Goal: Task Accomplishment & Management: Use online tool/utility

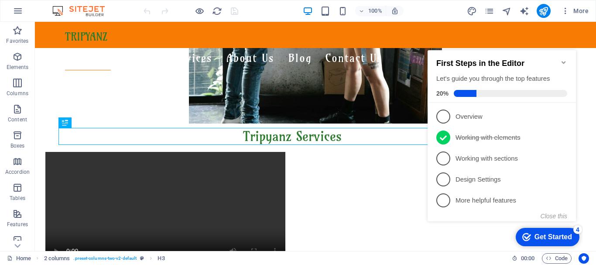
click at [564, 61] on icon "Minimize checklist" at bounding box center [564, 62] width 4 height 3
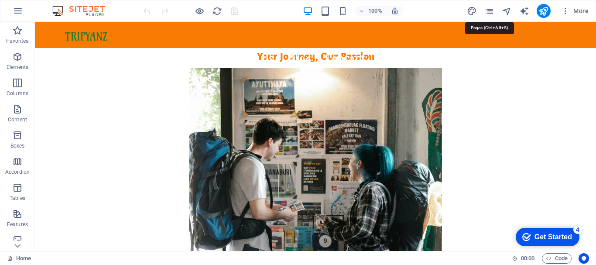
click at [491, 14] on icon "pages" at bounding box center [489, 11] width 10 height 10
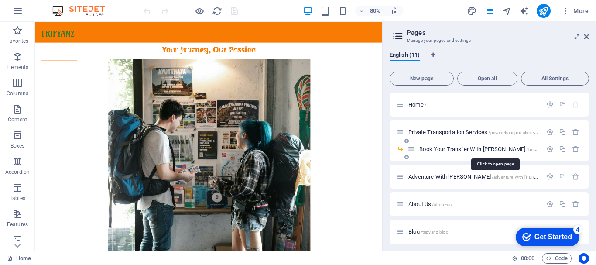
click at [475, 149] on span "Book Your Transfer With [PERSON_NAME] /book-your-transfer-with-tripyanz" at bounding box center [515, 149] width 192 height 7
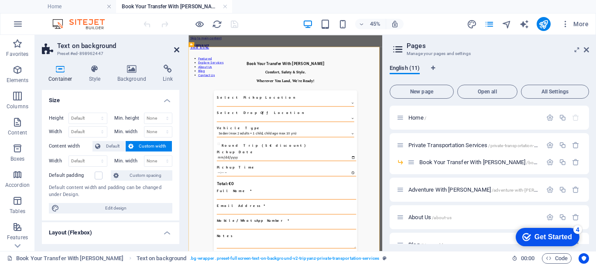
click at [175, 50] on icon at bounding box center [176, 49] width 5 height 7
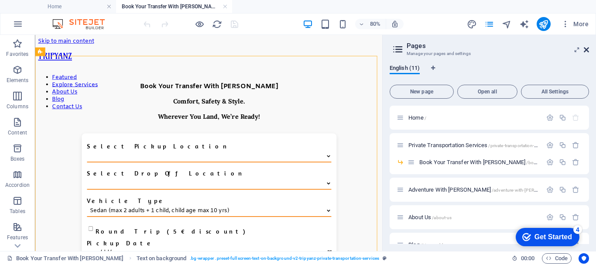
click at [584, 49] on icon at bounding box center [586, 49] width 5 height 7
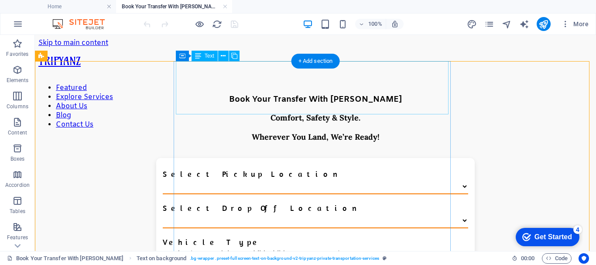
click at [437, 103] on div "Book Your Transfer With Tripyanz Comfort, Safety & Style. Wherever You Land, We…" at bounding box center [316, 119] width 550 height 77
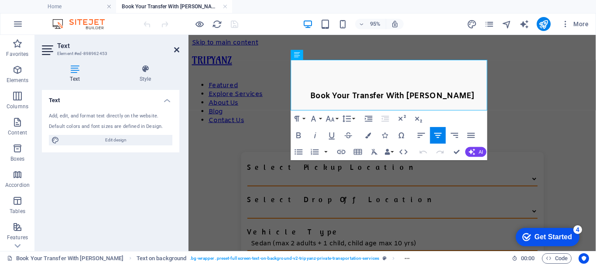
click at [178, 51] on icon at bounding box center [176, 49] width 5 height 7
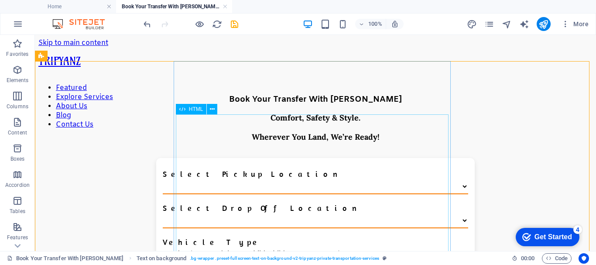
click at [196, 110] on span "HTML" at bounding box center [196, 108] width 14 height 5
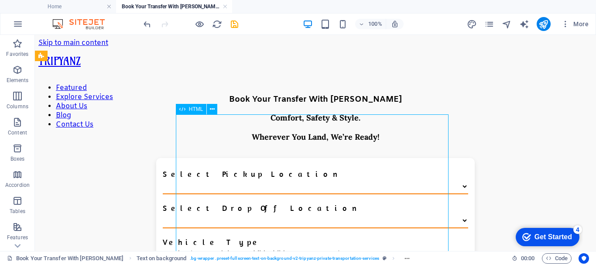
click at [196, 110] on span "HTML" at bounding box center [196, 108] width 14 height 5
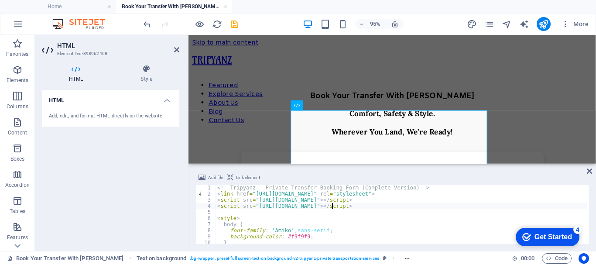
click at [333, 209] on div "<!-- Tripyanz - Private Transfer Booking Form (Complete Version) --> < link hre…" at bounding box center [425, 220] width 418 height 70
type textarea "</script>"
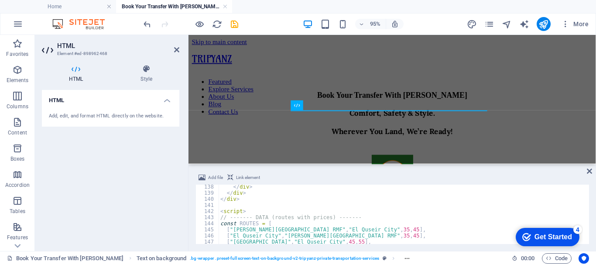
scroll to position [864, 0]
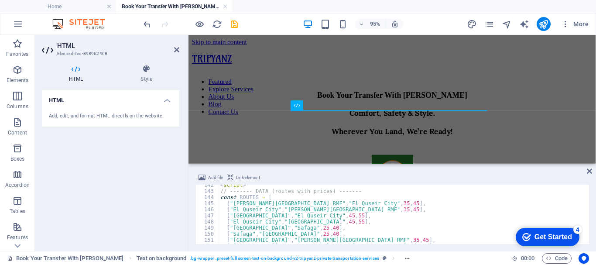
type textarea "</script>"
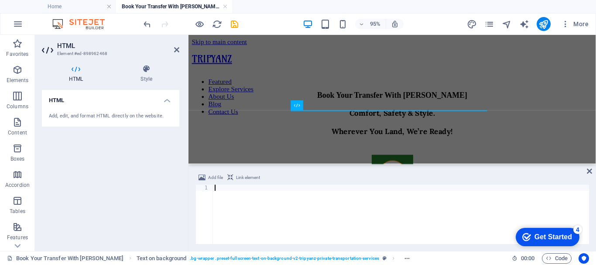
scroll to position [1187, 0]
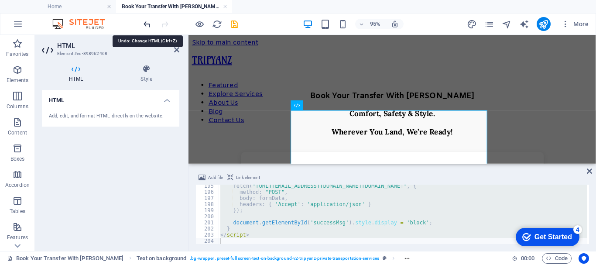
click at [147, 24] on icon "undo" at bounding box center [147, 24] width 10 height 10
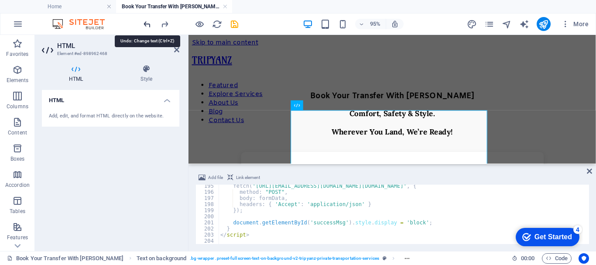
click at [147, 23] on icon "undo" at bounding box center [147, 24] width 10 height 10
click at [161, 24] on icon "redo" at bounding box center [165, 24] width 10 height 10
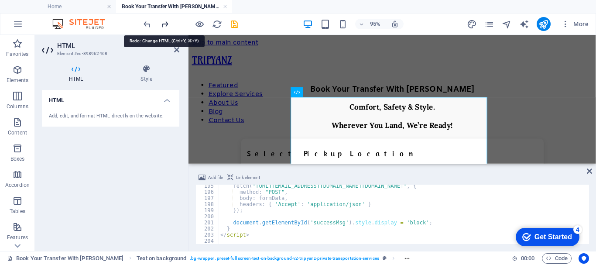
click at [164, 24] on icon "redo" at bounding box center [165, 24] width 10 height 10
click at [291, 213] on div "fetch ( "https://formsubmit.co/ajax/booking@tripyanz.com" , { method : "POST" ,…" at bounding box center [428, 218] width 418 height 70
type textarea "</script>"
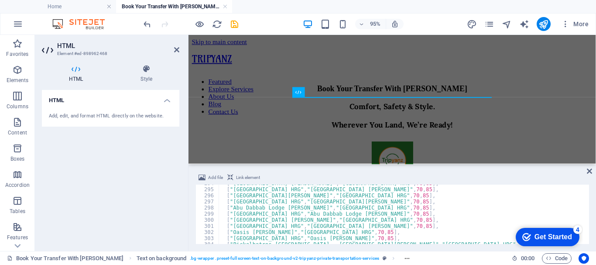
scroll to position [1820, 0]
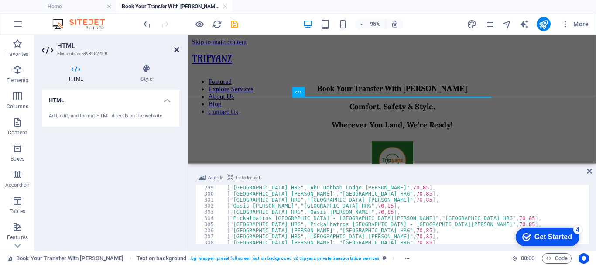
click at [178, 50] on icon at bounding box center [176, 49] width 5 height 7
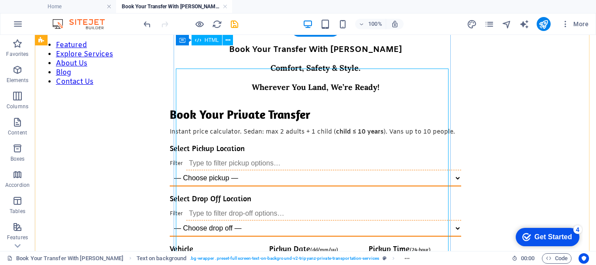
scroll to position [0, 0]
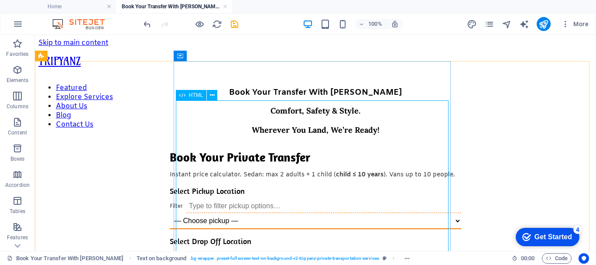
click at [195, 94] on span "HTML" at bounding box center [196, 95] width 14 height 5
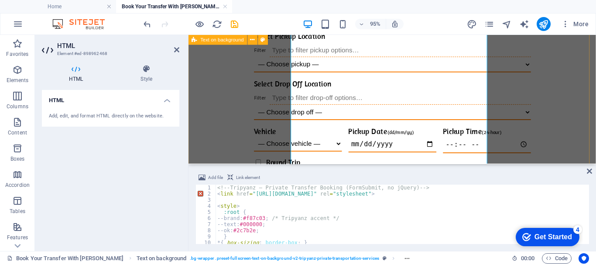
scroll to position [175, 0]
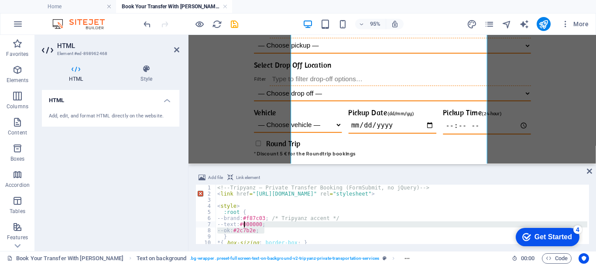
drag, startPoint x: 264, startPoint y: 229, endPoint x: 244, endPoint y: 227, distance: 19.3
click at [244, 227] on div "<!-- Tripyanz – Private Transfer Booking (FormSubmit, no jQuery) --> < link hre…" at bounding box center [488, 220] width 545 height 70
click at [263, 230] on div "<!-- Tripyanz – Private Transfer Booking (FormSubmit, no jQuery) --> < link hre…" at bounding box center [402, 214] width 372 height 59
drag, startPoint x: 265, startPoint y: 230, endPoint x: 244, endPoint y: 229, distance: 20.5
click at [244, 229] on div "<!-- Tripyanz – Private Transfer Booking (FormSubmit, no jQuery) --> < link hre…" at bounding box center [488, 220] width 545 height 70
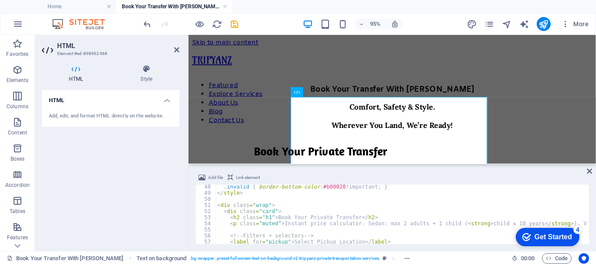
scroll to position [314, 0]
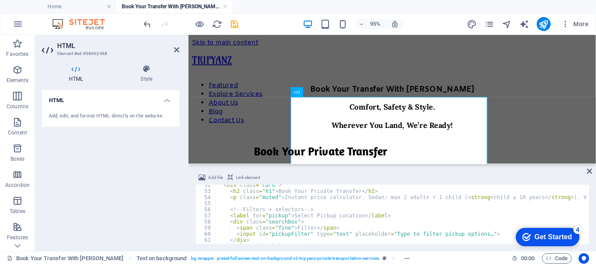
type textarea "<h2 class="h1">Book Your Private Transfer</h2>"
drag, startPoint x: 366, startPoint y: 190, endPoint x: 229, endPoint y: 190, distance: 137.5
click at [229, 190] on div "< div class = "card" > < h2 class = "h1" > Book Your Private Transfer </ h2 > <…" at bounding box center [488, 217] width 545 height 70
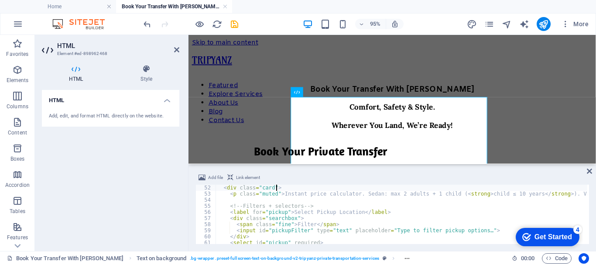
type textarea "<div class="card">"
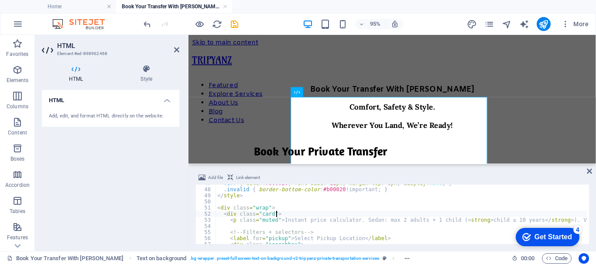
click at [312, 225] on div ".err { color : #b00020 ; font-size : 12 px ; margin-top : 6 px ; display : none…" at bounding box center [488, 215] width 545 height 70
click at [313, 214] on div ".err { color : #b00020 ; font-size : 12 px ; margin-top : 6 px ; display : none…" at bounding box center [488, 215] width 545 height 70
type textarea "<div class="card">"
drag, startPoint x: 282, startPoint y: 214, endPoint x: 222, endPoint y: 213, distance: 59.8
click at [222, 213] on div ".err { color : #b00020 ; font-size : 12 px ; margin-top : 6 px ; display : none…" at bounding box center [488, 215] width 545 height 70
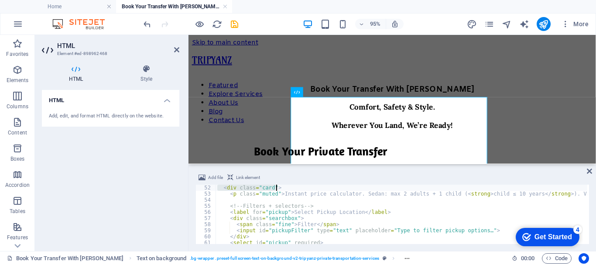
scroll to position [312, 0]
click at [243, 206] on div "< div class = "card" > < p class = "muted" > Instant price calculator. Sedan: m…" at bounding box center [488, 220] width 545 height 70
type textarea "<!-- Filters + selectors -->"
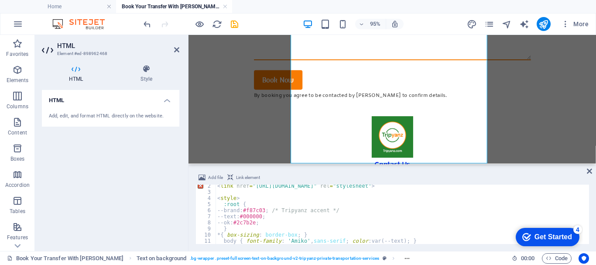
scroll to position [0, 0]
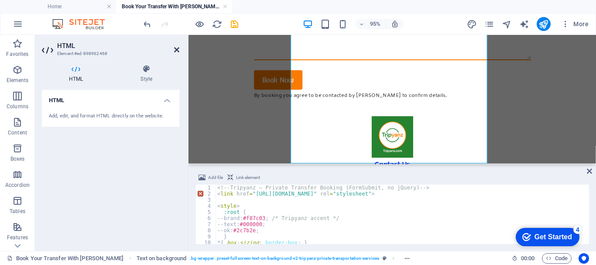
click at [176, 50] on icon at bounding box center [176, 49] width 5 height 7
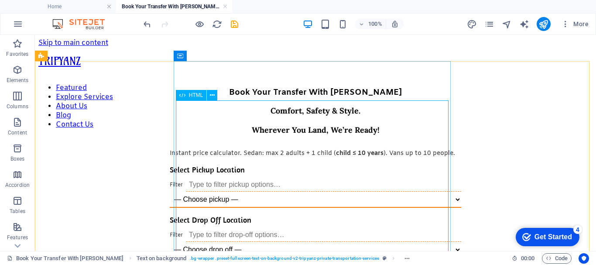
click at [198, 96] on span "HTML" at bounding box center [196, 95] width 14 height 5
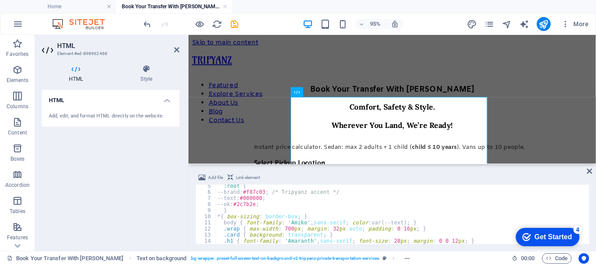
scroll to position [52, 0]
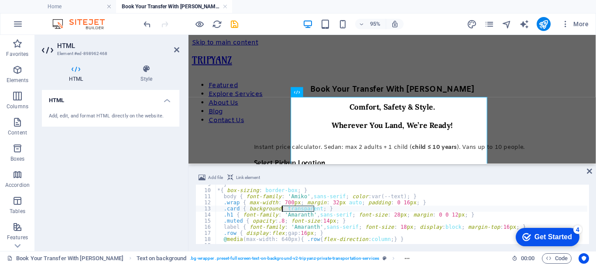
drag, startPoint x: 314, startPoint y: 209, endPoint x: 282, endPoint y: 209, distance: 31.4
click at [282, 209] on div "} * { box-sizing : border-box ; } body { font-family : ' Amiko ' , sans-serif ;…" at bounding box center [488, 216] width 545 height 70
click at [366, 201] on div "} * { box-sizing : border-box ; } body { font-family : ' Amiko ' , sans-serif ;…" at bounding box center [488, 216] width 545 height 70
click at [347, 204] on div "} * { box-sizing : border-box ; } body { font-family : ' Amiko ' , sans-serif ;…" at bounding box center [488, 216] width 545 height 70
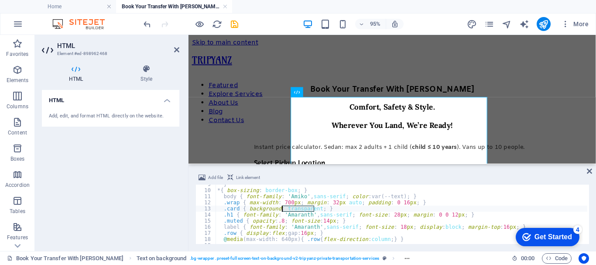
drag, startPoint x: 314, startPoint y: 208, endPoint x: 288, endPoint y: 210, distance: 26.7
click at [282, 208] on div "} * { box-sizing : border-box ; } body { font-family : ' Amiko ' , sans-serif ;…" at bounding box center [488, 216] width 545 height 70
type textarea ".card { background: #ffffff; }"
click at [176, 49] on icon at bounding box center [176, 49] width 5 height 7
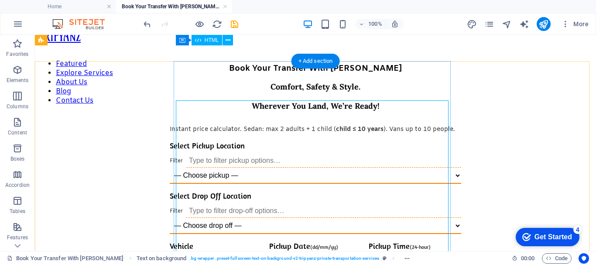
scroll to position [0, 0]
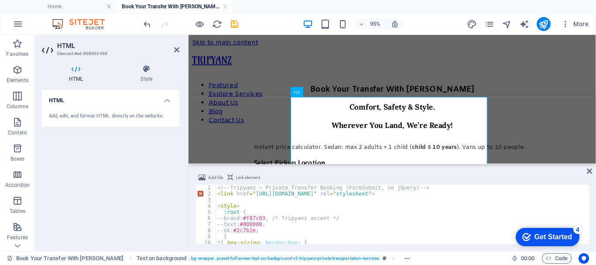
scroll to position [26, 0]
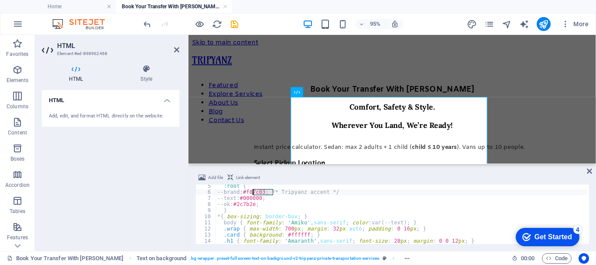
drag, startPoint x: 272, startPoint y: 191, endPoint x: 254, endPoint y: 191, distance: 18.8
click at [254, 191] on div ":root { --brand : #f87c03 ; /* Tripyanz accent */ --text : #000000 ; --ok : #2c…" at bounding box center [488, 218] width 545 height 70
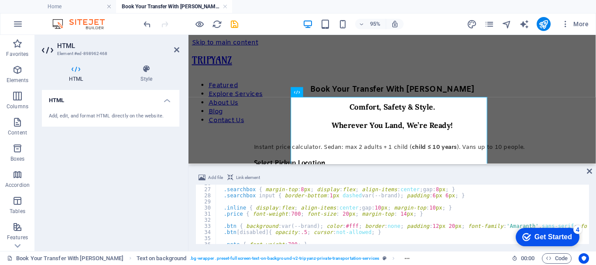
scroll to position [157, 0]
drag, startPoint x: 350, startPoint y: 225, endPoint x: 342, endPoint y: 225, distance: 7.9
click at [342, 225] on div ".searchbox { margin-top : 8 px ; display : flex ; align-items : center ; gap : …" at bounding box center [488, 215] width 545 height 70
click at [342, 223] on div ".searchbox { margin-top : 8 px ; display : flex ; align-items : center ; gap : …" at bounding box center [402, 214] width 372 height 59
paste textarea "#f87c03"
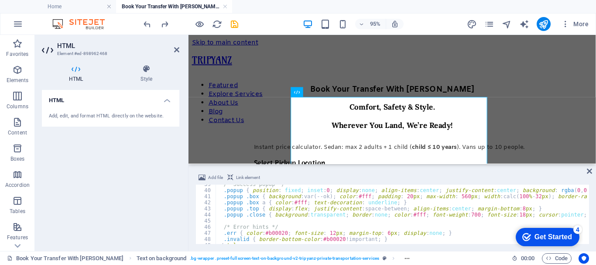
scroll to position [288, 0]
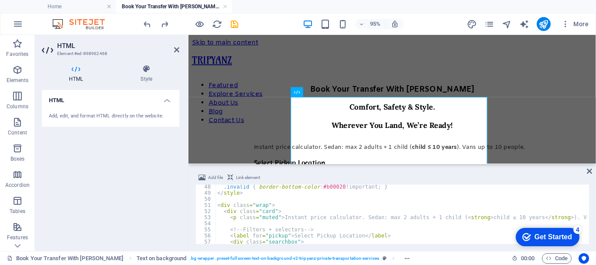
type textarea "<div class="card">"
drag, startPoint x: 278, startPoint y: 210, endPoint x: 221, endPoint y: 209, distance: 56.7
click at [221, 209] on div ".invalid { border-bottom-color : #b00020 !important ; } </ style > < div class …" at bounding box center [488, 219] width 545 height 70
type textarea "<div class="wrap">"
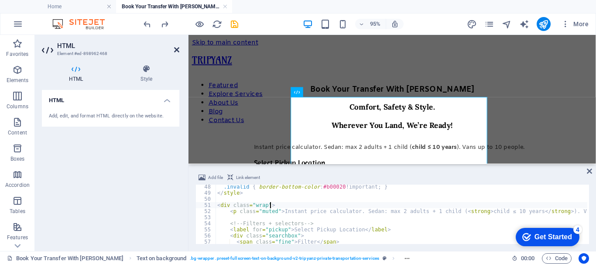
click at [178, 49] on icon at bounding box center [176, 49] width 5 height 7
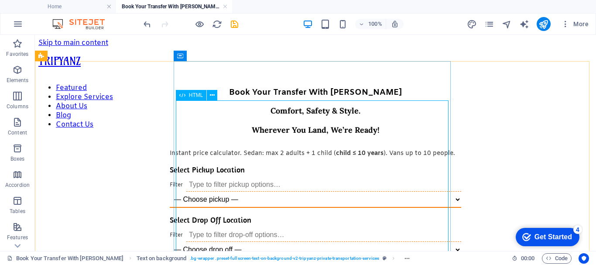
click at [200, 94] on span "HTML" at bounding box center [196, 95] width 14 height 5
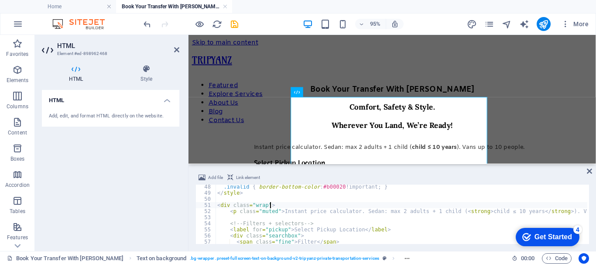
type textarea "<div class="wrap"> <div class="card">"
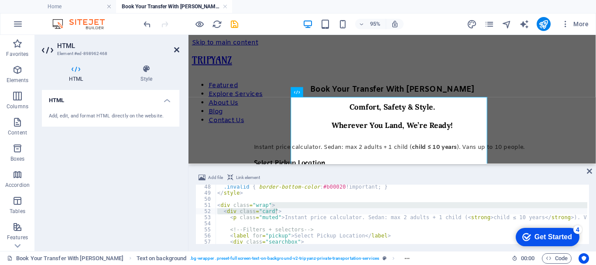
click at [177, 49] on icon at bounding box center [176, 49] width 5 height 7
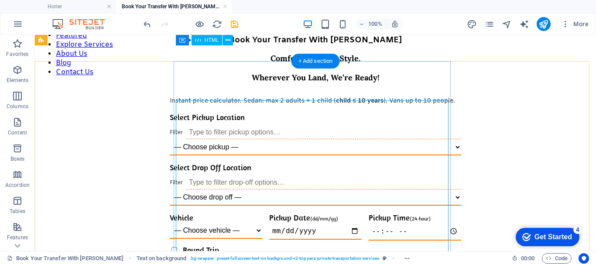
scroll to position [0, 0]
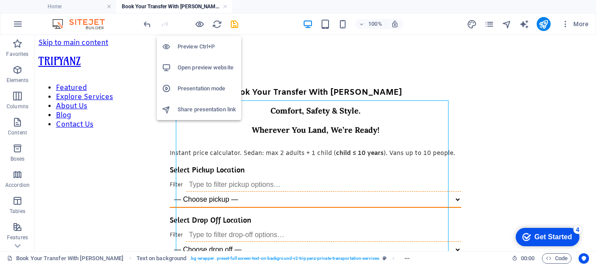
click at [198, 66] on h6 "Open preview website" at bounding box center [207, 67] width 58 height 10
click at [196, 69] on h6 "Open preview website" at bounding box center [207, 67] width 58 height 10
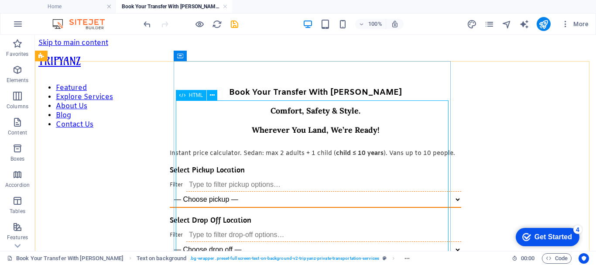
click at [199, 93] on span "HTML" at bounding box center [196, 95] width 14 height 5
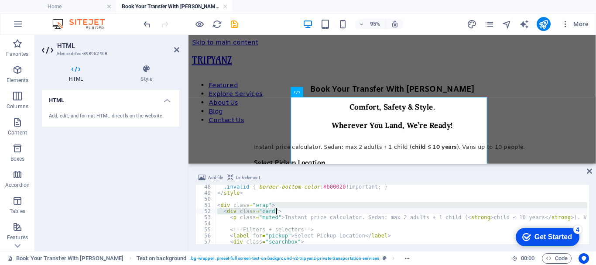
click at [351, 197] on div ".invalid { border-bottom-color : #b00020 !important ; } </ style > < div class …" at bounding box center [488, 219] width 545 height 70
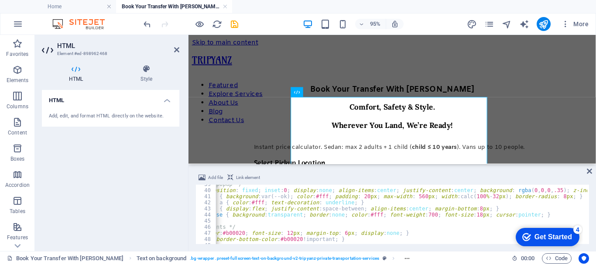
scroll to position [0, 44]
click at [542, 197] on div "/* Success popup */ .popup { position : fixed ; inset : 0 ; display : none ; al…" at bounding box center [444, 216] width 545 height 70
click at [531, 209] on div "/* Success popup */ .popup { position : fixed ; inset : 0 ; display : none ; al…" at bounding box center [444, 216] width 545 height 70
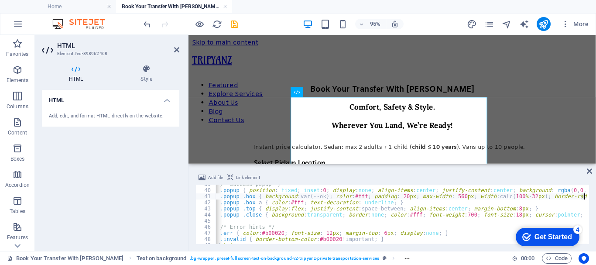
scroll to position [0, 3]
click at [321, 225] on div "/* Success popup */ .popup { position : fixed ; inset : 0 ; display : none ; al…" at bounding box center [484, 216] width 545 height 70
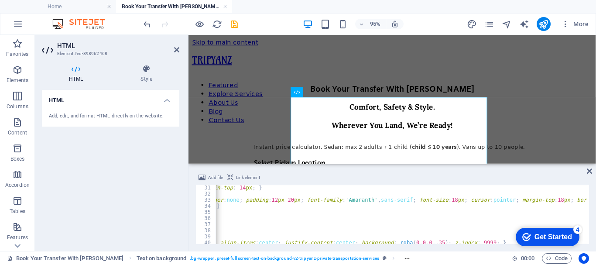
scroll to position [0, 173]
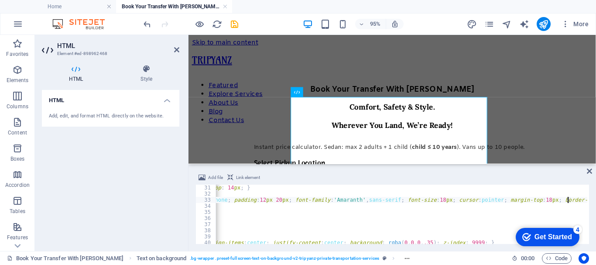
click at [569, 199] on div ".price { font-weight : 700 ; font-size : 20 px ; margin-top : 14 px ; } .btn { …" at bounding box center [315, 220] width 545 height 70
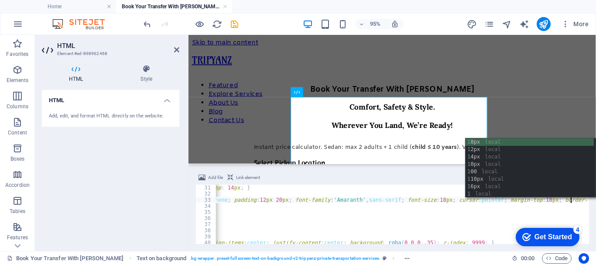
scroll to position [0, 43]
type textarea ".btn { background: var(--brand); color:#fff; border:none; padding:12px 20px; fo…"
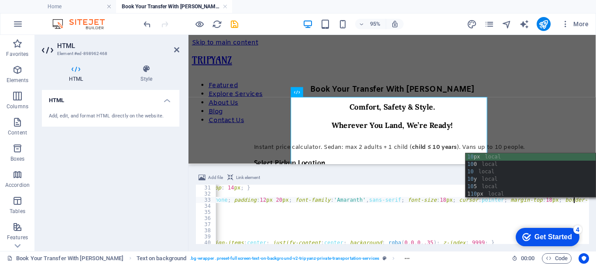
click at [387, 198] on div ".price { font-weight : 700 ; font-size : 20 px ; margin-top : 14 px ; } .btn { …" at bounding box center [317, 220] width 548 height 70
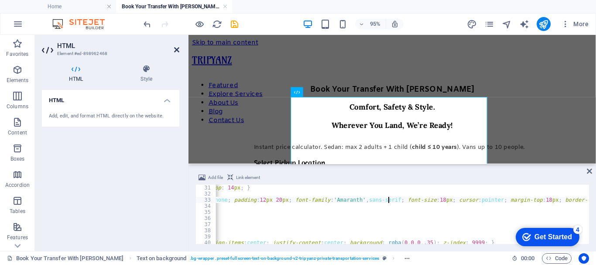
click at [175, 50] on icon at bounding box center [176, 49] width 5 height 7
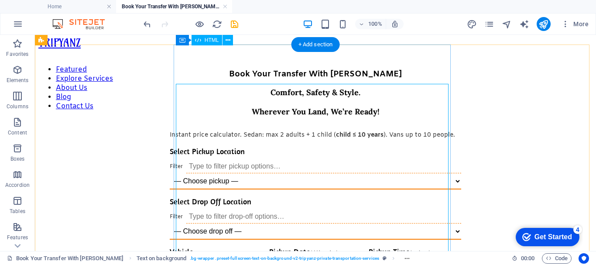
scroll to position [17, 0]
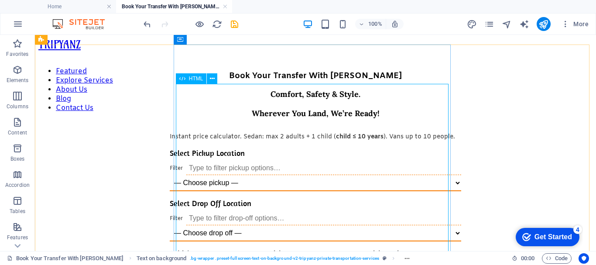
click at [195, 77] on span "HTML" at bounding box center [196, 78] width 14 height 5
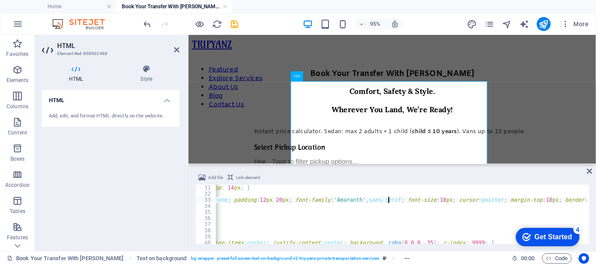
type textarea ".btn { background: var(--brand); color:#fff; border:none; padding:12px 20px; fo…"
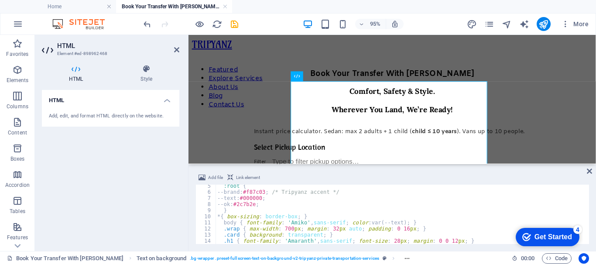
scroll to position [26, 0]
click at [178, 51] on icon at bounding box center [176, 49] width 5 height 7
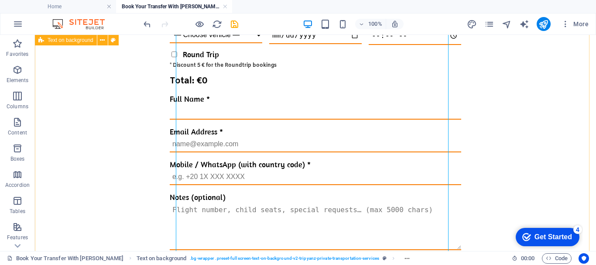
scroll to position [409, 0]
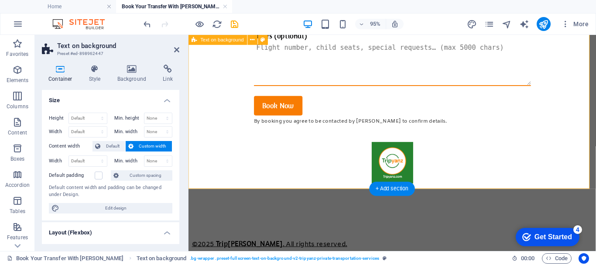
scroll to position [410, 0]
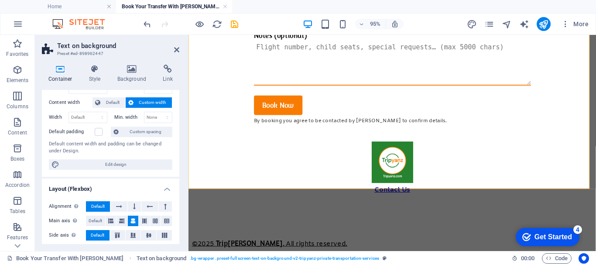
scroll to position [0, 0]
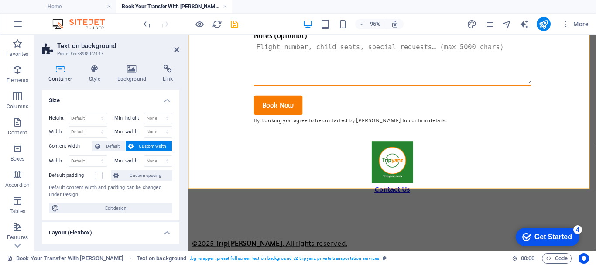
click at [152, 147] on span "Custom width" at bounding box center [153, 146] width 34 height 10
click at [134, 173] on span "Custom spacing" at bounding box center [145, 175] width 48 height 10
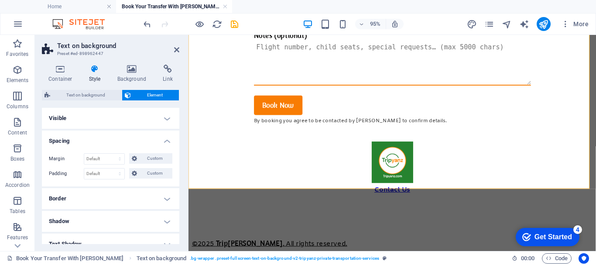
click at [120, 200] on h4 "Border" at bounding box center [110, 198] width 137 height 21
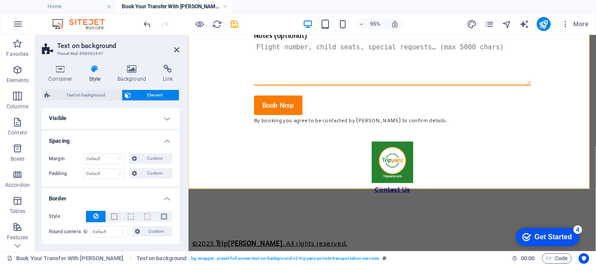
click at [136, 198] on h4 "Border" at bounding box center [110, 196] width 137 height 16
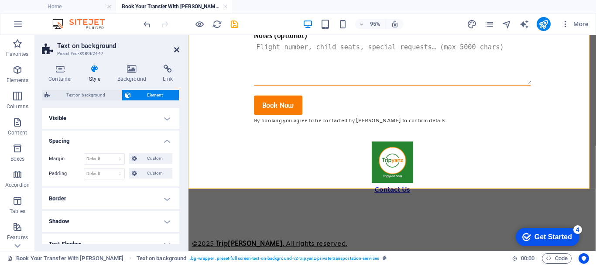
drag, startPoint x: 178, startPoint y: 49, endPoint x: 185, endPoint y: 64, distance: 16.6
click at [178, 49] on icon at bounding box center [176, 49] width 5 height 7
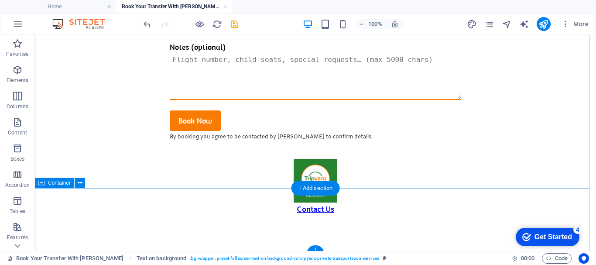
scroll to position [409, 0]
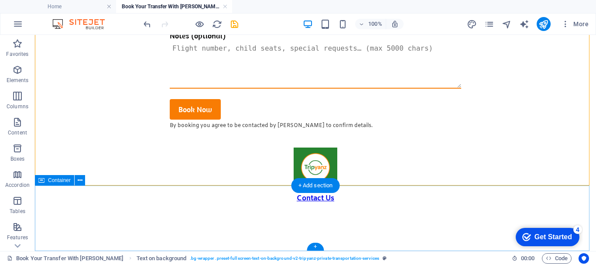
click at [466, 202] on div "Contact Us © 2025 Trip yanz . All rights reserved." at bounding box center [315, 175] width 554 height 65
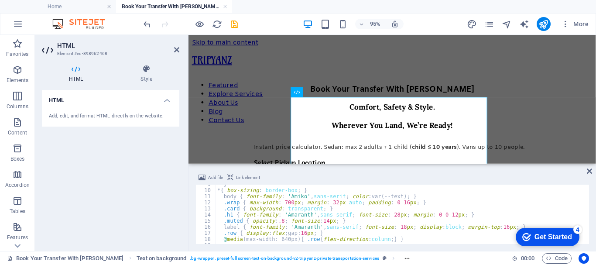
scroll to position [52, 0]
click at [300, 209] on div "} * { box-sizing : border-box ; } body { font-family : ' Amiko ' , sans-serif ;…" at bounding box center [488, 216] width 545 height 70
click at [318, 213] on div "} * { box-sizing : border-box ; } body { font-family : ' Amiko ' , sans-serif ;…" at bounding box center [488, 216] width 545 height 70
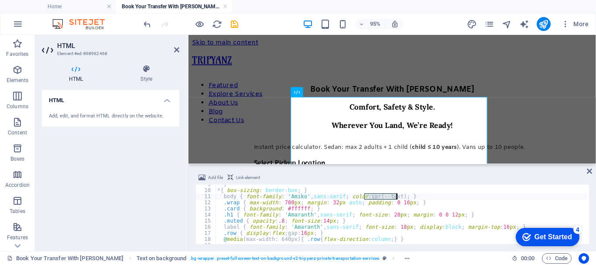
drag, startPoint x: 364, startPoint y: 197, endPoint x: 396, endPoint y: 197, distance: 31.9
click at [396, 197] on div "} * { box-sizing : border-box ; } body { font-family : ' Amiko ' , sans-serif ;…" at bounding box center [488, 216] width 545 height 70
paste textarea "#f87c03"
click at [338, 222] on div "} * { box-sizing : border-box ; } body { font-family : ' Amiko ' , sans-serif ;…" at bounding box center [488, 216] width 545 height 70
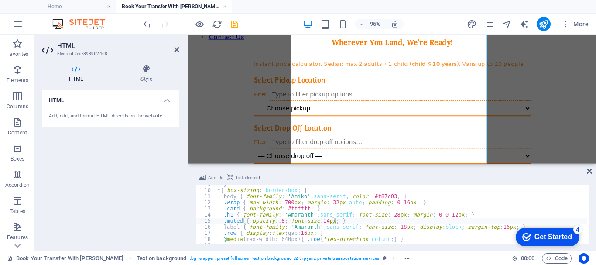
scroll to position [26, 0]
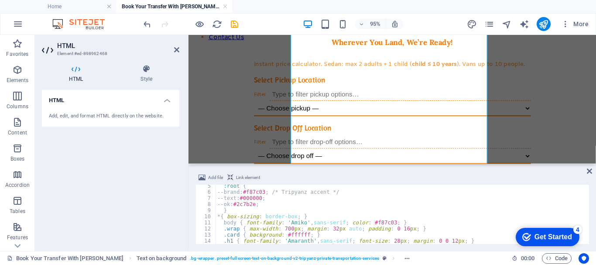
click at [281, 228] on div ":root { --brand : #f87c03 ; /* Tripyanz accent */ --text : #000000 ; --ok : #2c…" at bounding box center [488, 218] width 545 height 70
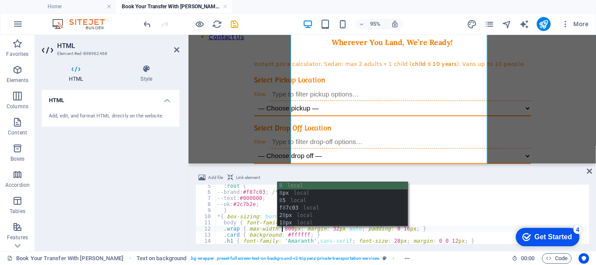
scroll to position [0, 6]
click at [473, 214] on div ":root { --brand : #f87c03 ; /* Tripyanz accent */ --text : #000000 ; --ok : #2c…" at bounding box center [488, 218] width 545 height 70
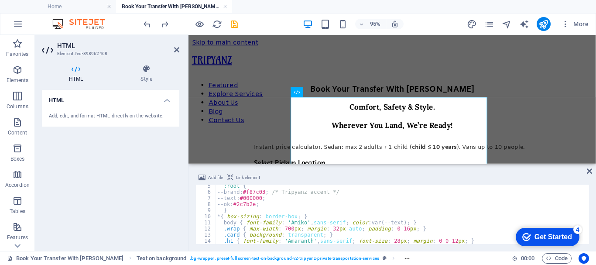
scroll to position [0, 3]
drag, startPoint x: 264, startPoint y: 204, endPoint x: 248, endPoint y: 205, distance: 16.6
click at [248, 205] on div ":root { --brand : #f87c03 ; /* Tripyanz accent */ --text : #000000 ; --ok : #2c…" at bounding box center [488, 218] width 545 height 70
click at [288, 215] on div ":root { --brand : #f87c03 ; /* Tripyanz accent */ --text : #000000 ; --ok : #ff…" at bounding box center [488, 218] width 545 height 70
type textarea "* { box-sizing: border-box; }"
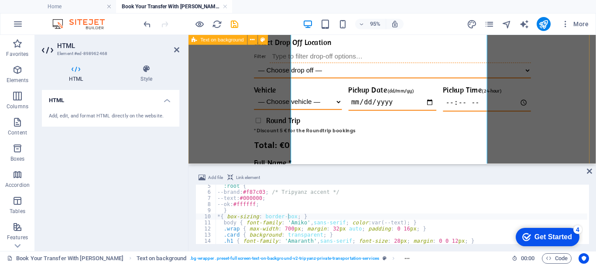
scroll to position [175, 0]
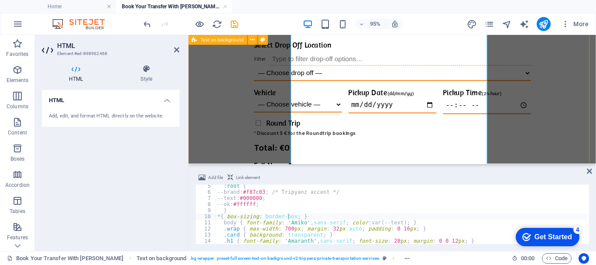
click at [292, 135] on div "Book Your Transfer With Tripyanz Comfort, Safety & Style. Wherever You Land, We…" at bounding box center [403, 138] width 422 height 449
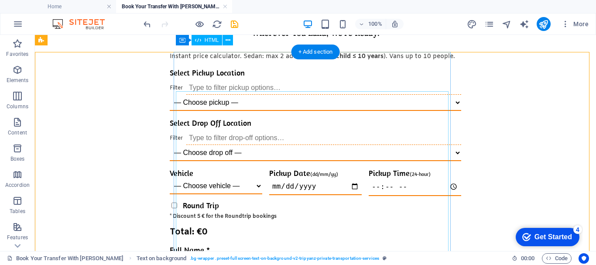
scroll to position [0, 0]
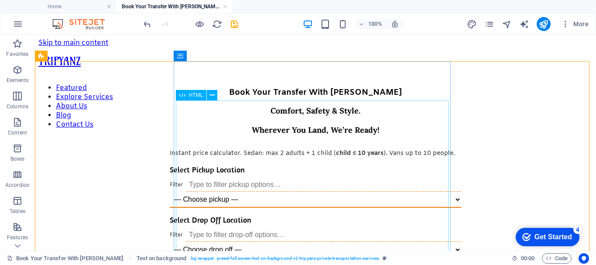
click at [192, 97] on span "HTML" at bounding box center [196, 95] width 14 height 5
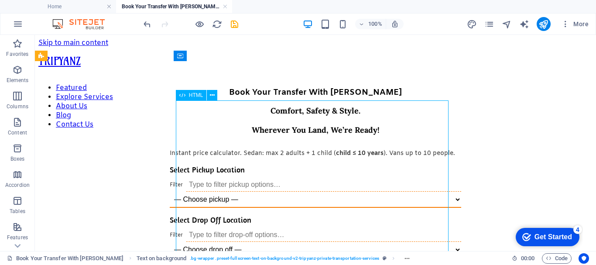
click at [192, 97] on span "HTML" at bounding box center [196, 95] width 14 height 5
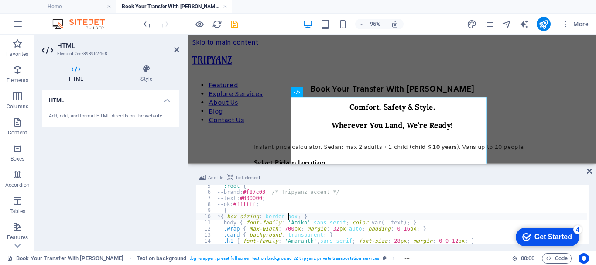
scroll to position [26, 0]
click at [331, 227] on div ":root { --brand : #f87c03 ; /* Tripyanz accent */ --text : #000000 ; --ok : #2c…" at bounding box center [488, 218] width 545 height 70
type textarea ".wrap { max-width: 700px; margin: 32px auto; padding: 0 16px; }"
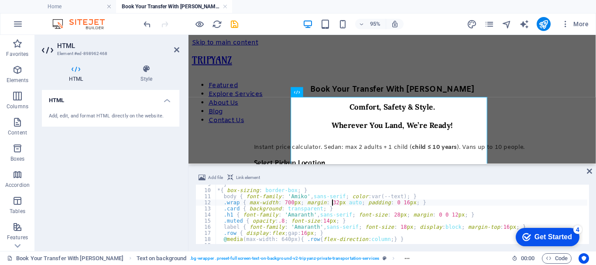
scroll to position [79, 0]
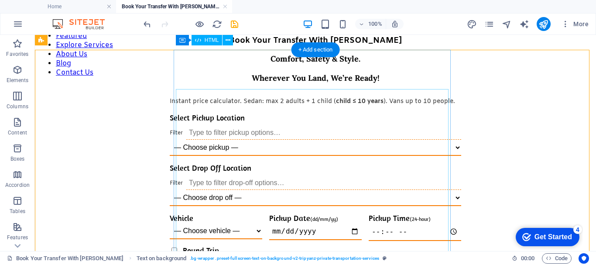
scroll to position [0, 0]
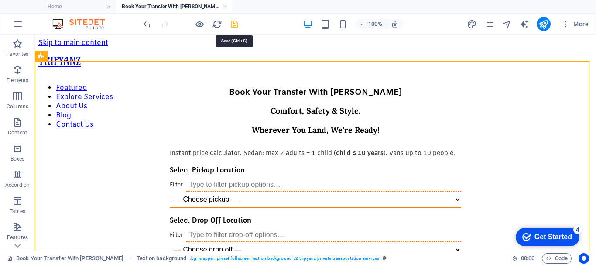
click at [233, 27] on icon "save" at bounding box center [235, 24] width 10 height 10
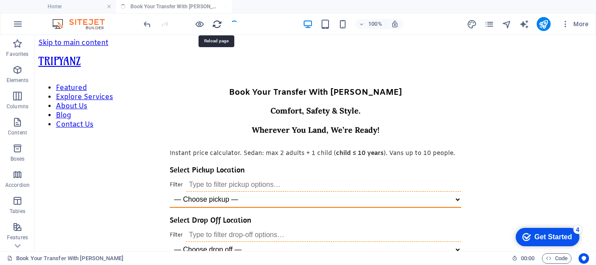
click at [218, 24] on icon "reload" at bounding box center [217, 24] width 10 height 10
click at [235, 23] on div at bounding box center [191, 24] width 98 height 14
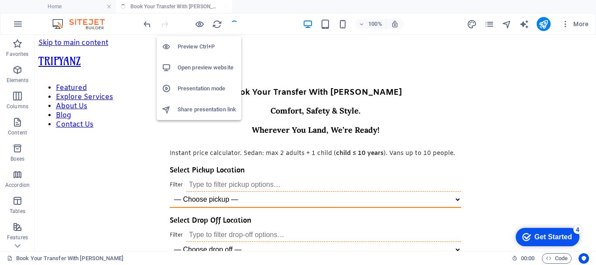
click at [200, 47] on h6 "Preview Ctrl+P" at bounding box center [207, 46] width 58 height 10
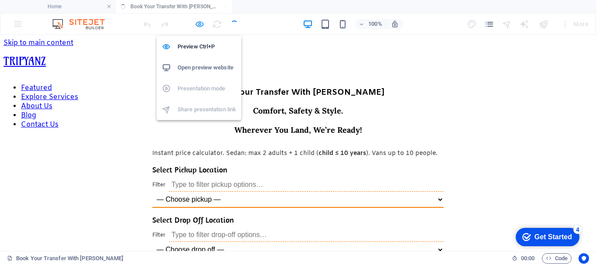
click at [199, 24] on icon "button" at bounding box center [200, 24] width 10 height 10
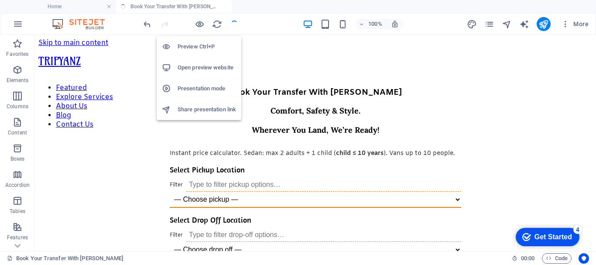
click at [192, 65] on h6 "Open preview website" at bounding box center [207, 67] width 58 height 10
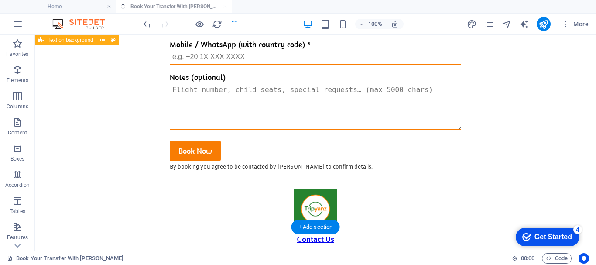
scroll to position [409, 0]
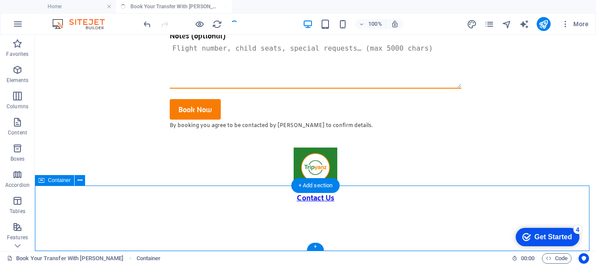
drag, startPoint x: 114, startPoint y: 196, endPoint x: 264, endPoint y: 197, distance: 149.7
click at [264, 197] on div "Contact Us © 2025 Trip yanz . All rights reserved." at bounding box center [315, 175] width 554 height 65
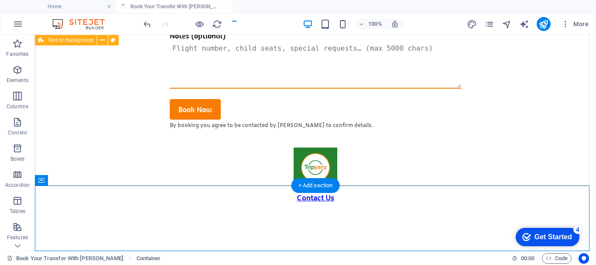
drag, startPoint x: 527, startPoint y: 140, endPoint x: 513, endPoint y: 149, distance: 16.8
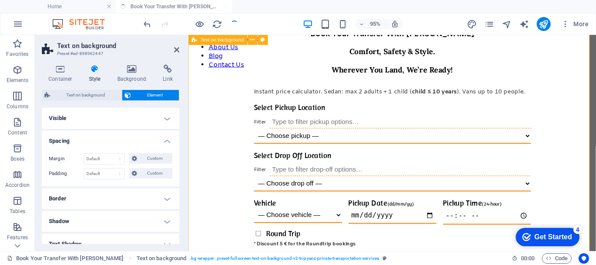
scroll to position [0, 0]
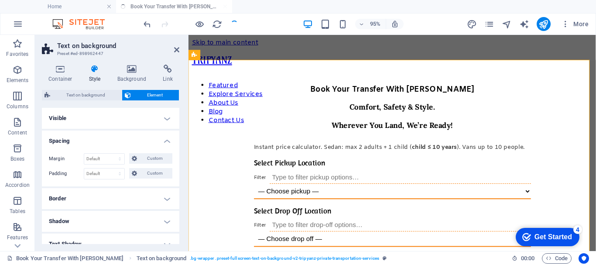
click at [159, 195] on h4 "Border" at bounding box center [110, 198] width 137 height 21
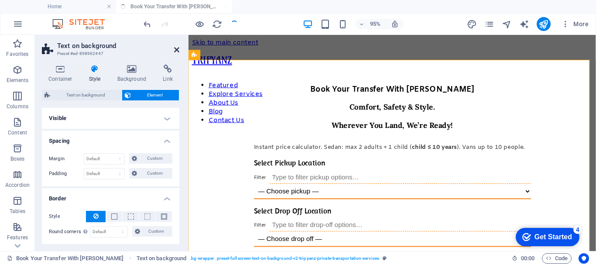
drag, startPoint x: 178, startPoint y: 50, endPoint x: 139, endPoint y: 51, distance: 38.4
click at [178, 50] on icon at bounding box center [176, 49] width 5 height 7
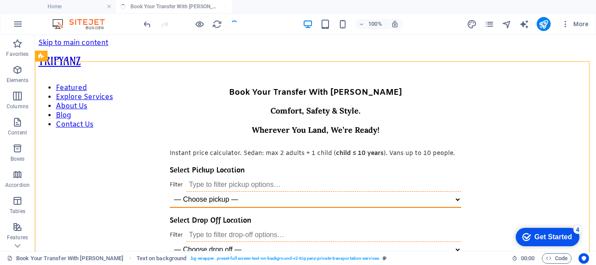
click at [235, 24] on div at bounding box center [191, 24] width 98 height 14
click at [235, 23] on div at bounding box center [191, 24] width 98 height 14
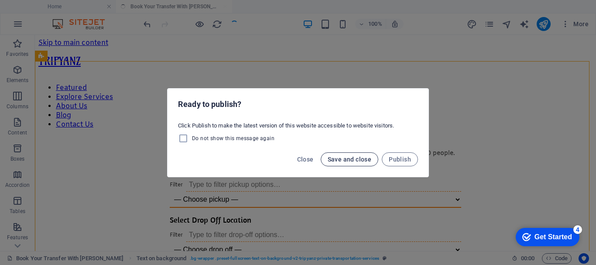
click at [349, 161] on span "Save and close" at bounding box center [350, 159] width 44 height 7
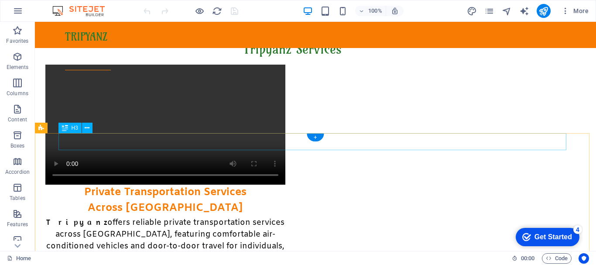
scroll to position [110, 0]
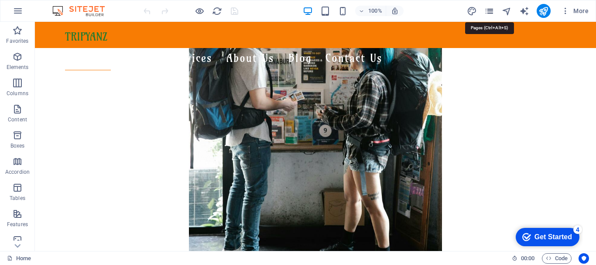
click at [490, 11] on icon "pages" at bounding box center [489, 11] width 10 height 10
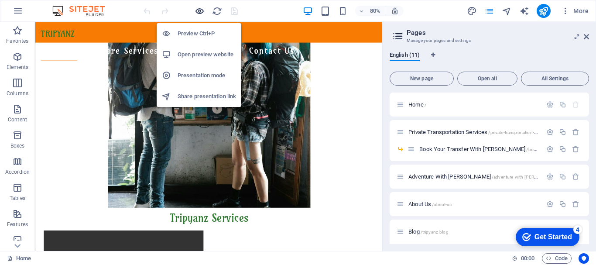
click at [196, 10] on icon "button" at bounding box center [200, 11] width 10 height 10
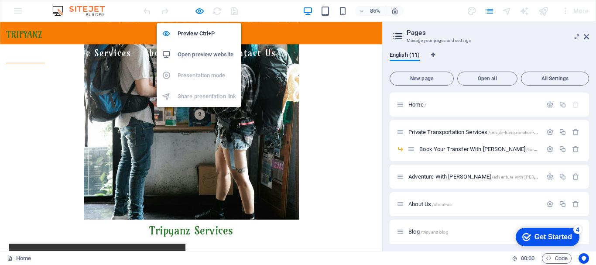
click at [197, 53] on h6 "Open preview website" at bounding box center [207, 54] width 58 height 10
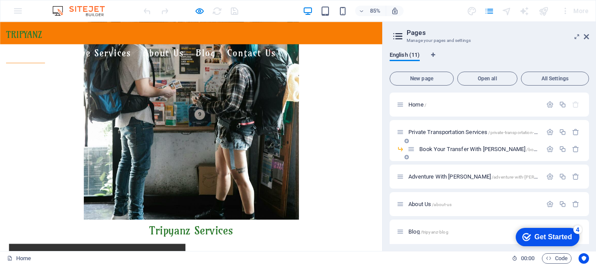
click at [440, 147] on span "Book Your Transfer With [PERSON_NAME] /book-your-transfer-with-tripyanz" at bounding box center [515, 149] width 192 height 7
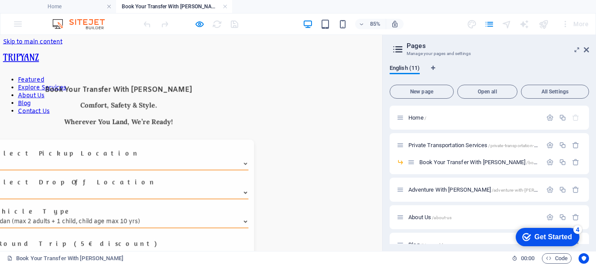
scroll to position [0, 0]
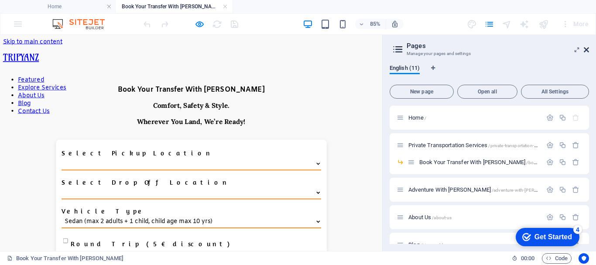
click at [587, 48] on icon at bounding box center [586, 49] width 5 height 7
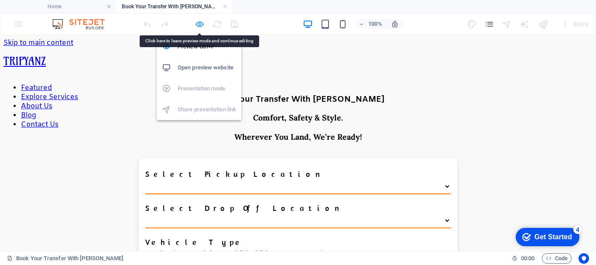
click at [200, 24] on icon "button" at bounding box center [200, 24] width 10 height 10
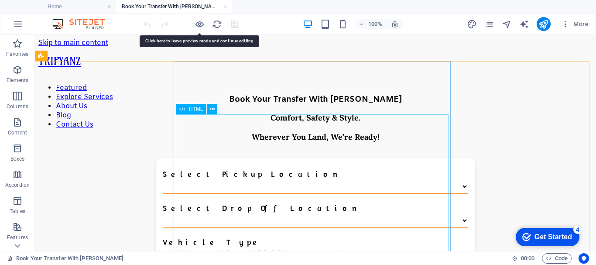
click at [195, 109] on span "HTML" at bounding box center [196, 108] width 14 height 5
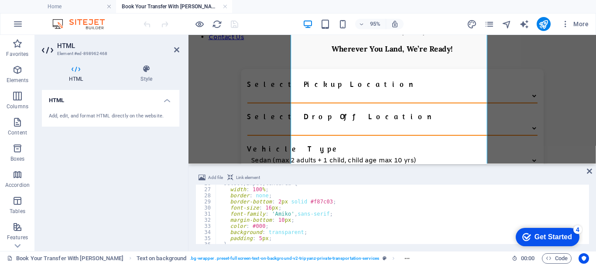
scroll to position [183, 0]
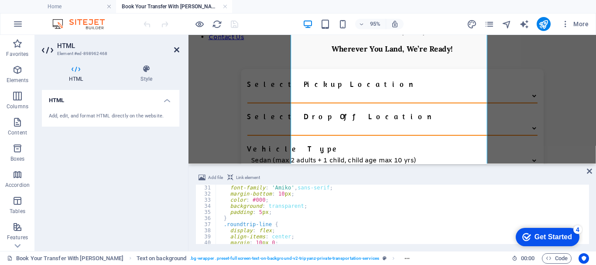
click at [176, 49] on icon at bounding box center [176, 49] width 5 height 7
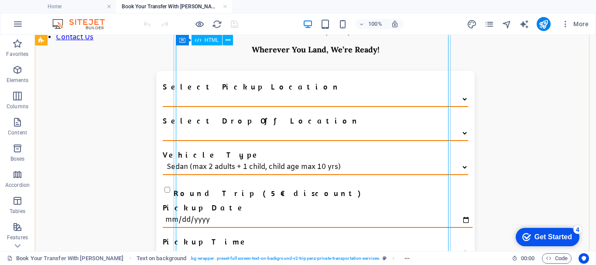
click at [292, 144] on div "Select Pickup Location Select Drop Off Location Vehicle Type Sedan (max 2 adult…" at bounding box center [316, 266] width 550 height 390
drag, startPoint x: 292, startPoint y: 144, endPoint x: 144, endPoint y: 151, distance: 148.1
click at [292, 145] on div "Select Pickup Location Select Drop Off Location Vehicle Type Sedan (max 2 adult…" at bounding box center [316, 266] width 550 height 390
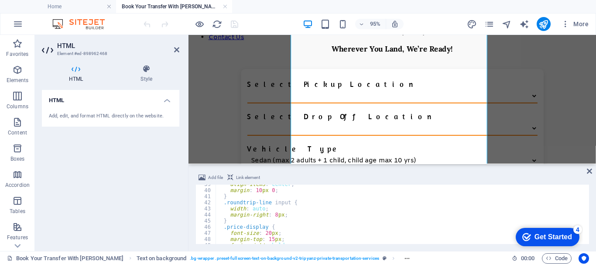
scroll to position [288, 0]
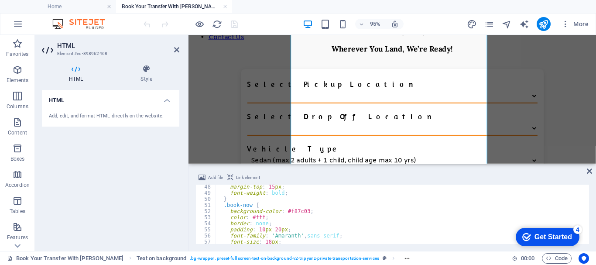
click at [325, 212] on div "margin-top : 15 px ; font-weight : bold ; } .book-now { background-color : #f87…" at bounding box center [425, 219] width 418 height 70
type textarea "</script>"
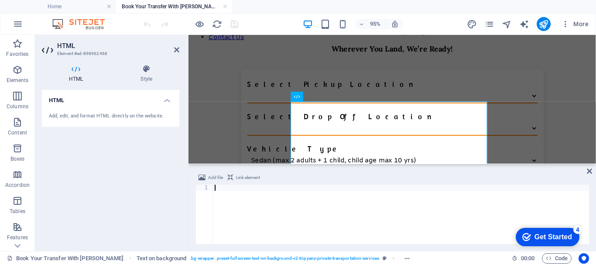
scroll to position [9, 0]
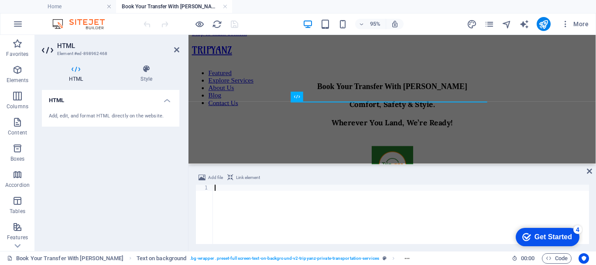
paste textarea "#f87c03"
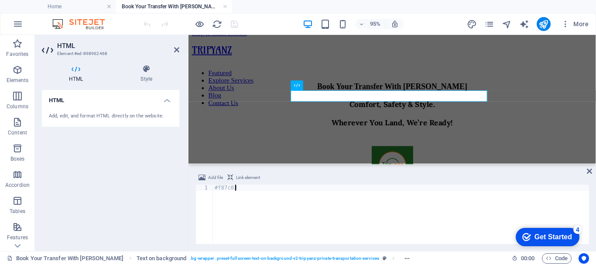
scroll to position [21, 0]
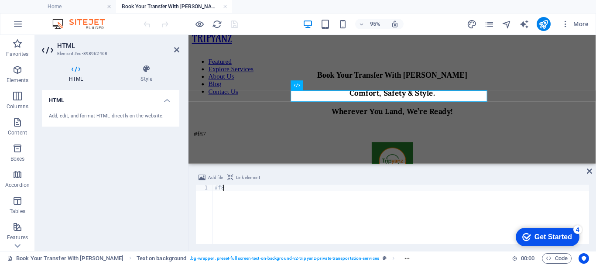
type textarea "#"
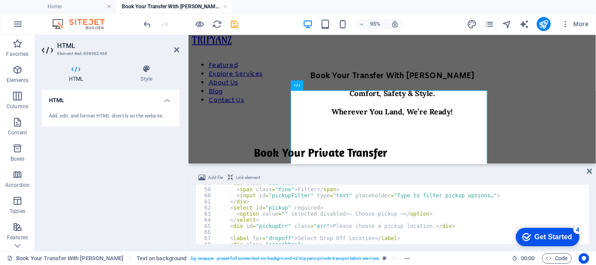
scroll to position [87, 0]
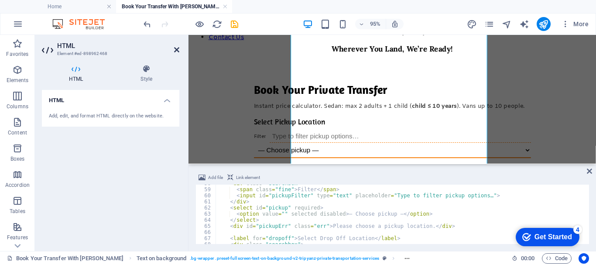
click at [176, 52] on icon at bounding box center [176, 49] width 5 height 7
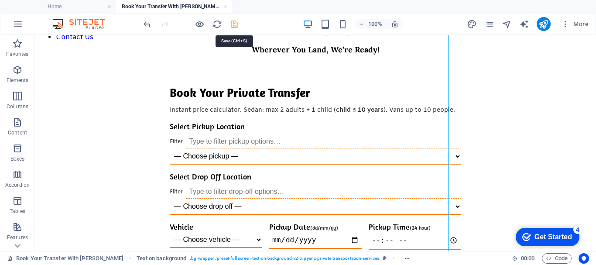
click at [234, 25] on icon "save" at bounding box center [235, 24] width 10 height 10
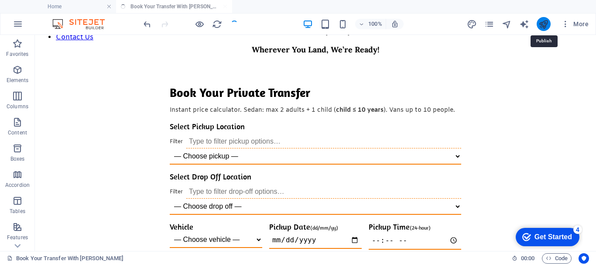
click at [544, 24] on icon "publish" at bounding box center [543, 24] width 10 height 10
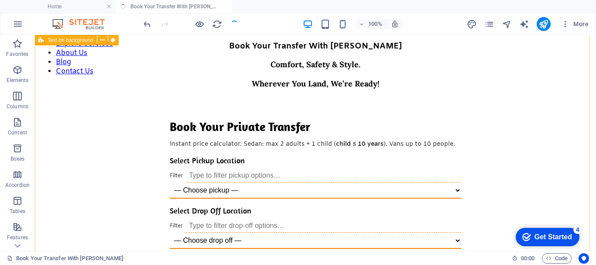
scroll to position [51, 0]
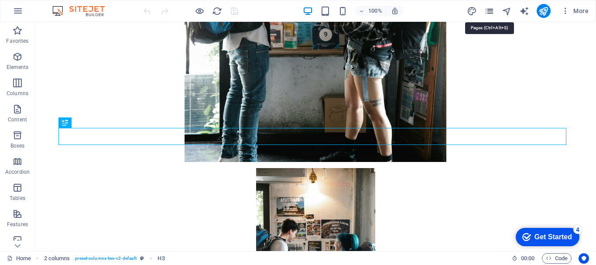
click at [491, 12] on icon "pages" at bounding box center [489, 11] width 10 height 10
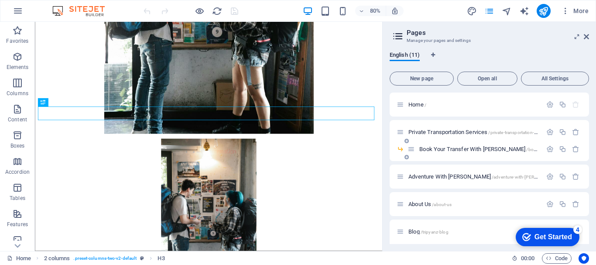
click at [460, 146] on div "Book Your Transfer With [PERSON_NAME] /book-your-transfer-with-tripyanz" at bounding box center [475, 149] width 134 height 10
click at [459, 147] on span "Book Your Transfer With [PERSON_NAME] /book-your-transfer-with-tripyanz" at bounding box center [515, 149] width 192 height 7
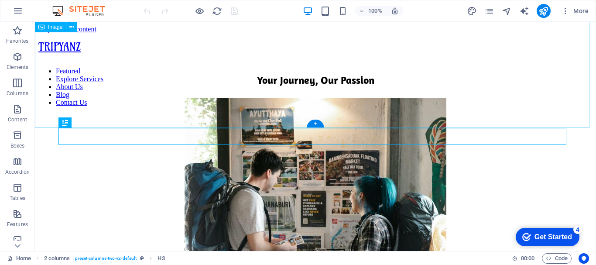
scroll to position [241, 0]
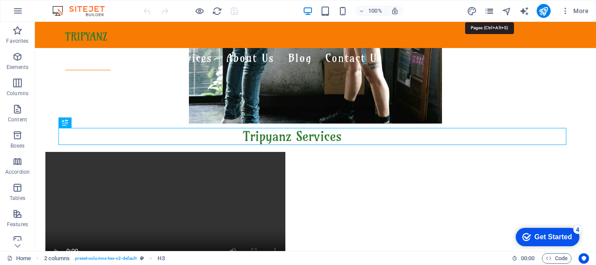
click at [485, 14] on icon "pages" at bounding box center [489, 11] width 10 height 10
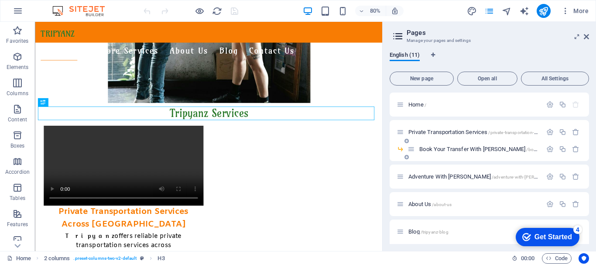
click at [457, 148] on span "Book Your Transfer With [PERSON_NAME] /book-your-transfer-with-tripyanz" at bounding box center [515, 149] width 192 height 7
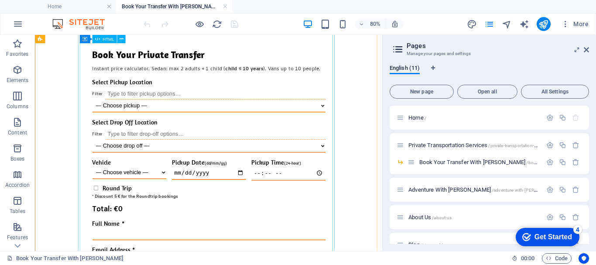
scroll to position [119, 0]
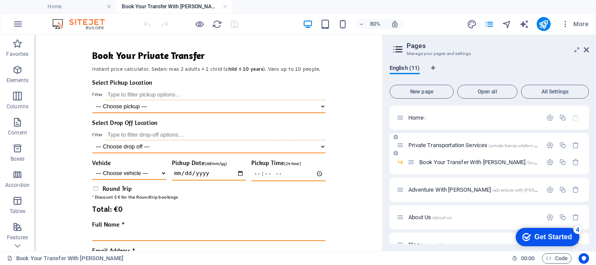
click at [429, 144] on span "Private Transportation Services /private-transportation-services" at bounding box center [478, 145] width 141 height 7
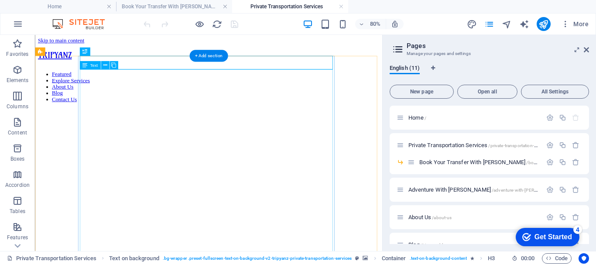
scroll to position [0, 0]
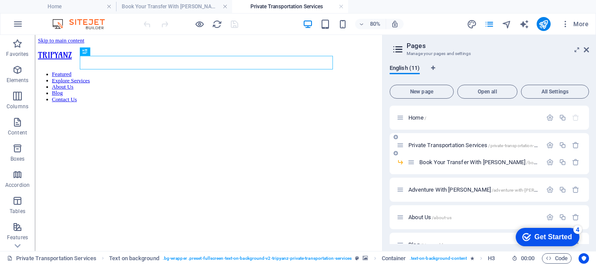
click at [441, 144] on span "Private Transportation Services /private-transportation-services" at bounding box center [478, 145] width 141 height 7
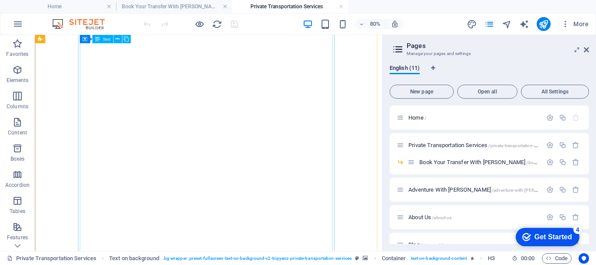
scroll to position [175, 0]
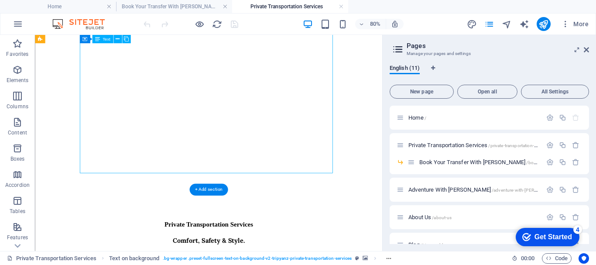
scroll to position [261, 0]
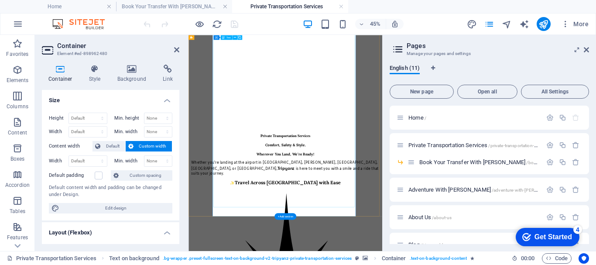
scroll to position [51, 0]
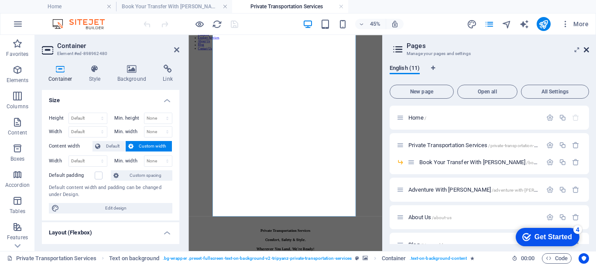
click at [585, 51] on icon at bounding box center [586, 49] width 5 height 7
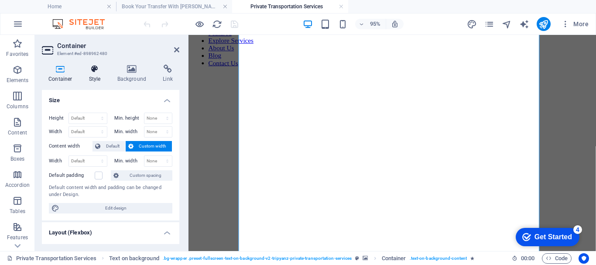
click at [93, 68] on icon at bounding box center [94, 69] width 25 height 9
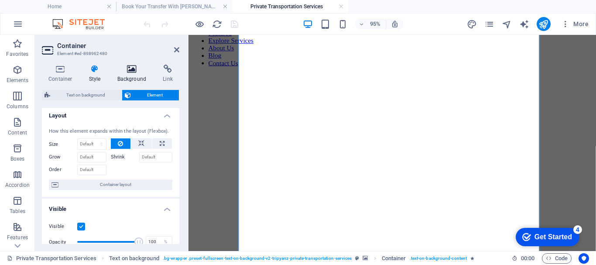
scroll to position [0, 0]
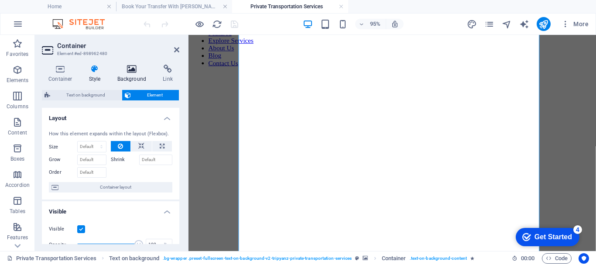
click at [131, 70] on icon at bounding box center [132, 69] width 42 height 9
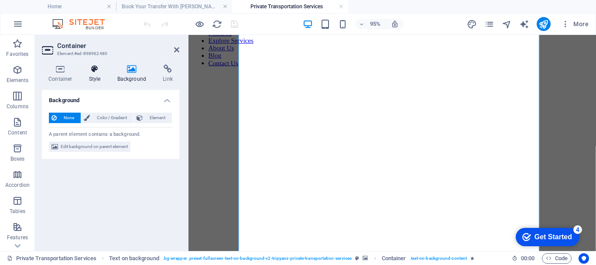
click at [87, 72] on icon at bounding box center [94, 69] width 25 height 9
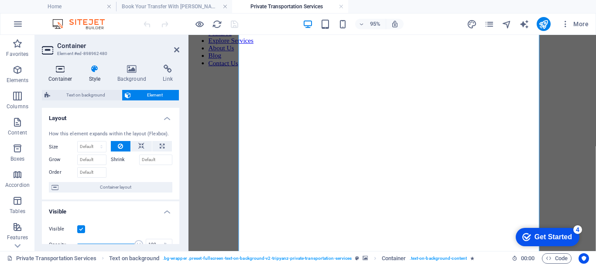
click at [66, 72] on icon at bounding box center [60, 69] width 37 height 9
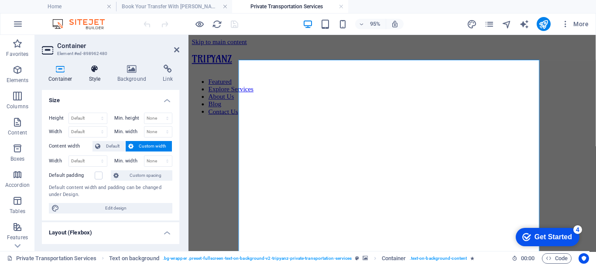
click at [97, 72] on icon at bounding box center [94, 69] width 25 height 9
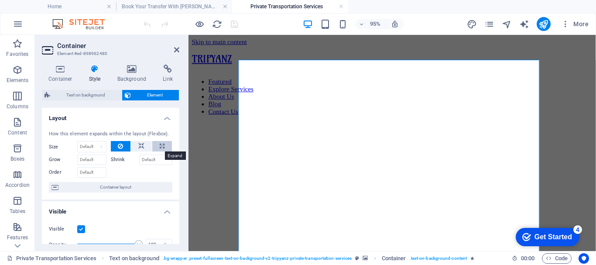
click at [157, 146] on button at bounding box center [162, 146] width 20 height 10
type input "100"
select select "%"
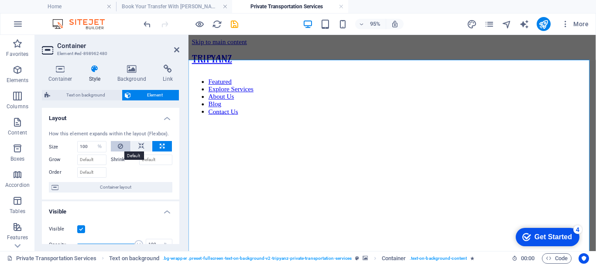
click at [123, 145] on button at bounding box center [121, 146] width 20 height 10
select select "DISABLED_OPTION_VALUE"
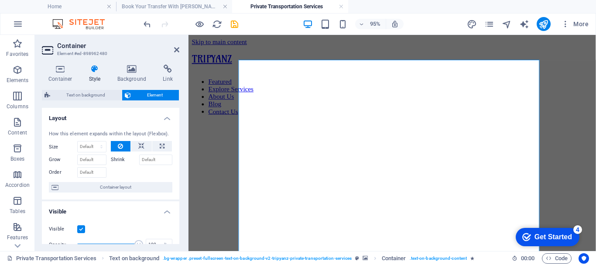
scroll to position [44, 0]
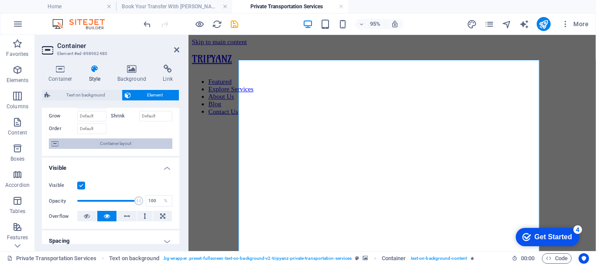
click at [125, 146] on span "Container layout" at bounding box center [115, 143] width 109 height 10
select select "%"
select select "rem"
select select "px"
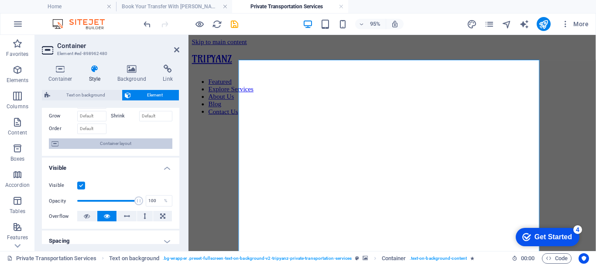
select select "preset-fullscreen-text-on-background-v2-tripyanz-private-transportation-services"
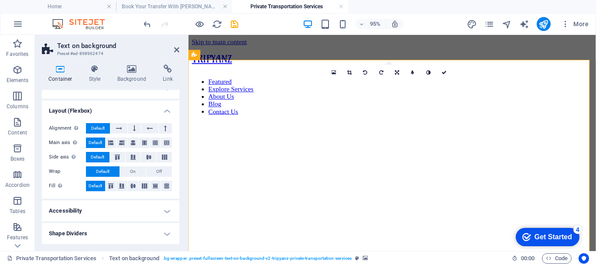
scroll to position [0, 0]
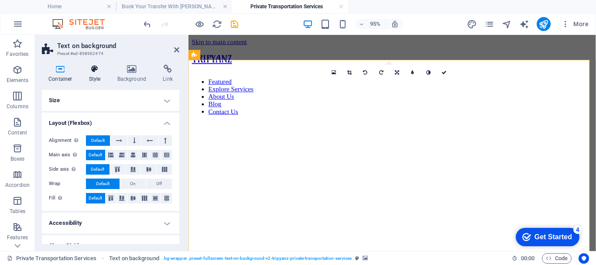
click at [92, 74] on h4 "Style" at bounding box center [96, 74] width 28 height 18
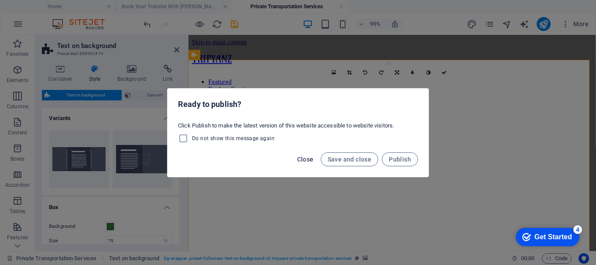
click at [307, 157] on span "Close" at bounding box center [305, 159] width 17 height 7
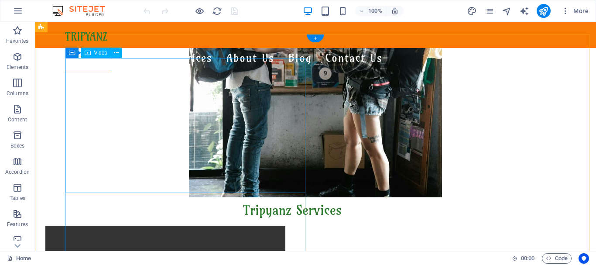
scroll to position [154, 0]
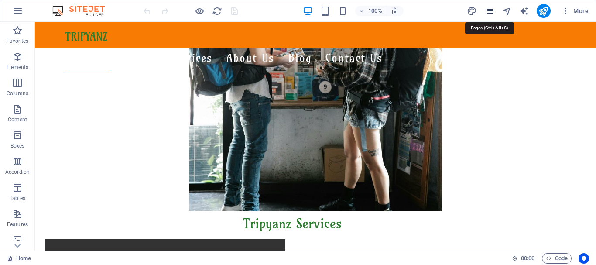
click at [492, 11] on icon "pages" at bounding box center [489, 11] width 10 height 10
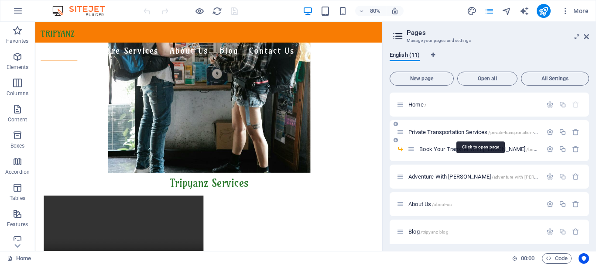
click at [448, 130] on span "Private Transportation Services /private-transportation-services" at bounding box center [478, 132] width 141 height 7
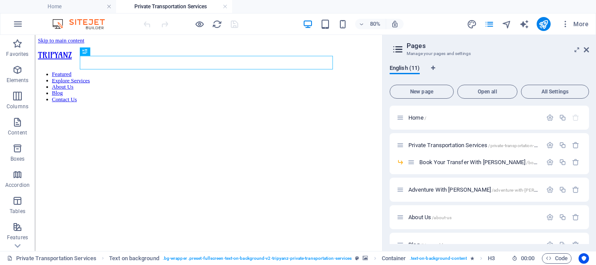
scroll to position [0, 0]
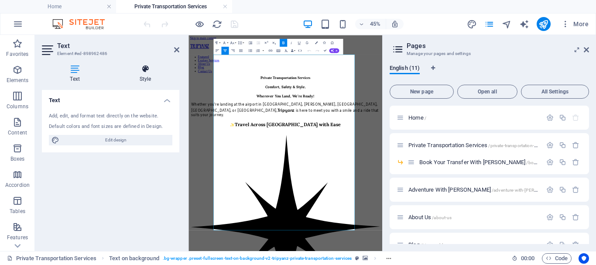
click at [148, 71] on icon at bounding box center [145, 69] width 68 height 9
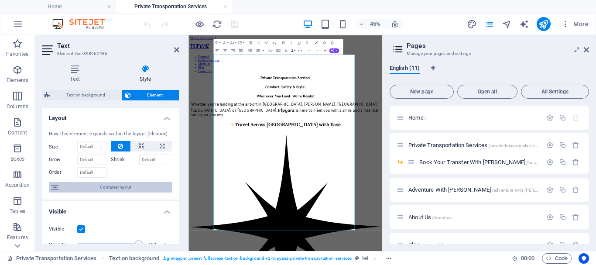
click at [139, 183] on span "Container layout" at bounding box center [115, 187] width 109 height 10
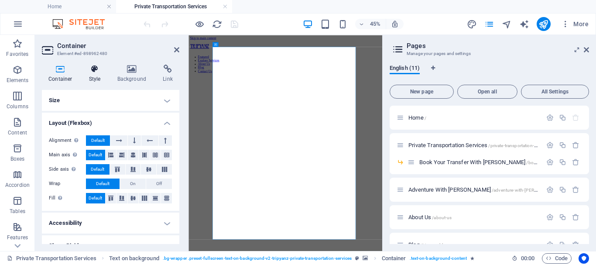
click at [100, 72] on icon at bounding box center [94, 69] width 25 height 9
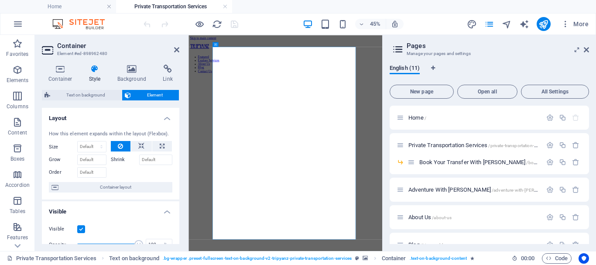
click at [121, 190] on span "Container layout" at bounding box center [115, 187] width 109 height 10
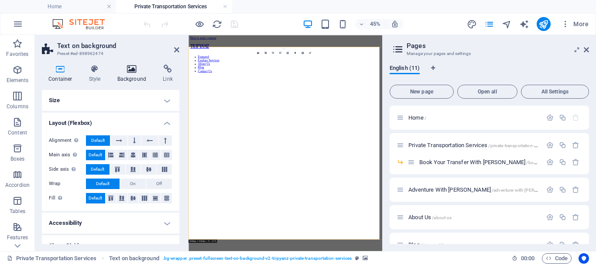
click at [136, 76] on h4 "Background" at bounding box center [134, 74] width 46 height 18
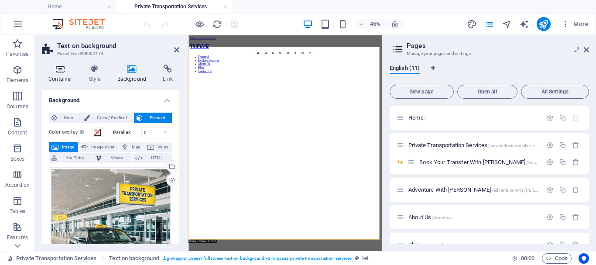
click at [62, 72] on icon at bounding box center [60, 69] width 37 height 9
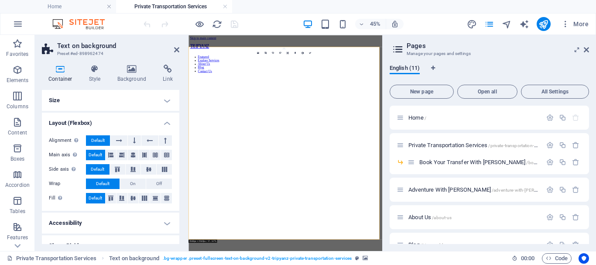
click at [163, 122] on h4 "Layout (Flexbox)" at bounding box center [110, 121] width 137 height 16
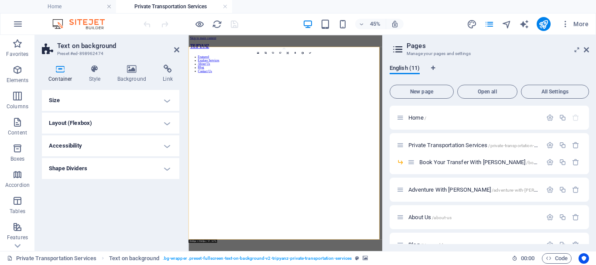
click at [154, 98] on h4 "Size" at bounding box center [110, 100] width 137 height 21
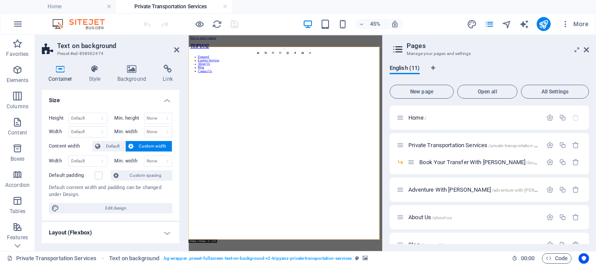
click at [161, 99] on h4 "Size" at bounding box center [110, 98] width 137 height 16
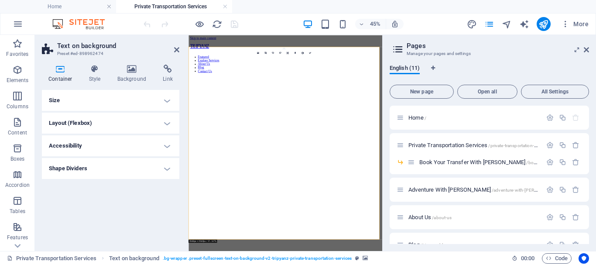
click at [76, 47] on h2 "Text on background" at bounding box center [118, 46] width 122 height 8
click at [113, 103] on h4 "Size" at bounding box center [110, 100] width 137 height 21
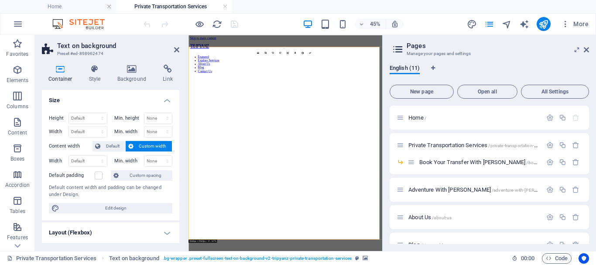
click at [163, 101] on h4 "Size" at bounding box center [110, 98] width 137 height 16
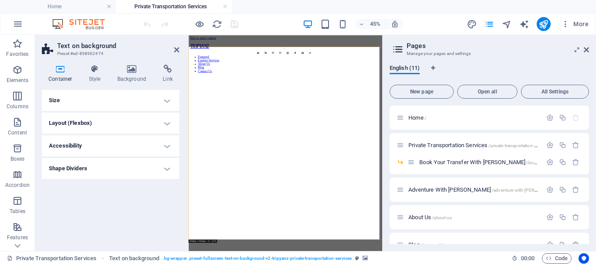
click at [162, 121] on h4 "Layout (Flexbox)" at bounding box center [110, 123] width 137 height 21
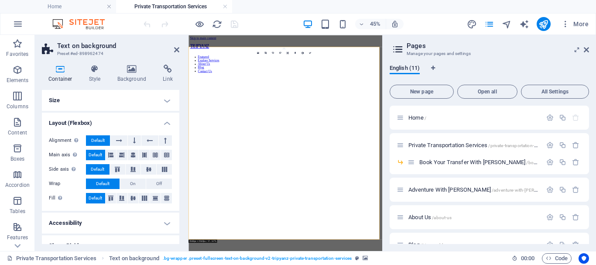
click at [162, 121] on h4 "Layout (Flexbox)" at bounding box center [110, 121] width 137 height 16
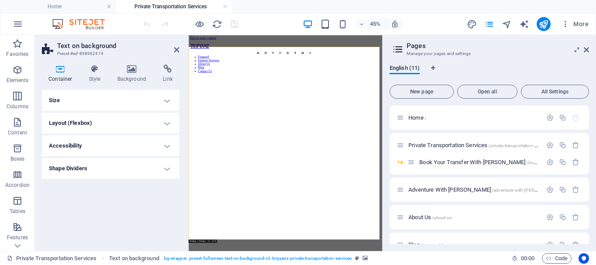
click at [164, 102] on h4 "Size" at bounding box center [110, 100] width 137 height 21
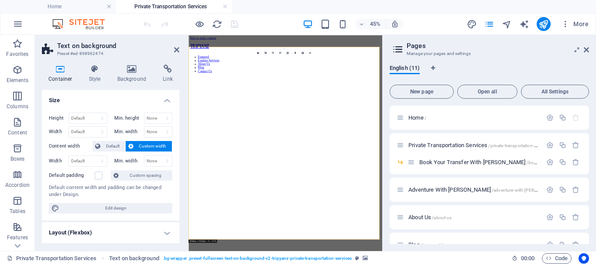
click at [164, 102] on h4 "Size" at bounding box center [110, 98] width 137 height 16
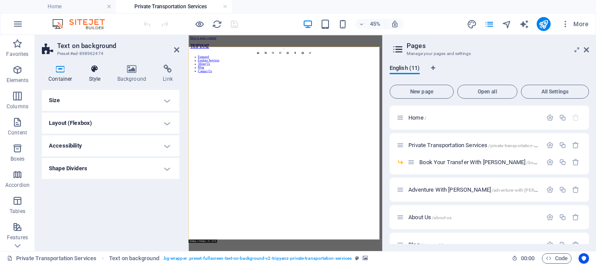
click at [99, 72] on icon at bounding box center [94, 69] width 25 height 9
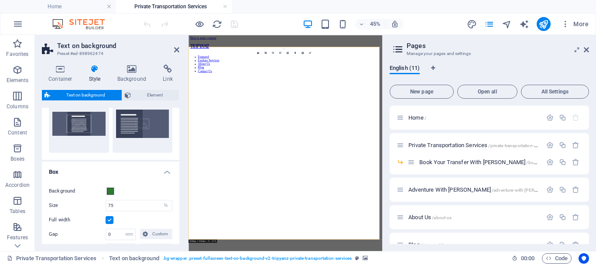
scroll to position [87, 0]
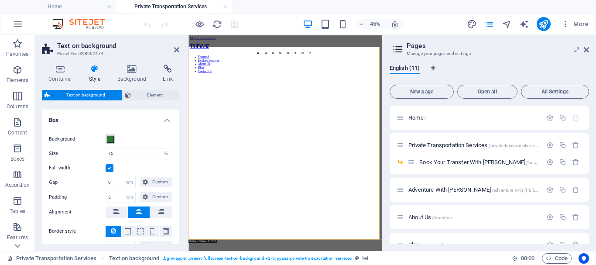
click at [110, 140] on span at bounding box center [110, 139] width 7 height 7
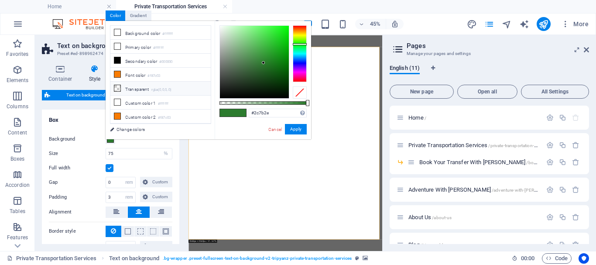
click at [138, 87] on li "Transparent rgba(0,0,0,.0)" at bounding box center [160, 89] width 100 height 14
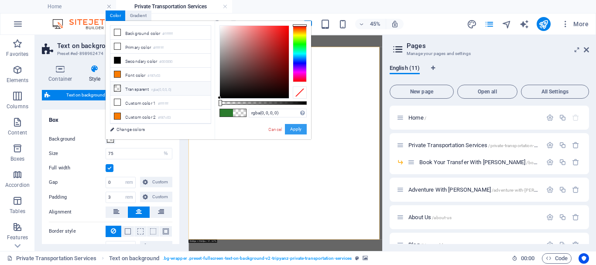
click at [298, 130] on button "Apply" at bounding box center [296, 129] width 22 height 10
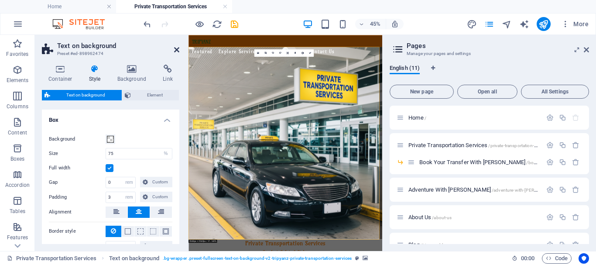
click at [179, 51] on icon at bounding box center [176, 49] width 5 height 7
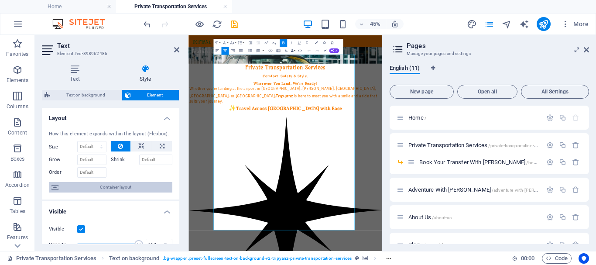
click at [130, 185] on span "Container layout" at bounding box center [115, 187] width 109 height 10
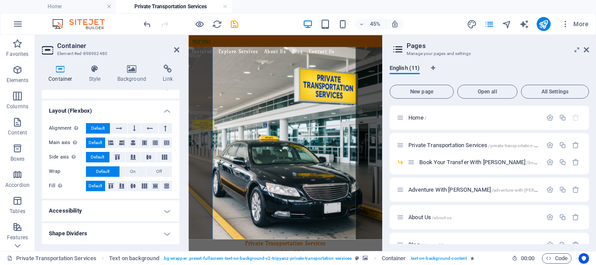
scroll to position [0, 0]
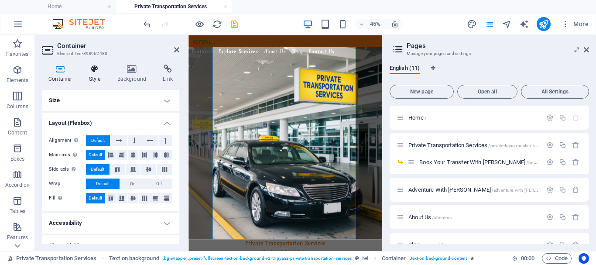
click at [99, 75] on h4 "Style" at bounding box center [96, 74] width 28 height 18
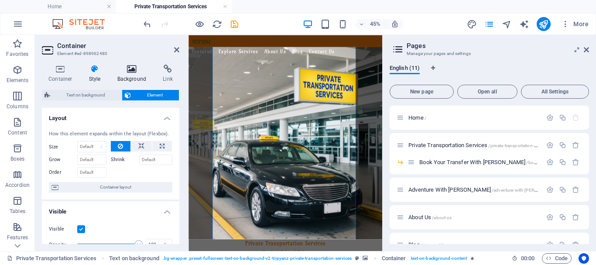
click at [131, 75] on h4 "Background" at bounding box center [134, 74] width 46 height 18
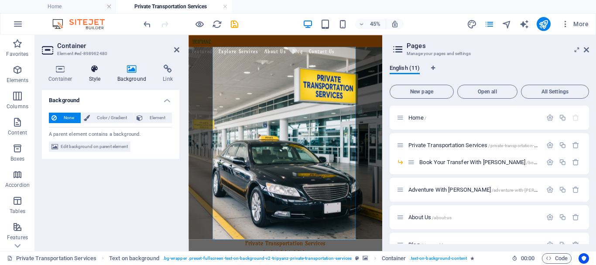
click at [96, 72] on icon at bounding box center [94, 69] width 25 height 9
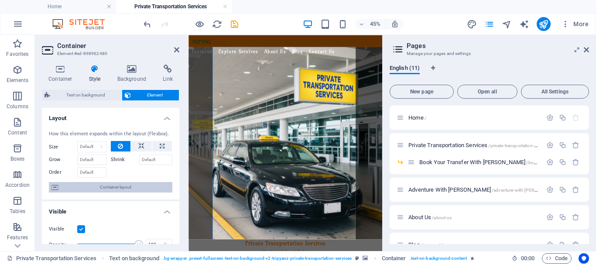
click at [124, 186] on span "Container layout" at bounding box center [115, 187] width 109 height 10
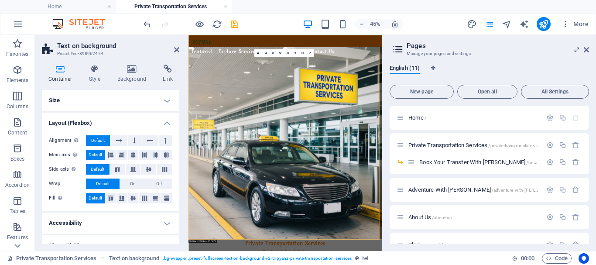
click at [161, 97] on h4 "Size" at bounding box center [110, 100] width 137 height 21
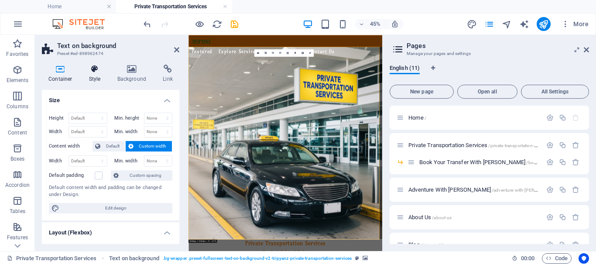
click at [91, 76] on h4 "Style" at bounding box center [96, 74] width 28 height 18
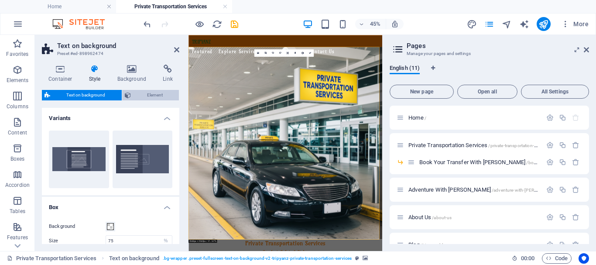
click at [156, 90] on span "Element" at bounding box center [155, 95] width 43 height 10
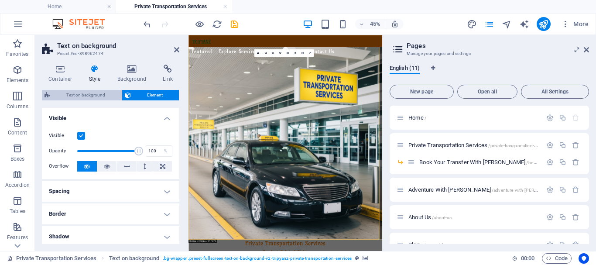
click at [95, 93] on span "Text on background" at bounding box center [86, 95] width 66 height 10
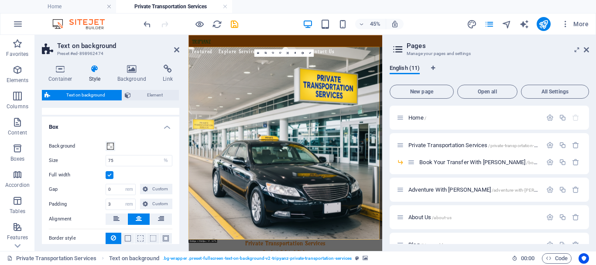
scroll to position [87, 0]
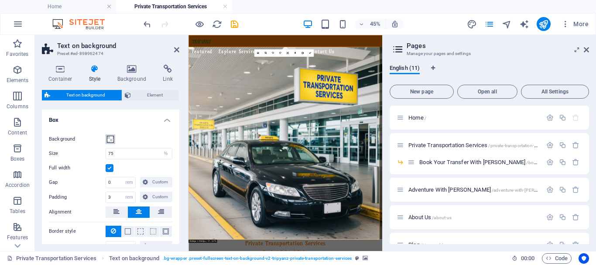
click at [111, 138] on span at bounding box center [110, 139] width 7 height 7
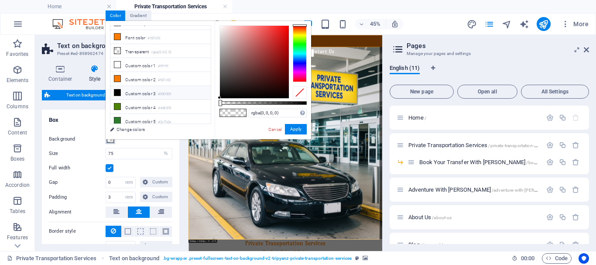
scroll to position [0, 0]
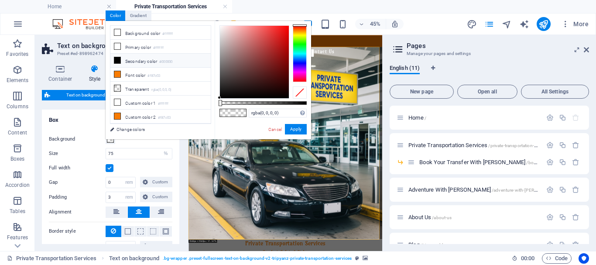
click at [149, 64] on li "Secondary color #000000" at bounding box center [160, 61] width 100 height 14
type input "rgba(0, 0, 0, 0.435)"
drag, startPoint x: 307, startPoint y: 104, endPoint x: 257, endPoint y: 104, distance: 49.7
click at [257, 104] on div at bounding box center [258, 103] width 3 height 6
click at [302, 129] on button "Apply" at bounding box center [296, 129] width 22 height 10
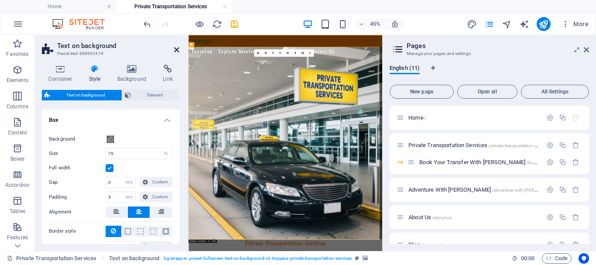
click at [176, 52] on icon at bounding box center [176, 49] width 5 height 7
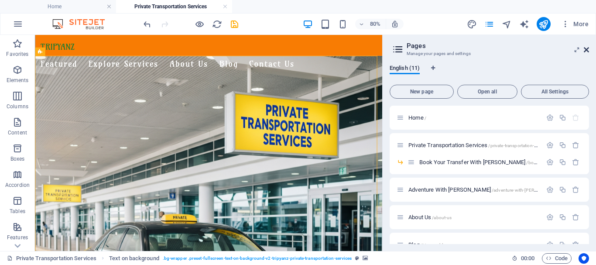
click at [588, 49] on icon at bounding box center [586, 49] width 5 height 7
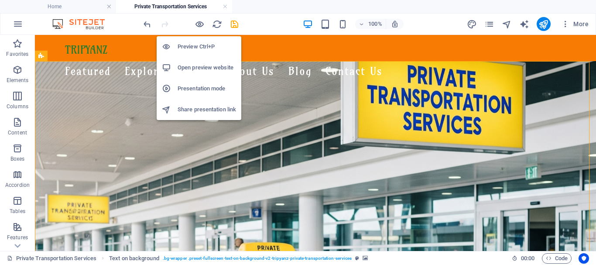
click at [200, 44] on h6 "Preview Ctrl+P" at bounding box center [207, 46] width 58 height 10
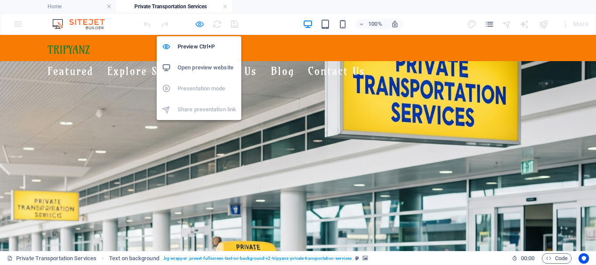
click at [198, 22] on icon "button" at bounding box center [200, 24] width 10 height 10
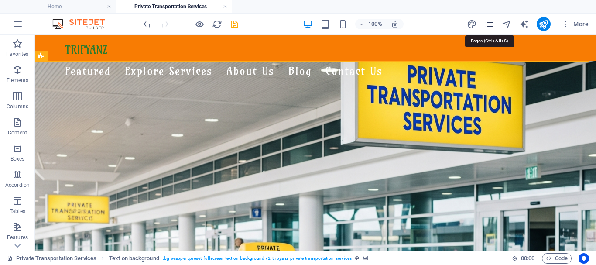
click at [489, 24] on icon "pages" at bounding box center [489, 24] width 10 height 10
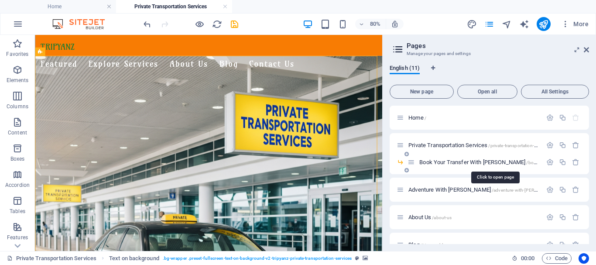
click at [446, 161] on span "Book Your Transfer With [PERSON_NAME] /book-your-transfer-with-tripyanz" at bounding box center [515, 162] width 192 height 7
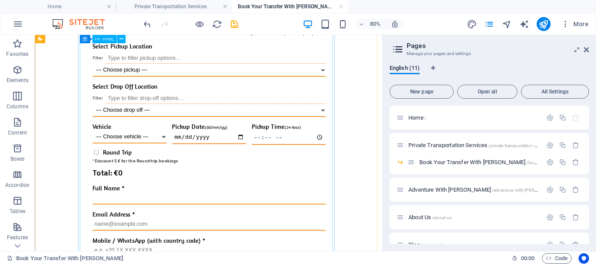
scroll to position [218, 0]
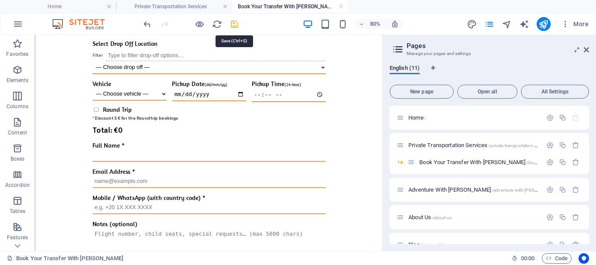
click at [235, 25] on icon "save" at bounding box center [235, 24] width 10 height 10
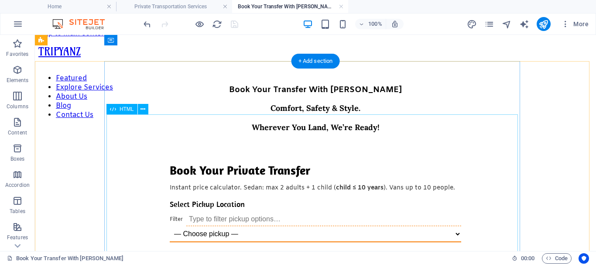
scroll to position [0, 0]
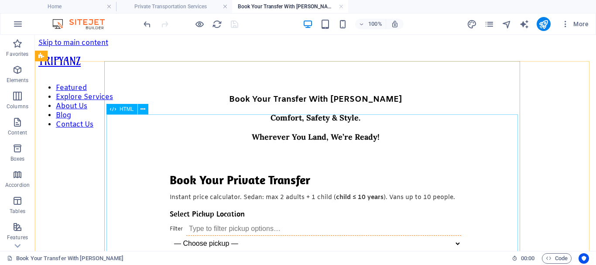
click at [129, 109] on span "HTML" at bounding box center [127, 108] width 14 height 5
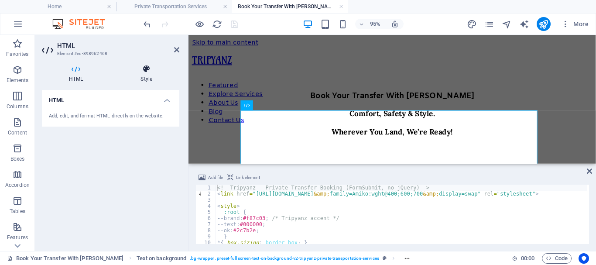
click at [149, 71] on icon at bounding box center [146, 69] width 66 height 9
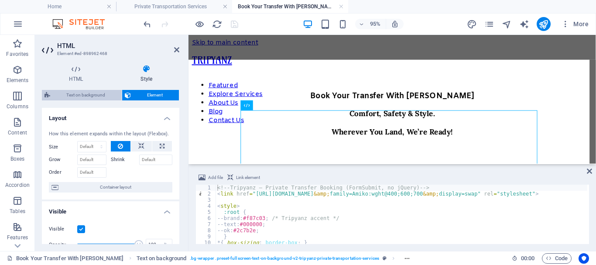
click at [104, 96] on span "Text on background" at bounding box center [86, 95] width 66 height 10
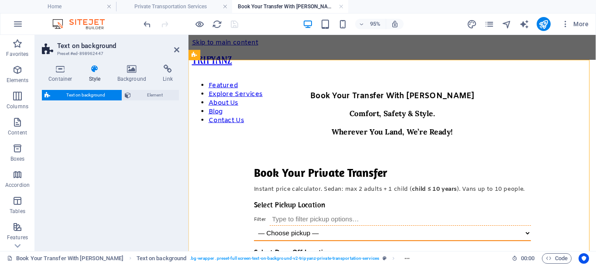
select select "%"
select select "rem"
select select "px"
select select "preset-fullscreen-text-on-background-v2-tripyanz-private-transportation-services"
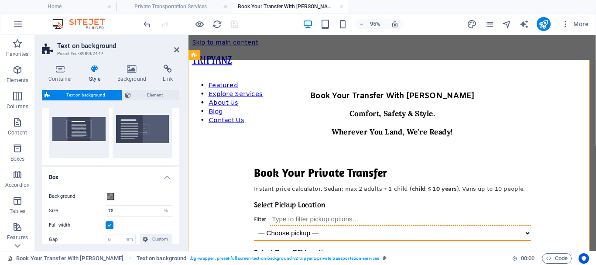
scroll to position [44, 0]
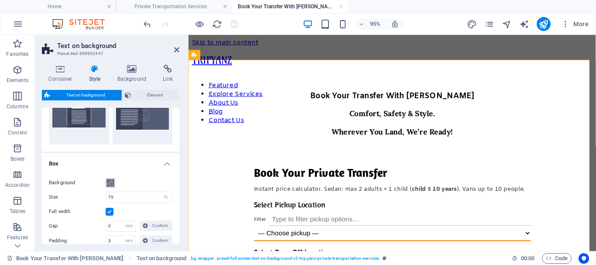
click at [108, 181] on span at bounding box center [110, 182] width 7 height 7
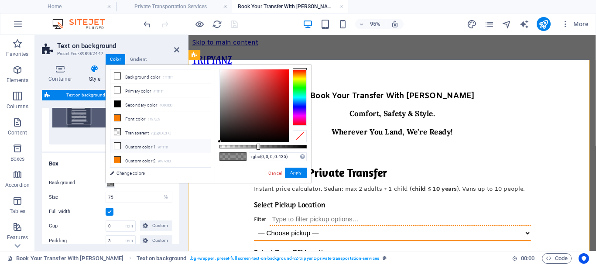
click at [138, 144] on li "Custom color 1 #ffffff" at bounding box center [160, 146] width 100 height 14
type input "#ffffff"
drag, startPoint x: 257, startPoint y: 147, endPoint x: 316, endPoint y: 149, distance: 58.9
click at [316, 149] on body "tripyanz.com Home Private Transportation Services Book Your Transfer With Tripy…" at bounding box center [298, 132] width 596 height 265
click at [291, 173] on button "Apply" at bounding box center [296, 173] width 22 height 10
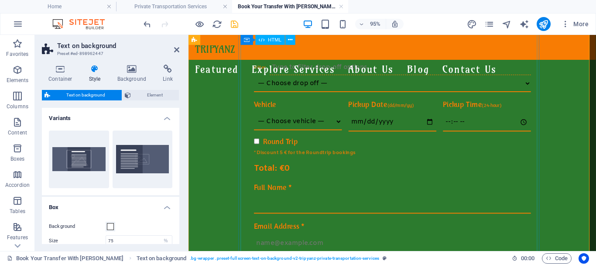
scroll to position [162, 0]
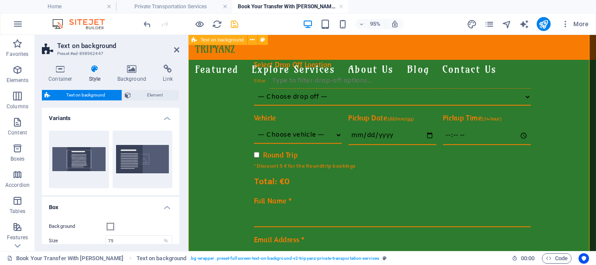
click at [216, 124] on div "Book Your Transfer With Tripyanz Comfort, Safety & Style. Wherever You Land, We…" at bounding box center [403, 178] width 429 height 559
click at [176, 50] on icon at bounding box center [176, 49] width 5 height 7
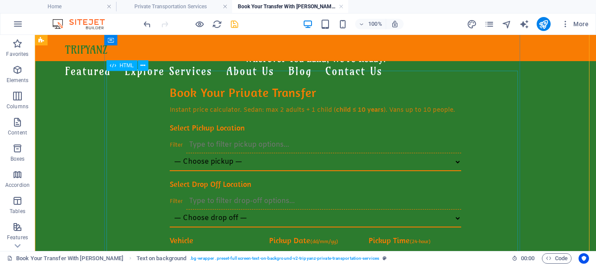
scroll to position [0, 0]
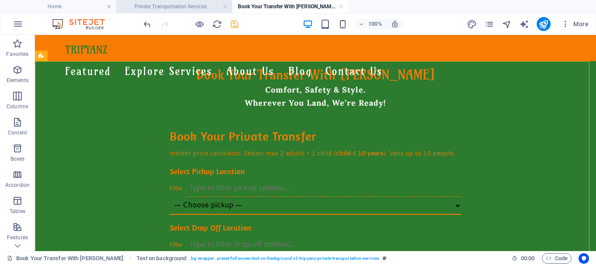
click at [182, 7] on h4 "Private Transportation Services" at bounding box center [174, 7] width 116 height 10
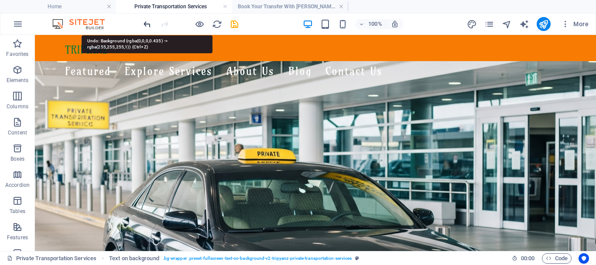
click at [148, 23] on icon "undo" at bounding box center [147, 24] width 10 height 10
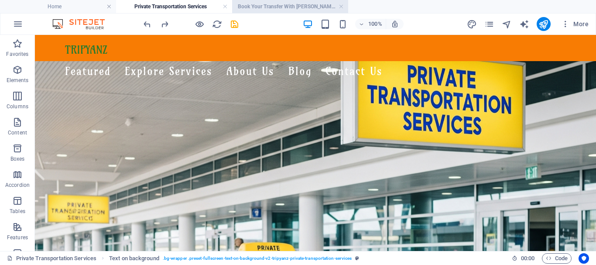
click at [266, 5] on h4 "Book Your Transfer With [PERSON_NAME]" at bounding box center [290, 7] width 116 height 10
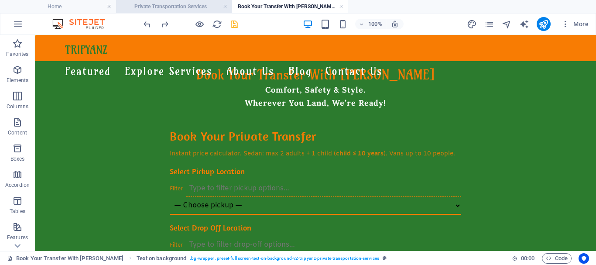
click at [182, 7] on h4 "Private Transportation Services" at bounding box center [174, 7] width 116 height 10
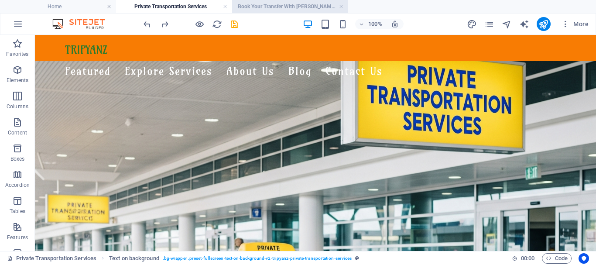
click at [295, 7] on h4 "Book Your Transfer With [PERSON_NAME]" at bounding box center [290, 7] width 116 height 10
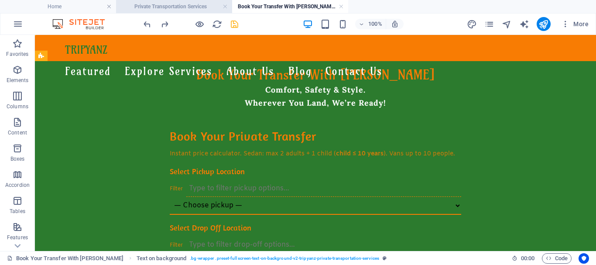
click at [194, 7] on h4 "Private Transportation Services" at bounding box center [174, 7] width 116 height 10
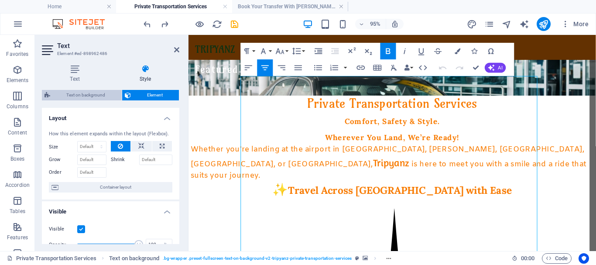
click at [102, 93] on span "Text on background" at bounding box center [86, 95] width 66 height 10
select select "%"
select select "rem"
select select "px"
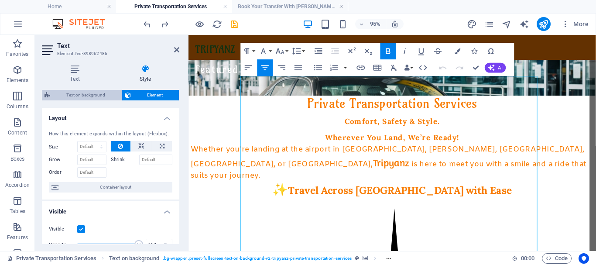
select select "preset-fullscreen-text-on-background-v2-tripyanz-private-transportation-services"
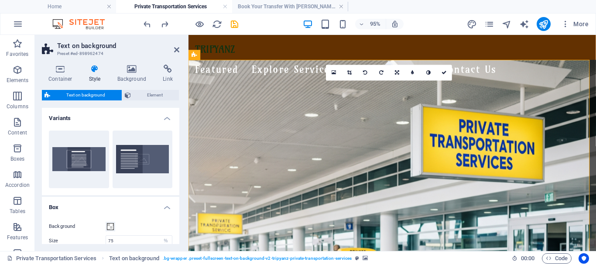
scroll to position [44, 0]
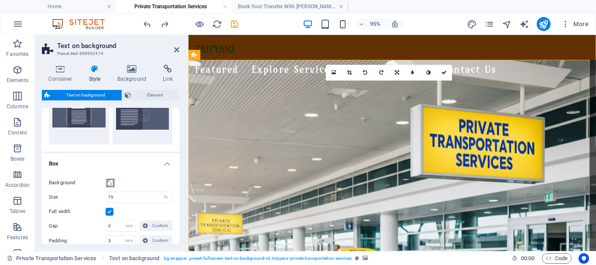
click at [112, 184] on span at bounding box center [110, 182] width 7 height 7
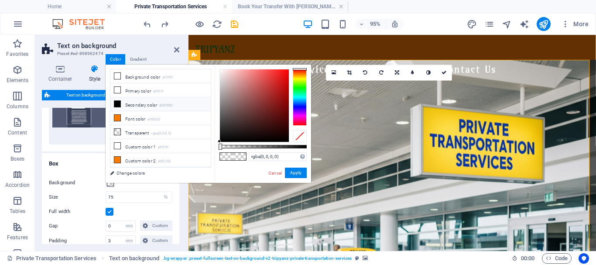
click at [149, 104] on li "Secondary color #000000" at bounding box center [160, 104] width 100 height 14
type input "rgba(0, 0, 0, 0.445)"
drag, startPoint x: 307, startPoint y: 146, endPoint x: 258, endPoint y: 147, distance: 48.4
click at [258, 147] on div at bounding box center [258, 147] width 3 height 6
click at [291, 170] on button "Apply" at bounding box center [296, 173] width 22 height 10
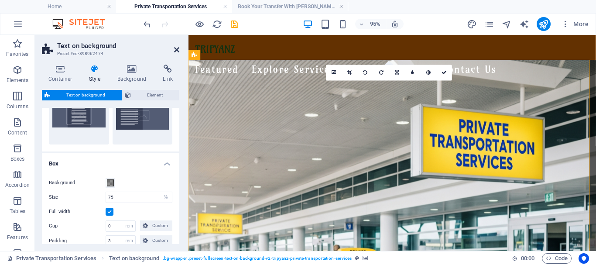
click at [177, 52] on icon at bounding box center [176, 49] width 5 height 7
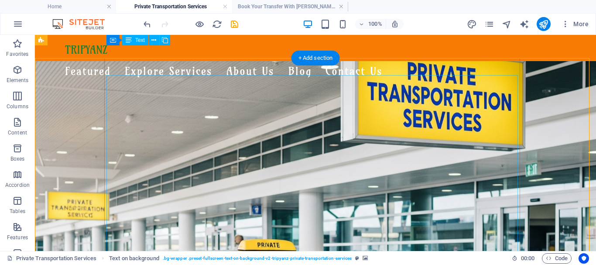
scroll to position [0, 0]
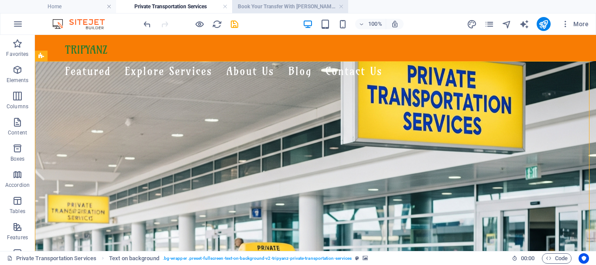
click at [289, 8] on h4 "Book Your Transfer With [PERSON_NAME]" at bounding box center [290, 7] width 116 height 10
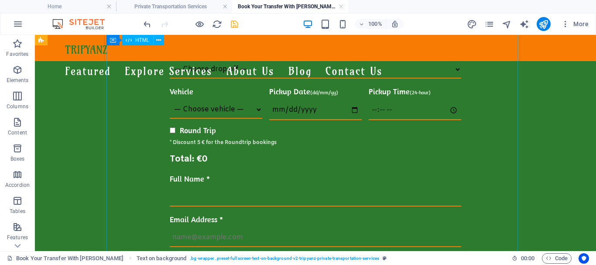
scroll to position [173, 0]
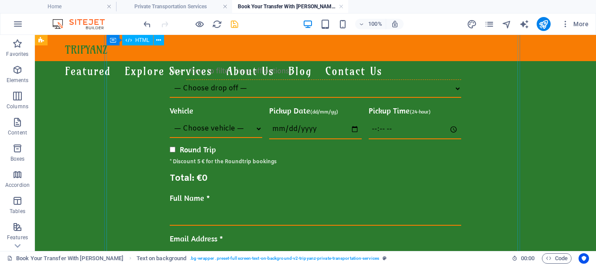
click at [478, 113] on div "Book Your Private Transfer Instant price calculator. Sedan: max 2 adults + 1 ch…" at bounding box center [315, 201] width 557 height 492
drag, startPoint x: 478, startPoint y: 113, endPoint x: 308, endPoint y: 120, distance: 170.8
click at [478, 112] on div "Book Your Private Transfer Instant price calculator. Sedan: max 2 adults + 1 ch…" at bounding box center [315, 201] width 557 height 492
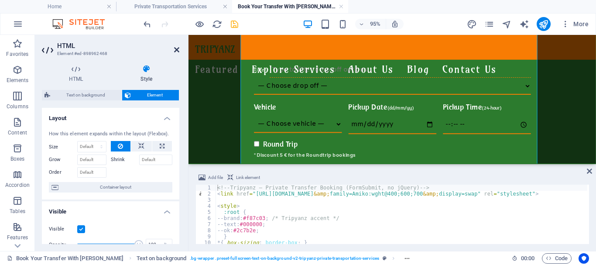
click at [177, 49] on icon at bounding box center [176, 49] width 5 height 7
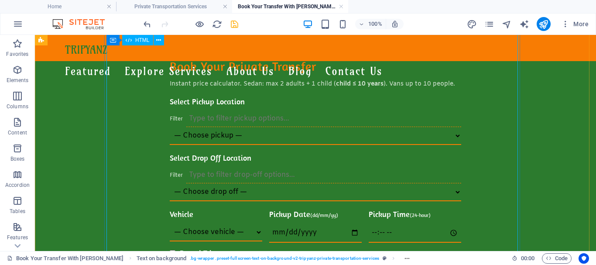
scroll to position [0, 0]
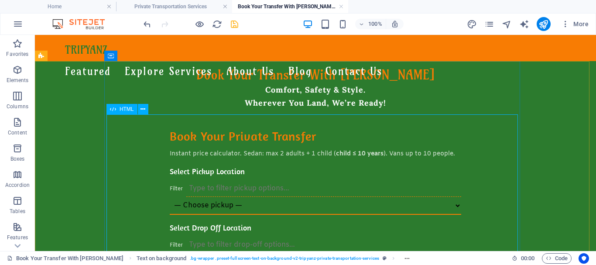
click at [131, 109] on span "HTML" at bounding box center [127, 108] width 14 height 5
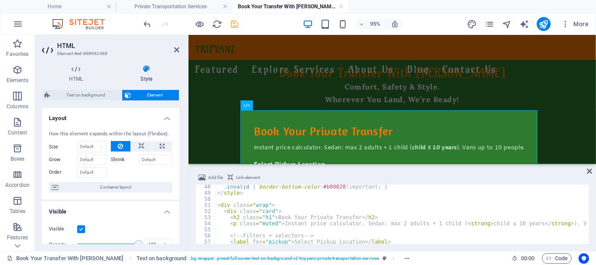
scroll to position [314, 0]
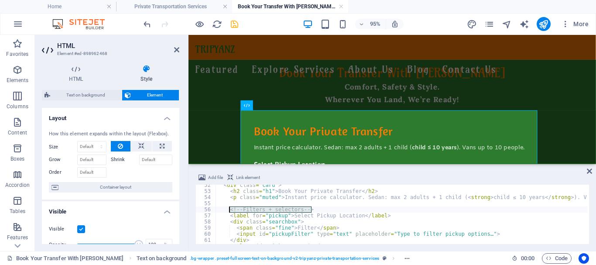
drag, startPoint x: 317, startPoint y: 208, endPoint x: 228, endPoint y: 208, distance: 89.0
click at [228, 208] on div "< div class = "card" > < h2 class = "h1" > Book Your Private Transfer </ h2 > <…" at bounding box center [488, 217] width 545 height 70
type textarea "<!-- Filters + selectors -->"
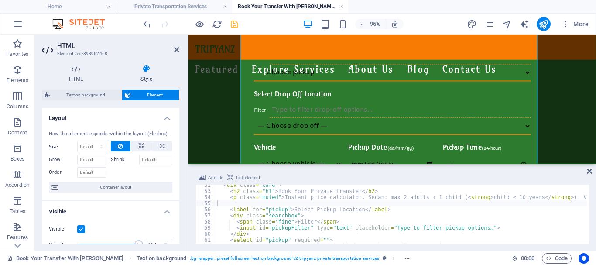
type textarea "<span class="fine">Filter</span>"
drag, startPoint x: 335, startPoint y: 222, endPoint x: 233, endPoint y: 219, distance: 101.7
click at [233, 219] on div "< div class = "card" > < h2 class = "h1" > Book Your Private Transfer </ h2 > <…" at bounding box center [488, 217] width 545 height 70
type textarea "<div class="searchbox">"
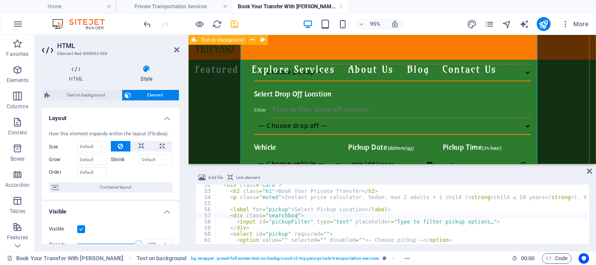
click at [213, 130] on div "Book Your Transfer With Tripyanz Comfort, Safety & Style. Wherever You Land, We…" at bounding box center [403, 209] width 429 height 559
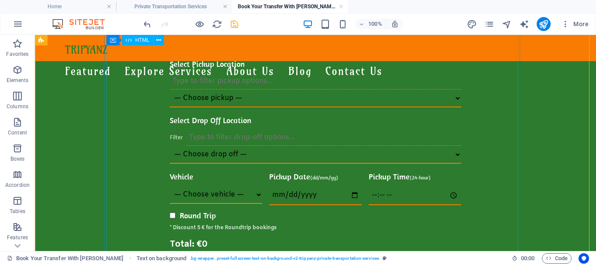
scroll to position [44, 0]
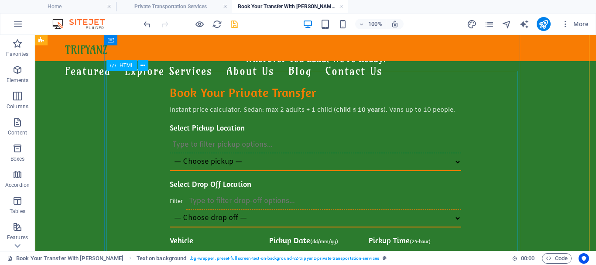
click at [125, 66] on span "HTML" at bounding box center [127, 65] width 14 height 5
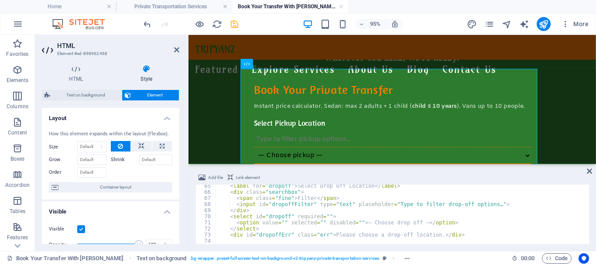
scroll to position [393, 0]
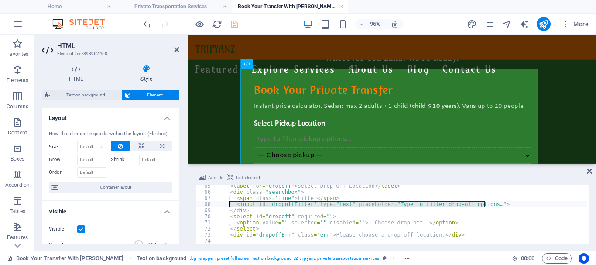
drag, startPoint x: 485, startPoint y: 205, endPoint x: 230, endPoint y: 204, distance: 255.7
click at [230, 204] on div "< label for = "dropoff" > Select Drop Off Location </ label > < div class = "se…" at bounding box center [488, 218] width 545 height 70
type textarea "<input id="dropoffFilter" type="text" placeholder="Type to filter drop-off opti…"
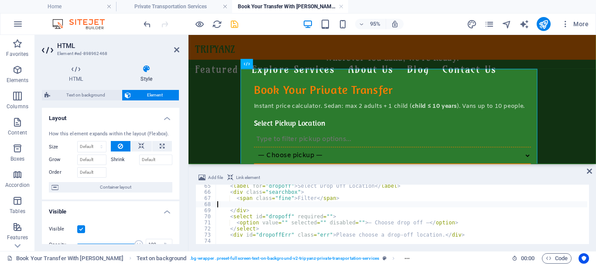
type textarea "<span class="fine">Filter</span>"
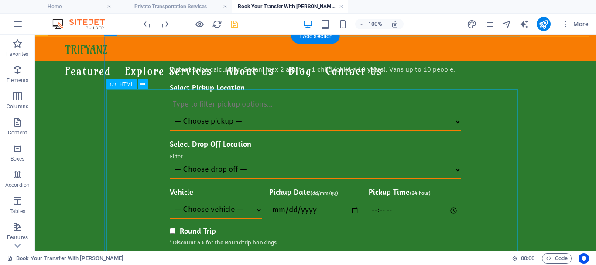
scroll to position [87, 0]
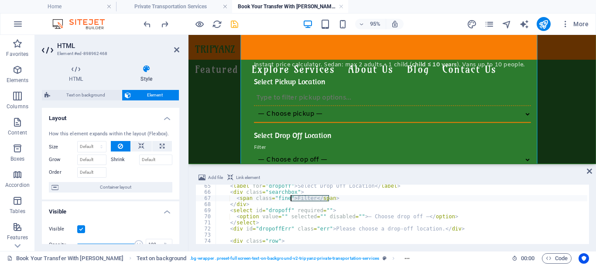
drag, startPoint x: 333, startPoint y: 195, endPoint x: 292, endPoint y: 197, distance: 40.2
click at [292, 197] on div "< label for = "dropoff" > Select Drop Off Location </ label > < div class = "se…" at bounding box center [488, 218] width 545 height 70
click at [250, 203] on div "< label for = "dropoff" > Select Drop Off Location </ label > < div class = "se…" at bounding box center [488, 218] width 545 height 70
type textarea "<"
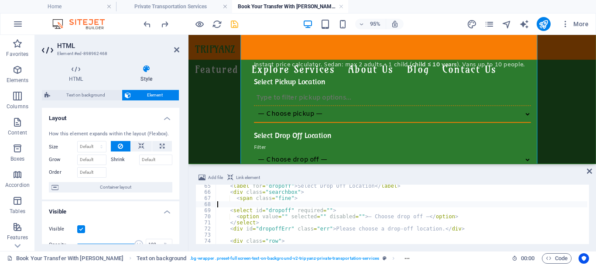
type textarea "<span class="fine">"
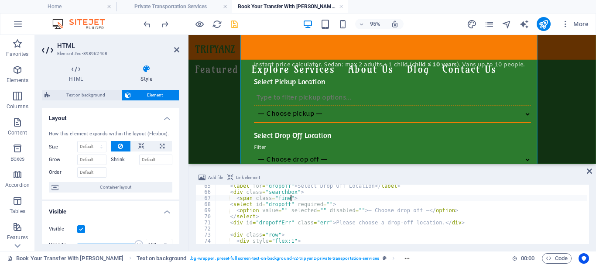
scroll to position [367, 0]
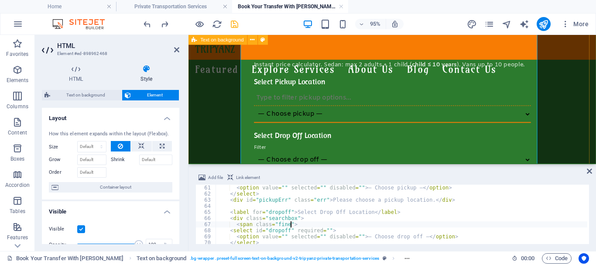
click at [223, 142] on div "Book Your Transfer With Tripyanz Comfort, Safety & Style. Wherever You Land, We…" at bounding box center [403, 249] width 429 height 551
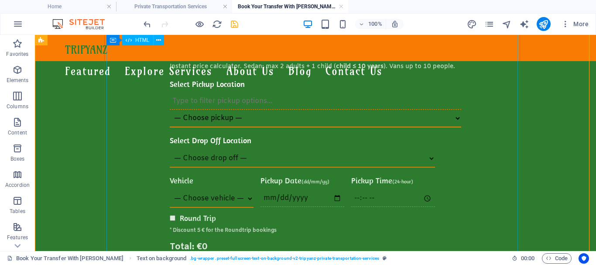
click at [300, 136] on div "Book Your Private Transfer Instant price calculator. Sedan: max 2 adults + 1 ch…" at bounding box center [315, 267] width 557 height 453
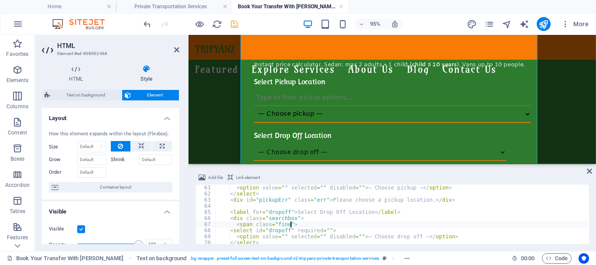
scroll to position [340, 0]
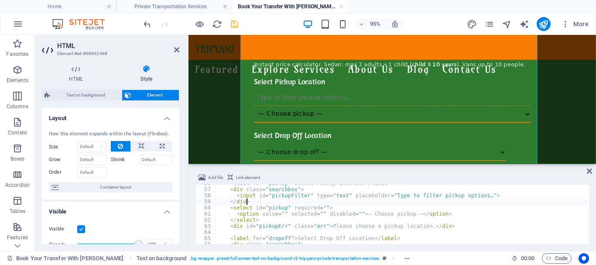
click at [250, 201] on div "< label for = "pickup" > Select Pickup Location </ label > < div class = "searc…" at bounding box center [488, 215] width 545 height 70
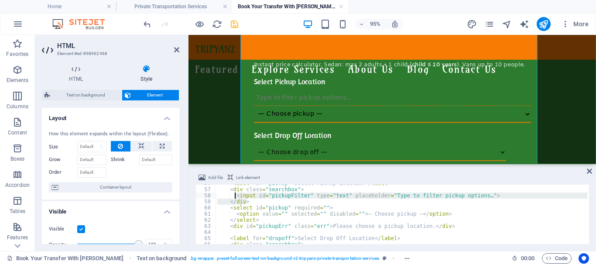
drag, startPoint x: 250, startPoint y: 201, endPoint x: 235, endPoint y: 197, distance: 15.5
click at [235, 197] on div "< label for = "pickup" > Select Pickup Location </ label > < div class = "searc…" at bounding box center [488, 215] width 545 height 70
type textarea "<input id="pickupFilter" type="text" placeholder="Type to filter pickup options…"
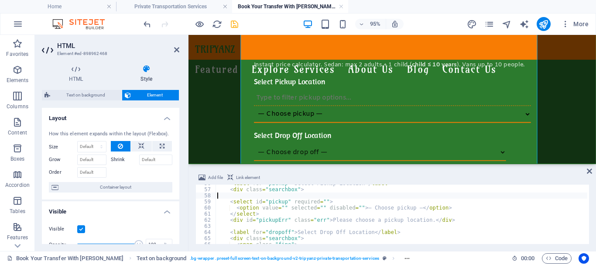
type textarea "<div class="searchbox">"
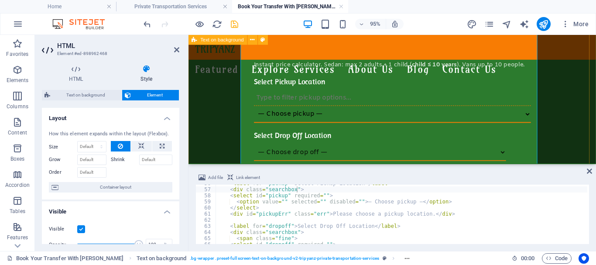
click at [226, 126] on div "Book Your Transfer With Tripyanz Comfort, Safety & Style. Wherever You Land, We…" at bounding box center [403, 234] width 429 height 520
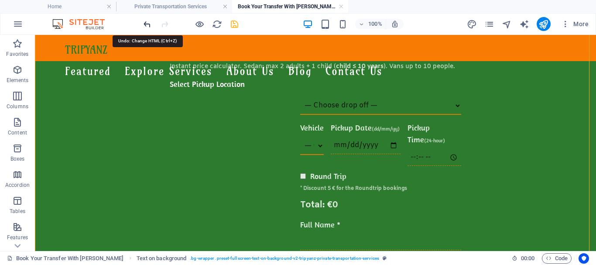
click at [148, 24] on icon "undo" at bounding box center [147, 24] width 10 height 10
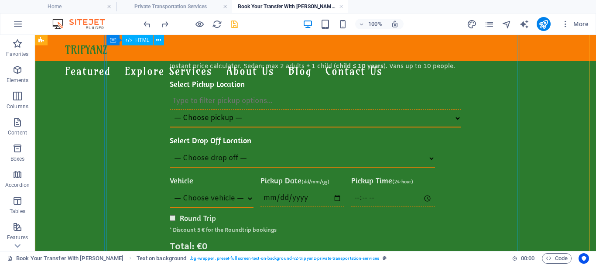
click at [139, 88] on div "Book Your Private Transfer Instant price calculator. Sedan: max 2 adults + 1 ch…" at bounding box center [315, 267] width 557 height 453
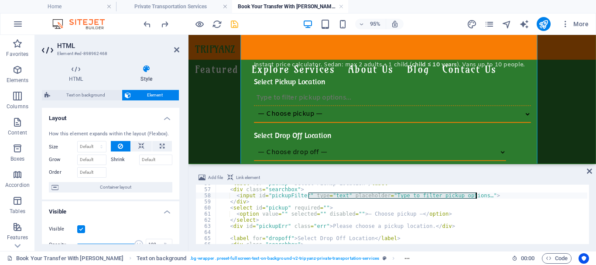
drag, startPoint x: 308, startPoint y: 195, endPoint x: 477, endPoint y: 198, distance: 168.9
click at [477, 198] on div "< label for = "pickup" > Select Pickup Location </ label > < div class = "searc…" at bounding box center [488, 215] width 545 height 70
drag, startPoint x: 306, startPoint y: 194, endPoint x: 314, endPoint y: 193, distance: 7.5
click at [308, 194] on div "< label for = "pickup" > Select Pickup Location </ label > < div class = "searc…" at bounding box center [488, 215] width 545 height 70
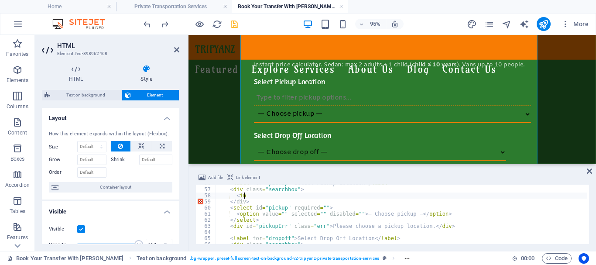
type textarea "<"
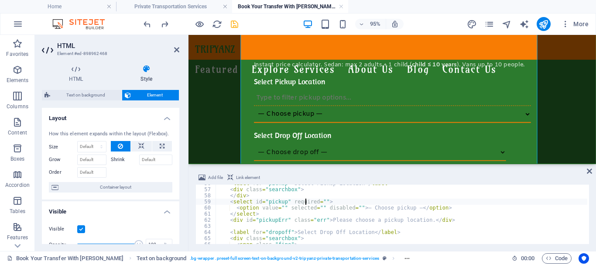
click at [307, 203] on div "< label for = "pickup" > Select Pickup Location </ label > < div class = "searc…" at bounding box center [488, 215] width 545 height 70
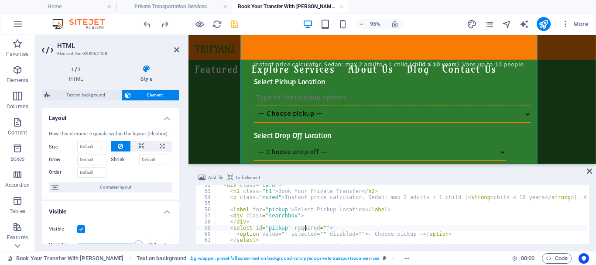
scroll to position [314, 0]
click at [257, 221] on div "< div class = "card" > < h2 class = "h1" > Book Your Private Transfer </ h2 > <…" at bounding box center [488, 217] width 545 height 70
type textarea "<"
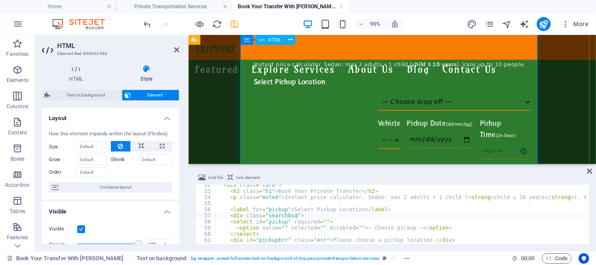
click at [248, 151] on div "Book Your Private Transfer Instant price calculator. Sedan: max 2 adults + 1 ch…" at bounding box center [403, 250] width 425 height 419
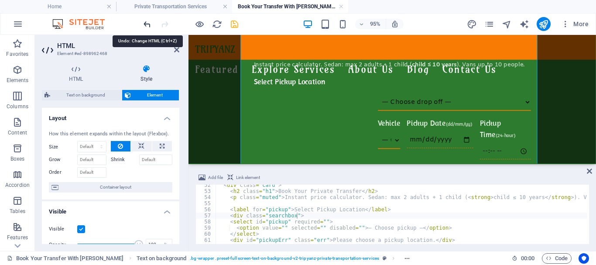
click at [151, 24] on icon "undo" at bounding box center [147, 24] width 10 height 10
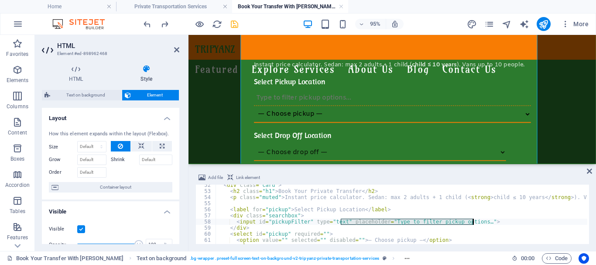
drag, startPoint x: 341, startPoint y: 223, endPoint x: 473, endPoint y: 222, distance: 131.3
click at [473, 222] on div "< div class = "card" > < h2 class = "h1" > Book Your Private Transfer </ h2 > <…" at bounding box center [488, 217] width 545 height 70
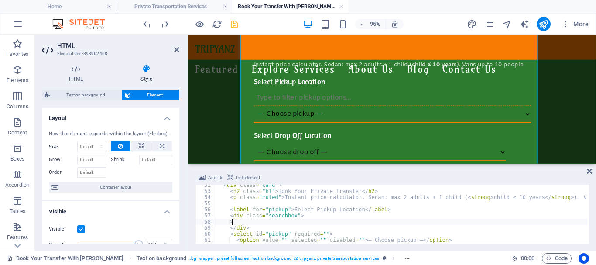
type textarea ">"
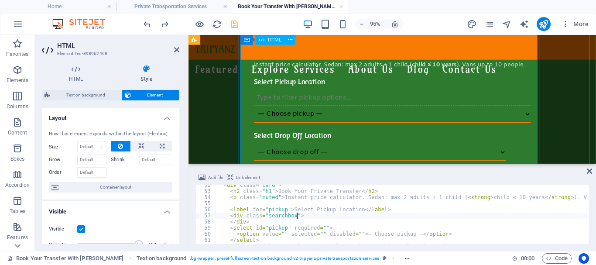
click at [382, 130] on div "Book Your Private Transfer Instant price calculator. Sedan: max 2 adults + 1 ch…" at bounding box center [403, 267] width 425 height 453
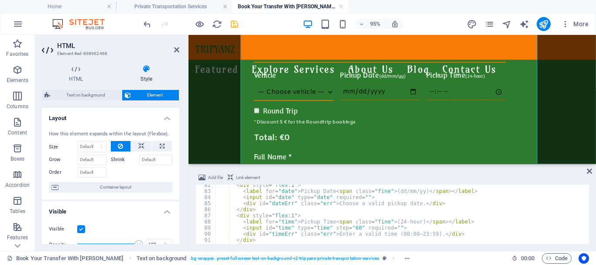
scroll to position [471, 0]
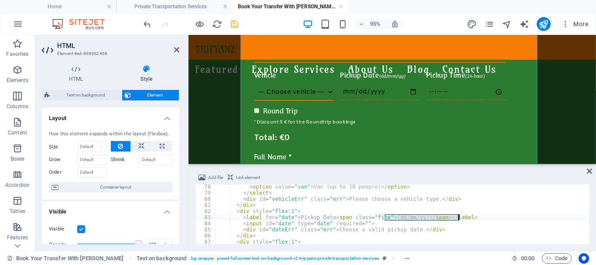
drag, startPoint x: 385, startPoint y: 218, endPoint x: 459, endPoint y: 220, distance: 73.8
click at [459, 220] on div "< option value = "van" > Van (up to 10 people) </ option > </ select > < div id…" at bounding box center [488, 219] width 545 height 70
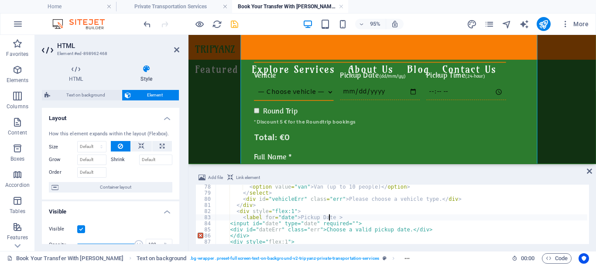
type textarea "<label for="date">Pickup Date>"
click at [380, 217] on div "< option value = "van" > Van (up to 10 people) </ option > </ select > < div id…" at bounding box center [488, 219] width 545 height 70
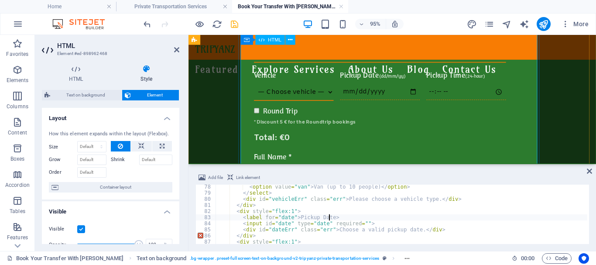
click at [406, 137] on div "Book Your Private Transfer Instant price calculator. Sedan: max 2 adults + 1 ch…" at bounding box center [403, 172] width 425 height 437
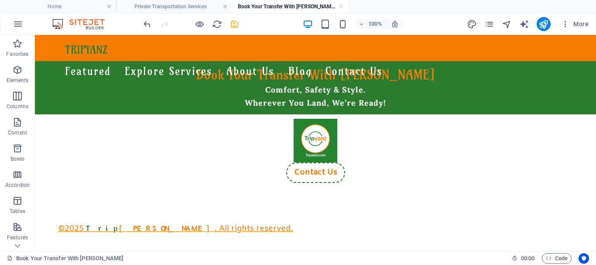
scroll to position [0, 0]
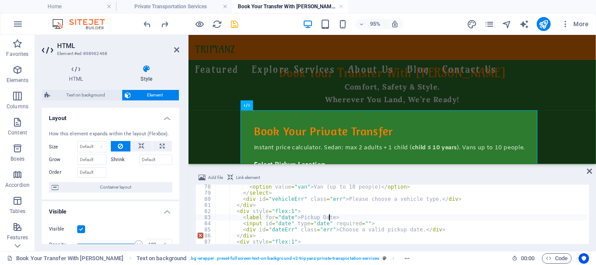
click at [336, 216] on div "< option value = "van" > Van (up to 10 people) </ option > </ select > < div id…" at bounding box center [488, 219] width 545 height 70
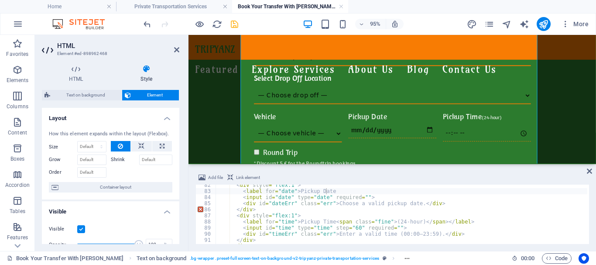
scroll to position [497, 0]
click at [294, 204] on div "< div style = "flex:1" > < label for = "date" > Pickup Date < input id = "date"…" at bounding box center [488, 217] width 545 height 70
click at [262, 211] on div "< div style = "flex:1" > < label for = "date" > Pickup Date < input id = "date"…" at bounding box center [488, 217] width 545 height 70
click at [326, 212] on div "< div style = "flex:1" > < label for = "date" > Pickup Date < input id = "date"…" at bounding box center [488, 217] width 545 height 70
click at [331, 231] on div "< div style = "flex:1" > < label for = "date" > Pickup Date < input id = "date"…" at bounding box center [488, 217] width 545 height 70
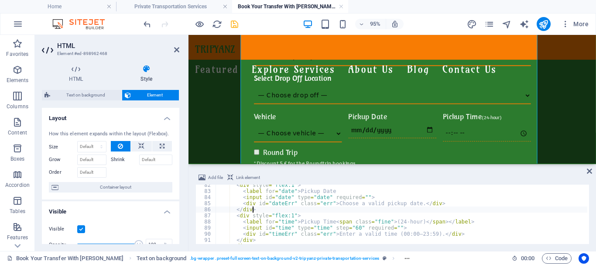
click at [293, 210] on div "< div style = "flex:1" > < label for = "date" > Pickup Date < input id = "date"…" at bounding box center [488, 217] width 545 height 70
type textarea "<"
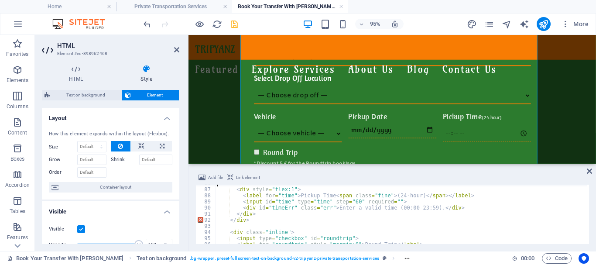
scroll to position [524, 0]
drag, startPoint x: 458, startPoint y: 196, endPoint x: 329, endPoint y: 196, distance: 129.2
click at [329, 196] on div "< div style = "flex:1" > < label for = "time" > Pickup Time < span class = "fin…" at bounding box center [488, 215] width 545 height 70
click at [305, 222] on div "< div style = "flex:1" > < label for = "time" > Pickup Time < input id = "time"…" at bounding box center [488, 215] width 545 height 70
click at [306, 213] on div "< div style = "flex:1" > < label for = "time" > Pickup Time < input id = "time"…" at bounding box center [488, 215] width 545 height 70
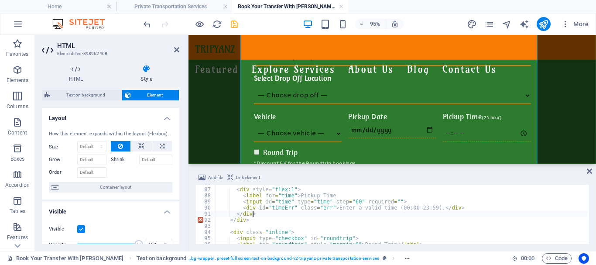
click at [247, 220] on div "< div style = "flex:1" > < label for = "time" > Pickup Time < input id = "time"…" at bounding box center [488, 215] width 545 height 70
type textarea "<"
type textarea "</div>"
click at [263, 221] on div "< div style = "flex:1" > < label for = "time" > Pickup Time < input id = "time"…" at bounding box center [488, 215] width 545 height 70
click at [263, 215] on div "< div style = "flex:1" > < label for = "time" > Pickup Time < input id = "time"…" at bounding box center [488, 215] width 545 height 70
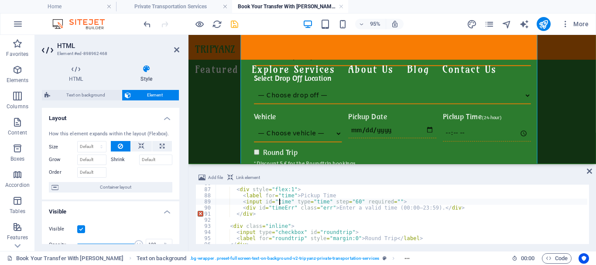
drag, startPoint x: 278, startPoint y: 203, endPoint x: 276, endPoint y: 209, distance: 6.2
click at [279, 203] on div "< div style = "flex:1" > < label for = "time" > Pickup Time < input id = "time"…" at bounding box center [488, 215] width 545 height 70
click at [264, 214] on div "< div style = "flex:1" > < label for = "time" > Pickup Time < input id = "time"…" at bounding box center [488, 215] width 545 height 70
type textarea "<"
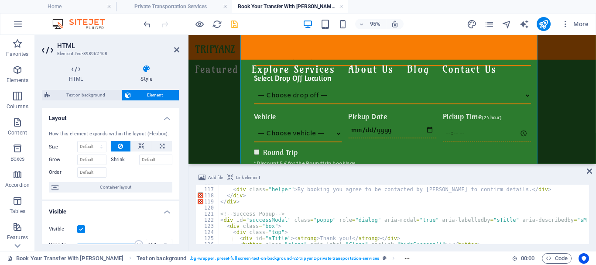
scroll to position [707, 0]
click at [242, 202] on div "< div class = "helper" > By booking you agree to be contacted by Tripyanz to co…" at bounding box center [491, 215] width 545 height 70
click at [279, 197] on div "< div class = "helper" > By booking you agree to be contacted by Tripyanz to co…" at bounding box center [491, 215] width 545 height 70
type textarea "</div>"
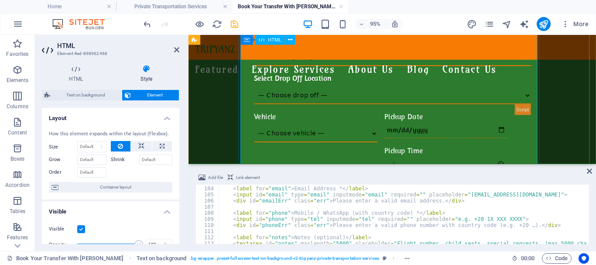
click at [305, 118] on div "Book Your Private Transfer Instant price calculator. Sedan: max 2 adults + 1 ch…" at bounding box center [403, 237] width 425 height 480
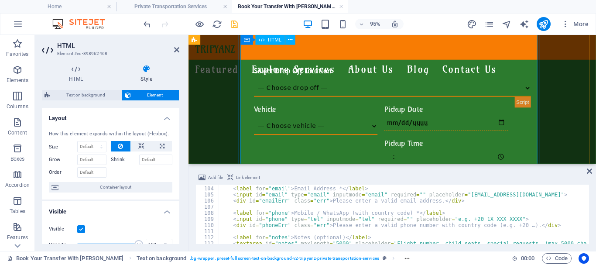
scroll to position [131, 0]
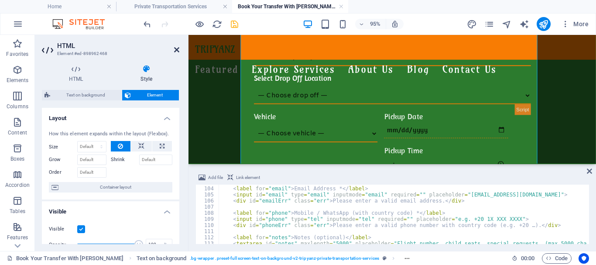
click at [178, 51] on icon at bounding box center [176, 49] width 5 height 7
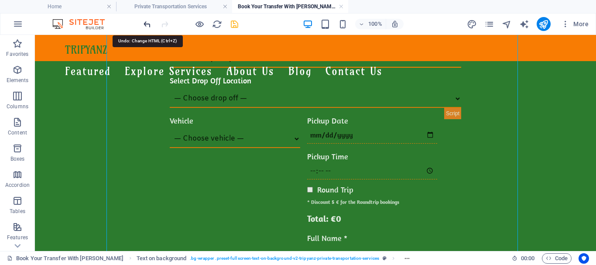
click at [145, 25] on icon "undo" at bounding box center [147, 24] width 10 height 10
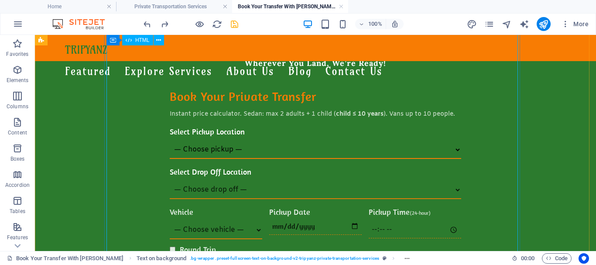
scroll to position [0, 0]
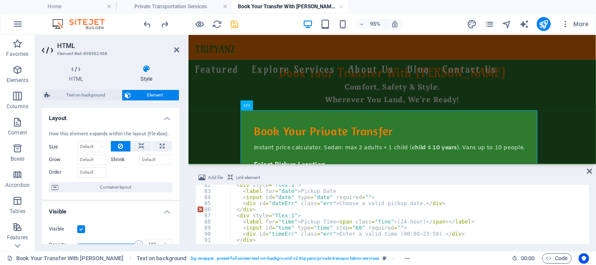
scroll to position [497, 0]
click at [458, 219] on div "< div style = "flex:1" > < label for = "date" > Pickup Date < input id = "date"…" at bounding box center [488, 217] width 545 height 70
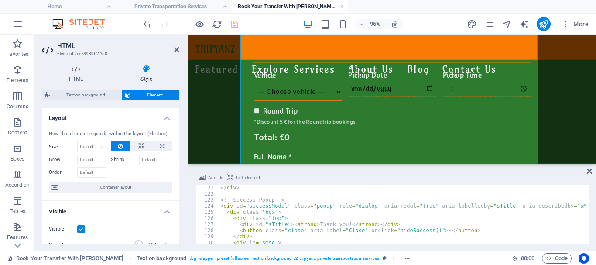
scroll to position [759, 0]
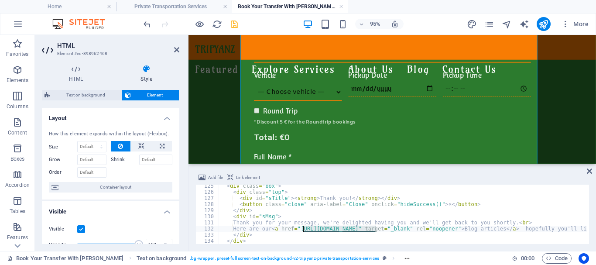
drag, startPoint x: 375, startPoint y: 228, endPoint x: 303, endPoint y: 227, distance: 72.0
click at [303, 227] on div "< div class = "box" > < div class = "top" > < div id = "sTitle" > < strong > Th…" at bounding box center [491, 218] width 545 height 70
paste textarea "tripyanz-blog/"
type textarea "Here are our <a href="[URL][DOMAIN_NAME]" target="_blank" rel="noopener">Blog a…"
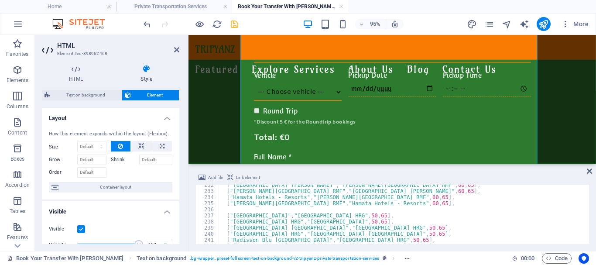
scroll to position [1414, 0]
click at [310, 208] on div "[ "Wadi Lahmy Azur Resort Marsa Alam" , "Marsa Alam Airport RMF" , 60 , 65 ] , …" at bounding box center [491, 217] width 545 height 70
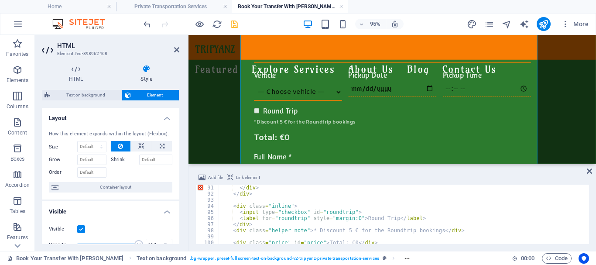
scroll to position [550, 0]
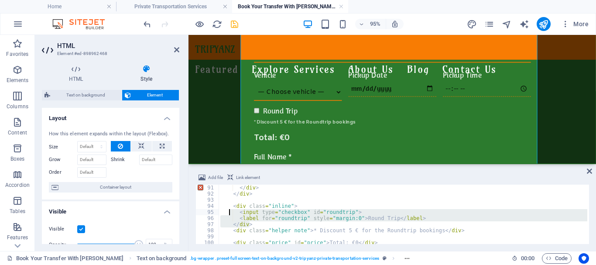
drag, startPoint x: 250, startPoint y: 223, endPoint x: 228, endPoint y: 212, distance: 24.6
click at [228, 212] on div "</ div > </ div > < div class = "inline" > < input type = "checkbox" id = "roun…" at bounding box center [491, 220] width 545 height 70
type textarea "<input type="checkbox" id="roundtrip"> <label for="roundtrip" style="margin:0">…"
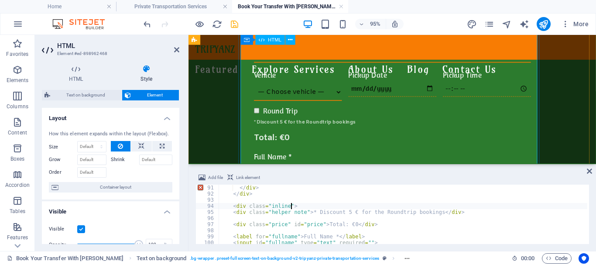
click at [328, 149] on div "Book Your Private Transfer Instant price calculator. Sedan: max 2 adults + 1 ch…" at bounding box center [403, 172] width 425 height 437
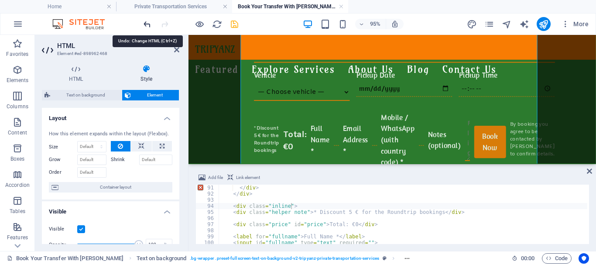
click at [142, 23] on icon "undo" at bounding box center [147, 24] width 10 height 10
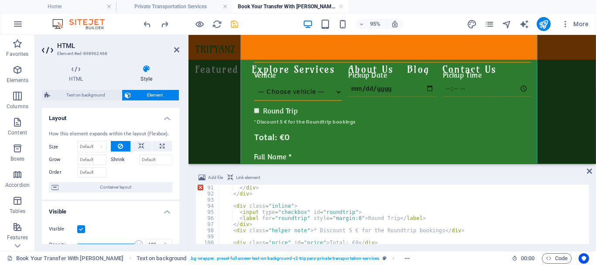
type textarea "<input type="checkbox" id="roundtrip">"
drag, startPoint x: 350, startPoint y: 211, endPoint x: 238, endPoint y: 209, distance: 112.2
click at [238, 209] on div "</ div > </ div > < div class = "inline" > < input type = "checkbox" id = "roun…" at bounding box center [491, 220] width 545 height 70
type textarea "<div class="inline">"
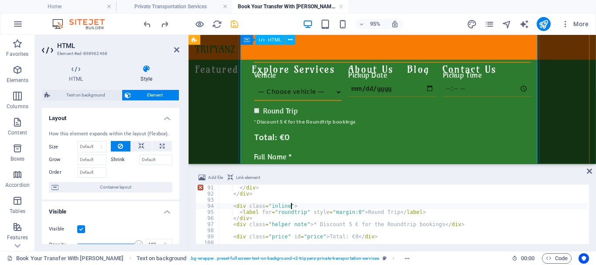
click at [324, 141] on div "Book Your Private Transfer Instant price calculator. Sedan: max 2 adults + 1 ch…" at bounding box center [403, 172] width 425 height 437
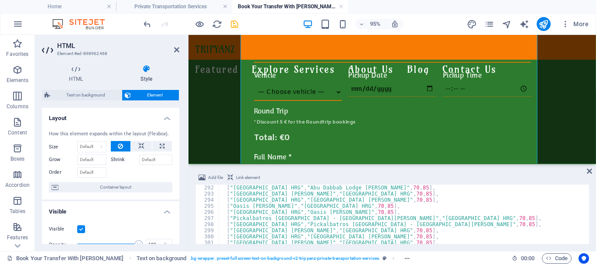
scroll to position [1621, 0]
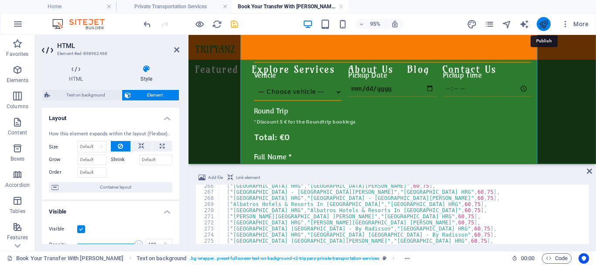
click at [546, 21] on icon "publish" at bounding box center [543, 24] width 10 height 10
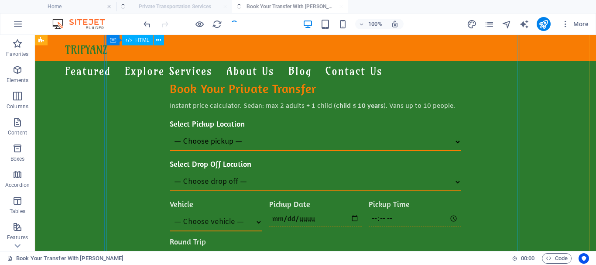
scroll to position [0, 0]
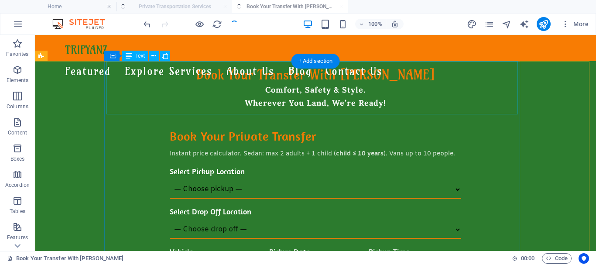
click at [205, 98] on div "Book Your Transfer With Tripyanz Comfort, Safety & Style. Wherever You Land, We…" at bounding box center [315, 87] width 557 height 53
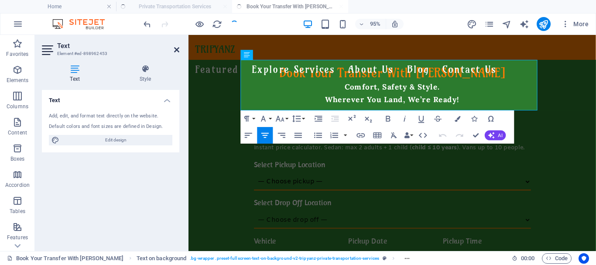
click at [177, 49] on icon at bounding box center [176, 49] width 5 height 7
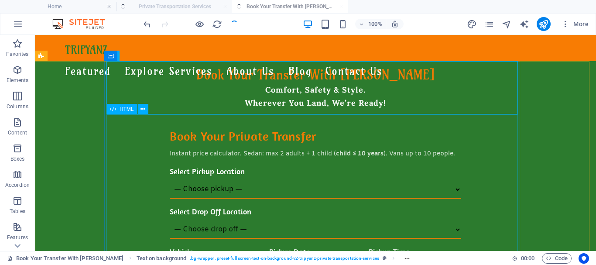
click at [127, 109] on span "HTML" at bounding box center [127, 108] width 14 height 5
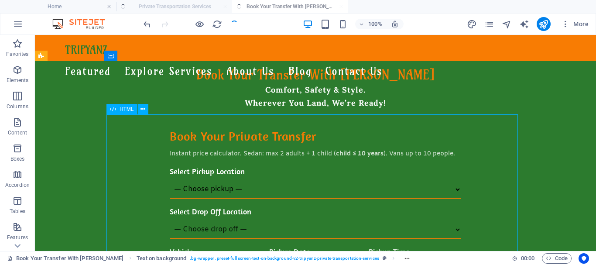
click at [127, 109] on span "HTML" at bounding box center [127, 108] width 14 height 5
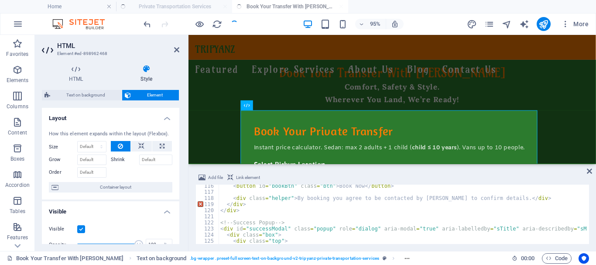
scroll to position [704, 0]
drag, startPoint x: 247, startPoint y: 204, endPoint x: 225, endPoint y: 203, distance: 21.8
click at [225, 203] on div "< button id = "bookBtn" class = "btn" > Book Now </ button > < div class = "hel…" at bounding box center [491, 218] width 545 height 70
click at [248, 211] on div "< button id = "bookBtn" class = "btn" > Book Now </ button > < div class = "hel…" at bounding box center [491, 218] width 545 height 70
click at [247, 203] on div "< button id = "bookBtn" class = "btn" > Book Now </ button > < div class = "hel…" at bounding box center [491, 218] width 545 height 70
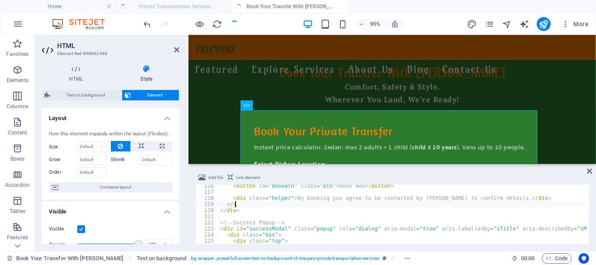
type textarea "<"
type textarea "<div class="helper">By booking you agree to be contacted by Tripyanz to confirm…"
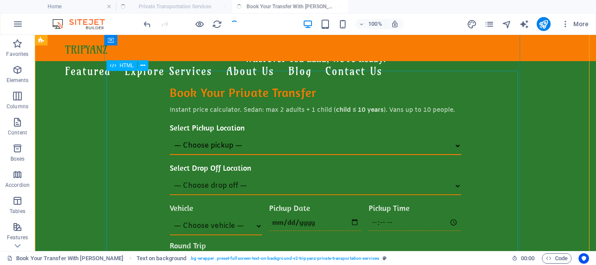
scroll to position [0, 0]
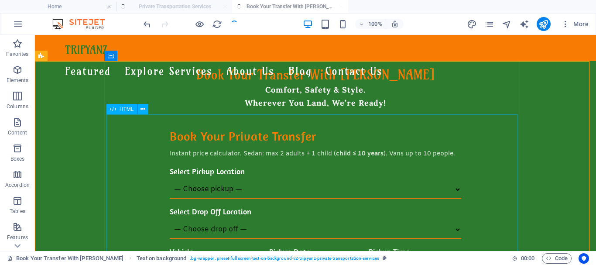
click at [131, 108] on span "HTML" at bounding box center [127, 108] width 14 height 5
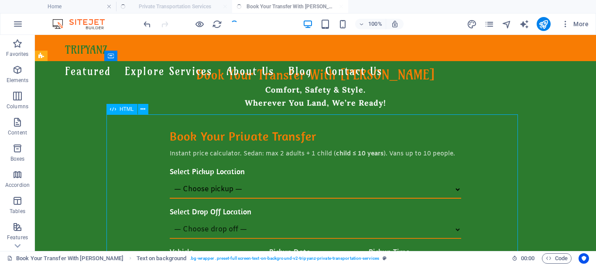
click at [131, 108] on span "HTML" at bounding box center [127, 108] width 14 height 5
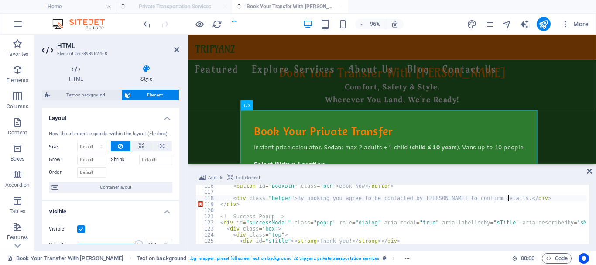
click at [262, 205] on div "< button id = "bookBtn" class = "btn" > Book Now </ button > < div class = "hel…" at bounding box center [491, 218] width 545 height 70
type textarea "<"
type textarea "<div class="helper">By booking you agree to be contacted by Tripyanz to confirm…"
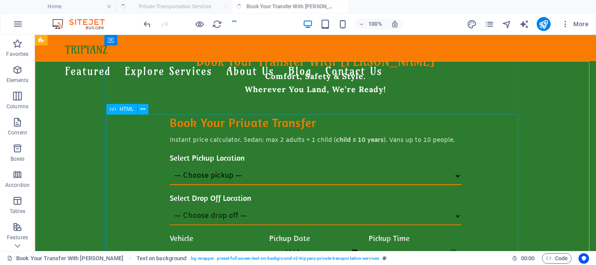
scroll to position [0, 0]
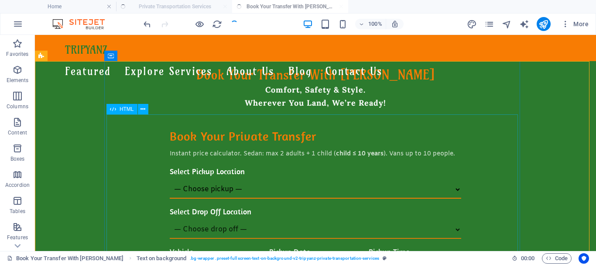
click at [129, 110] on span "HTML" at bounding box center [127, 108] width 14 height 5
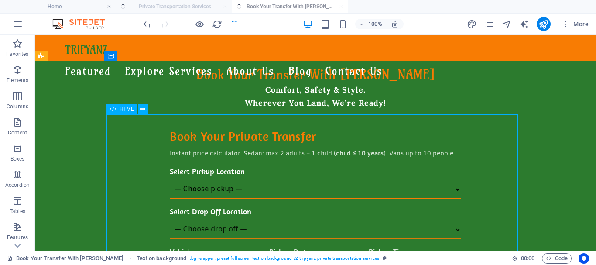
click at [129, 110] on span "HTML" at bounding box center [127, 108] width 14 height 5
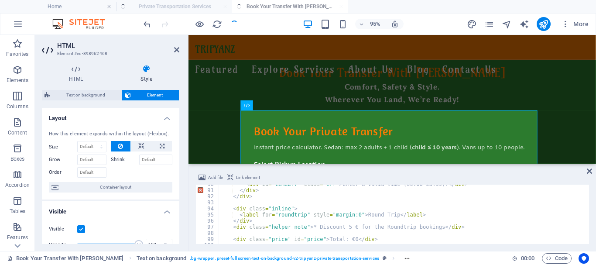
scroll to position [521, 0]
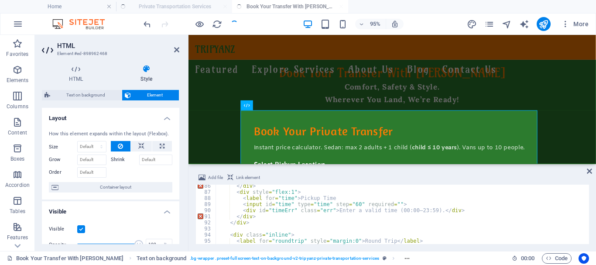
click at [261, 215] on div "</ div > < div style = "flex:1" > < label for = "time" > Pickup Time < input id…" at bounding box center [488, 218] width 545 height 70
type textarea "<"
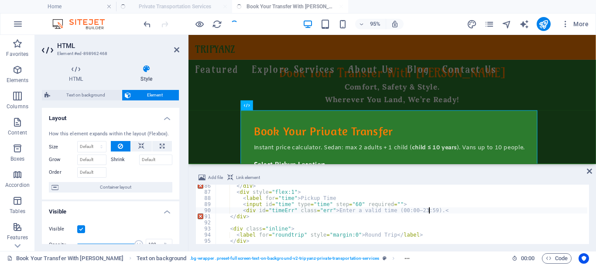
type textarea "<div id="timeErr" class="err">Enter a valid time (00:00–23:59)."
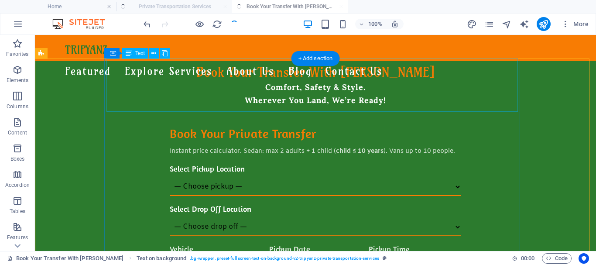
scroll to position [0, 0]
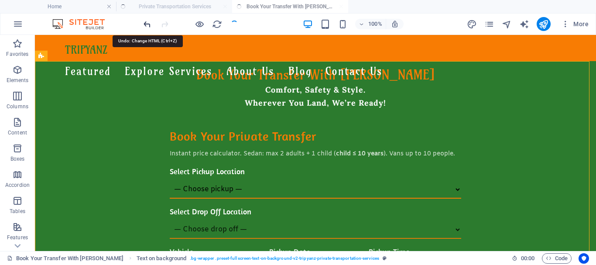
click at [144, 21] on icon "undo" at bounding box center [147, 24] width 10 height 10
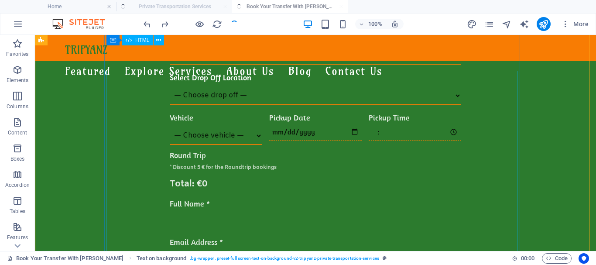
scroll to position [44, 0]
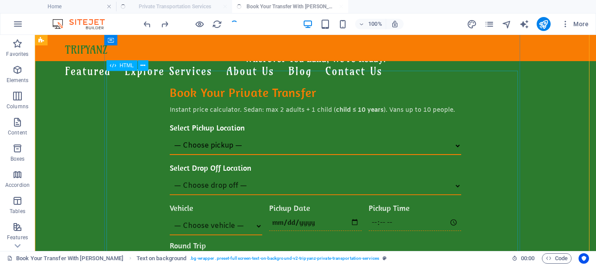
click at [127, 64] on span "HTML" at bounding box center [127, 65] width 14 height 5
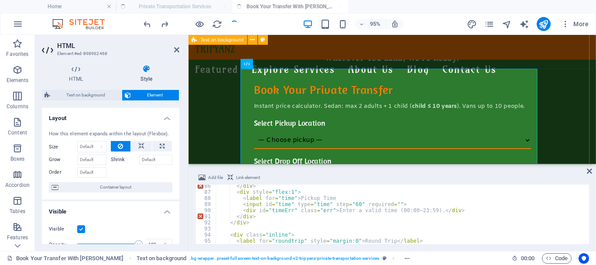
scroll to position [521, 0]
drag, startPoint x: 252, startPoint y: 223, endPoint x: 231, endPoint y: 221, distance: 20.6
click at [231, 221] on div "</ div > < div style = "flex:1" > < label for = "time" > Pickup Time < input id…" at bounding box center [488, 218] width 545 height 70
click at [248, 224] on div "</ div > < div style = "flex:1" > < label for = "time" > Pickup Time < input id…" at bounding box center [402, 214] width 372 height 59
type textarea "<"
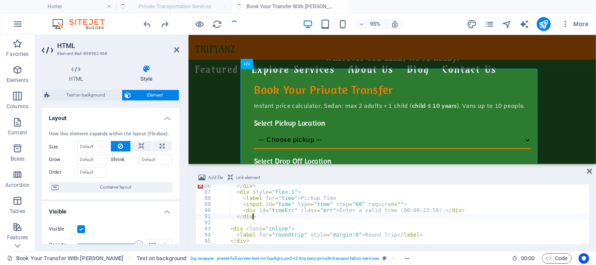
click at [256, 204] on div "</ div > < div style = "flex:1" > < label for = "time" > Pickup Time < input id…" at bounding box center [488, 218] width 545 height 70
type textarea "<input id="time" type="time" step="60" required="">"
click at [216, 139] on div "Book Your Transfer With Tripyanz Comfort, Safety & Style. Wherever You Land, We…" at bounding box center [403, 140] width 429 height 247
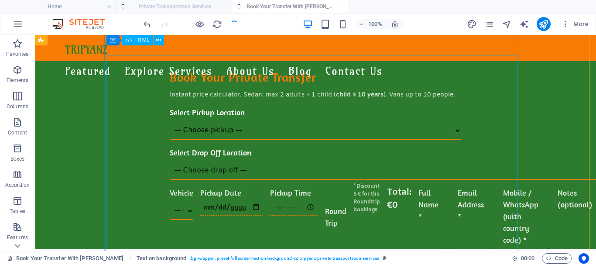
scroll to position [0, 0]
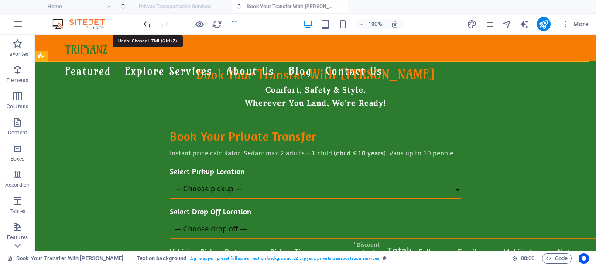
click at [147, 25] on icon "undo" at bounding box center [147, 24] width 10 height 10
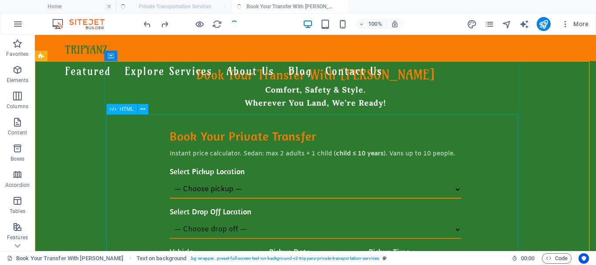
click at [128, 110] on span "HTML" at bounding box center [127, 108] width 14 height 5
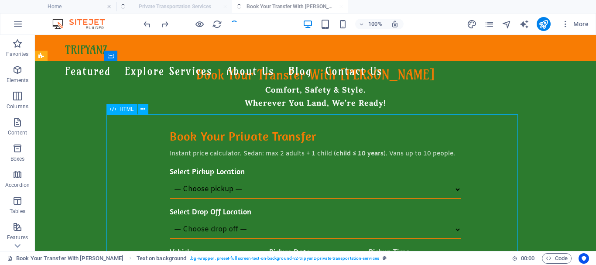
click at [128, 110] on span "HTML" at bounding box center [127, 108] width 14 height 5
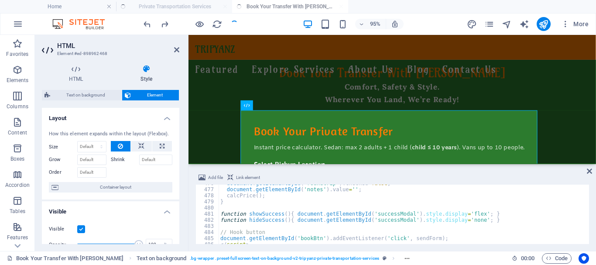
scroll to position [2918, 0]
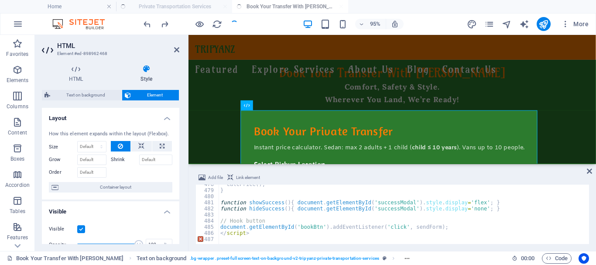
click at [398, 7] on ul "Home Private Transportation Services Book Your Transfer With Tripyanz" at bounding box center [298, 6] width 596 height 13
drag, startPoint x: 542, startPoint y: 25, endPoint x: 471, endPoint y: 24, distance: 71.6
click at [542, 24] on icon "publish" at bounding box center [543, 24] width 10 height 10
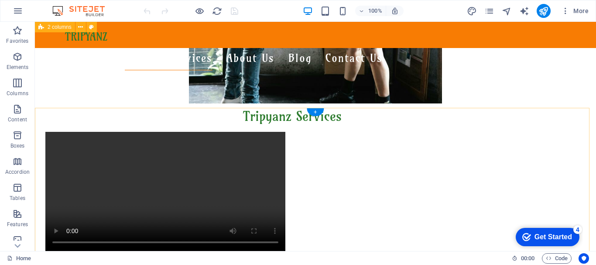
scroll to position [241, 0]
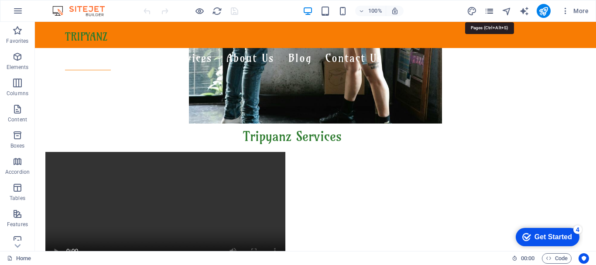
click at [489, 12] on icon "pages" at bounding box center [489, 11] width 10 height 10
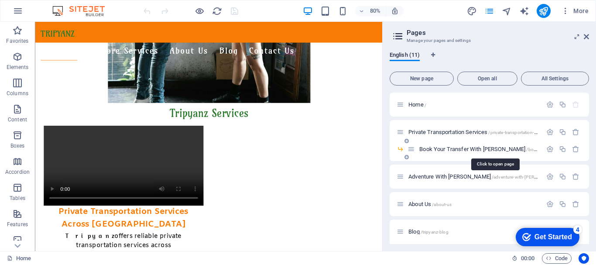
click at [466, 149] on span "Book Your Transfer With [PERSON_NAME] /book-your-transfer-with-tripyanz" at bounding box center [515, 149] width 192 height 7
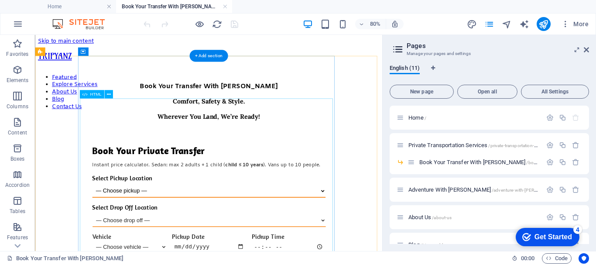
scroll to position [0, 0]
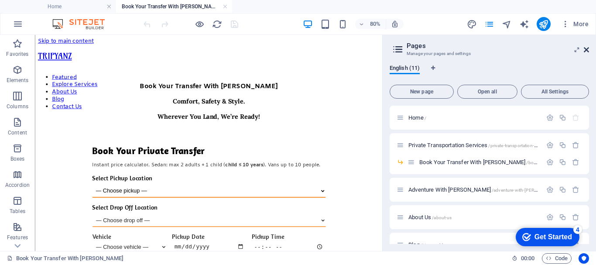
click at [585, 48] on icon at bounding box center [586, 49] width 5 height 7
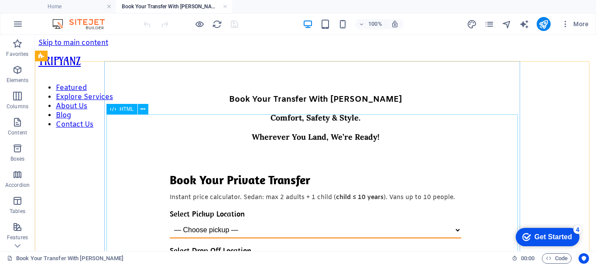
click at [128, 110] on span "HTML" at bounding box center [127, 108] width 14 height 5
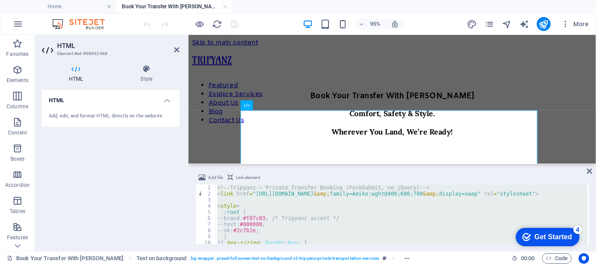
type textarea "</script> </span></div></div></div>"
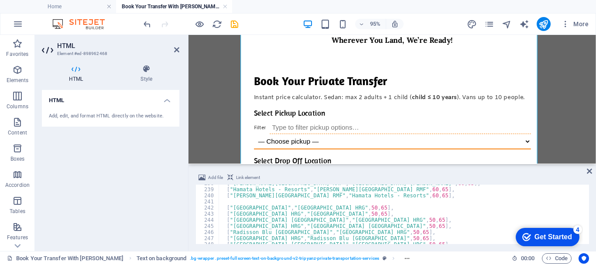
scroll to position [1452, 0]
click at [317, 202] on div "[ "[PERSON_NAME][GEOGRAPHIC_DATA] RMF" , "[GEOGRAPHIC_DATA] [PERSON_NAME]" , 60…" at bounding box center [491, 215] width 545 height 70
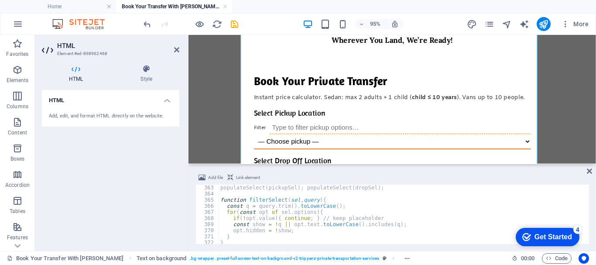
scroll to position [2211, 0]
click at [144, 72] on icon at bounding box center [146, 69] width 66 height 9
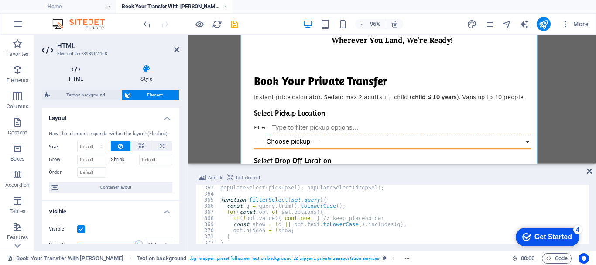
click at [79, 70] on icon at bounding box center [76, 69] width 68 height 9
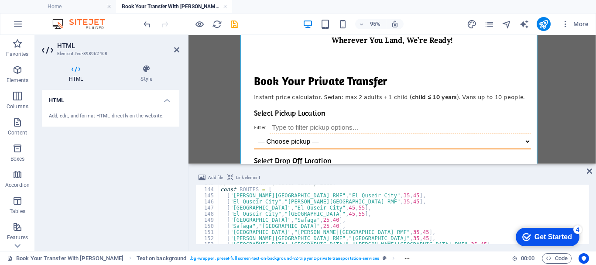
scroll to position [819, 0]
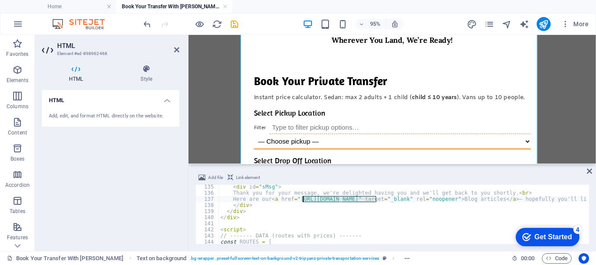
drag, startPoint x: 377, startPoint y: 199, endPoint x: 303, endPoint y: 198, distance: 73.3
click at [303, 198] on div "< div id = "sMsg" > Thank you for your message, we're delighted having you and …" at bounding box center [491, 219] width 545 height 70
paste textarea "tripyanz-blog/"
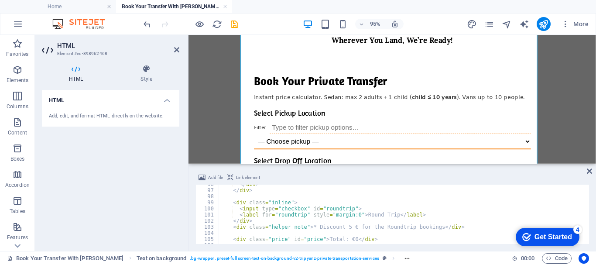
scroll to position [584, 0]
click at [357, 209] on div "</ div > </ div > < div class = "inline" > < input type = "checkbox" id = "roun…" at bounding box center [491, 216] width 545 height 70
type textarea "<input type="checkbox" id="roundtri"
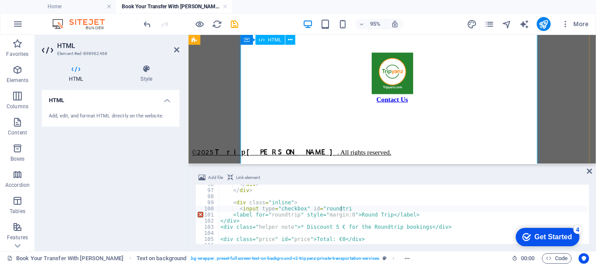
scroll to position [0, 0]
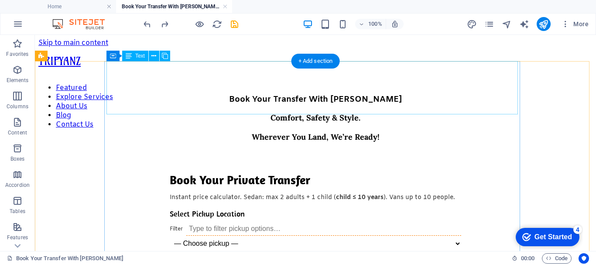
click div "Book Your Transfer With Tripyanz Comfort, Safety & Style. Wherever You Land, We…"
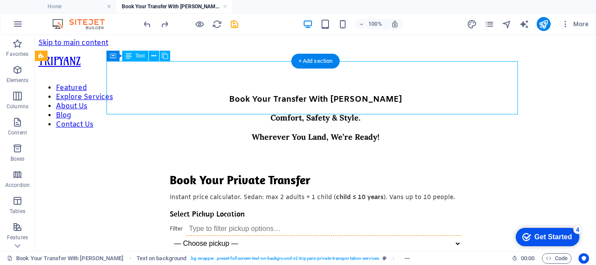
click div "Book Your Transfer With Tripyanz Comfort, Safety & Style. Wherever You Land, We…"
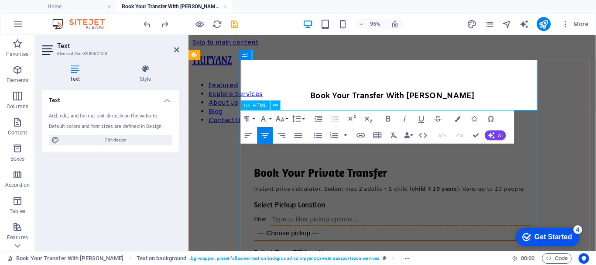
click div "Book Your Private Transfer Instant price calculator. Sedan: max 2 adults + 1 ch…"
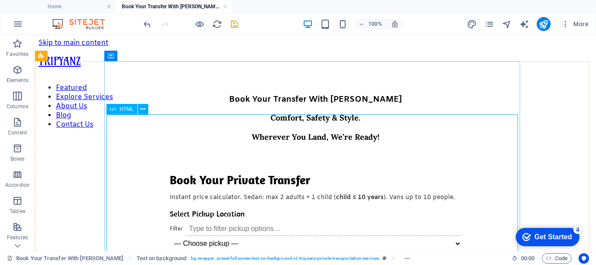
click at [123, 110] on span "HTML" at bounding box center [127, 108] width 14 height 5
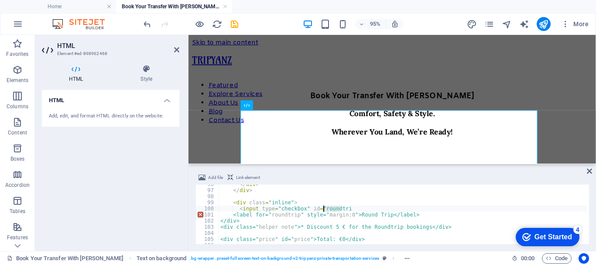
drag, startPoint x: 342, startPoint y: 206, endPoint x: 324, endPoint y: 206, distance: 18.3
click at [324, 206] on div "</ div > </ div > < div class = "inline" > < input type = "checkbox" id = "roun…" at bounding box center [491, 216] width 545 height 70
type textarea "<"
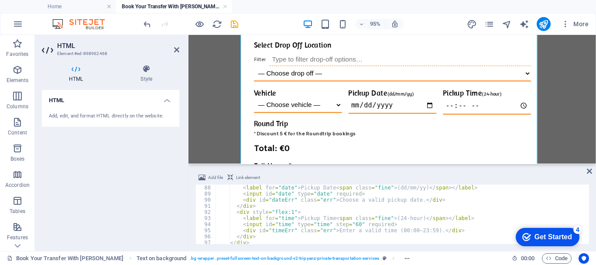
scroll to position [531, 0]
click at [456, 217] on div "< label for = "date" > Pickup Date < span class = "fine" > (dd/mm/yy) </ span >…" at bounding box center [488, 220] width 545 height 70
click at [289, 236] on div "< label for = "date" > Pickup Date < span class = "fine" > (dd/mm/yy) </ span >…" at bounding box center [488, 220] width 545 height 70
click at [325, 209] on div "< label for = "date" > Pickup Date < span class = "fine" > (dd/mm/yy) </ span >…" at bounding box center [488, 220] width 545 height 70
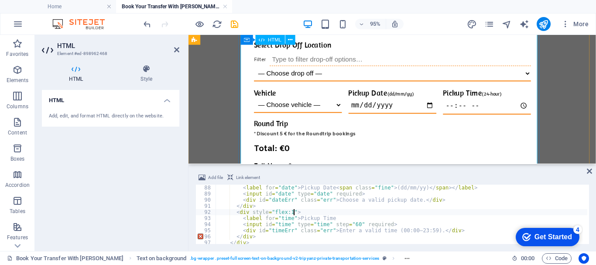
click at [521, 74] on div "Book Your Private Transfer Instant price calculator. Sedan: max 2 adults + 1 ch…" at bounding box center [403, 159] width 418 height 411
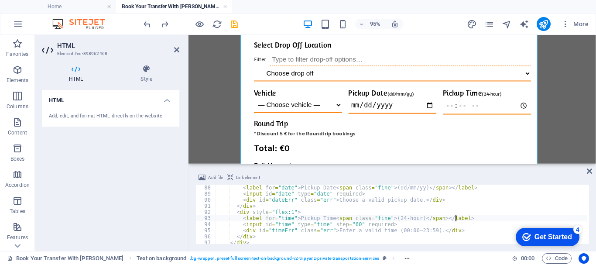
click at [462, 216] on div "< label for = "date" > Pickup Date < span class = "fine" > (dd/mm/yy) </ span >…" at bounding box center [488, 220] width 545 height 70
type textarea "<label for="time">Pickup Time <span class="fine">"
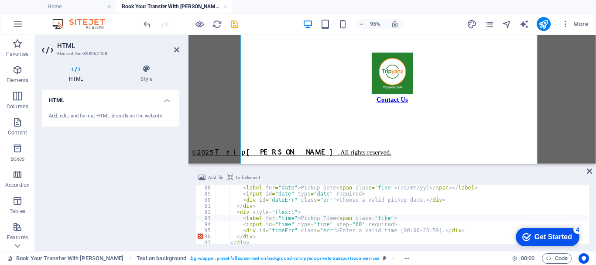
scroll to position [0, 0]
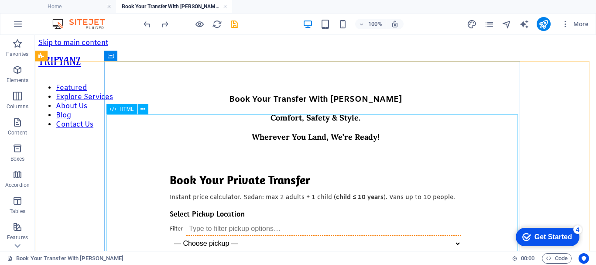
click at [124, 108] on span "HTML" at bounding box center [127, 108] width 14 height 5
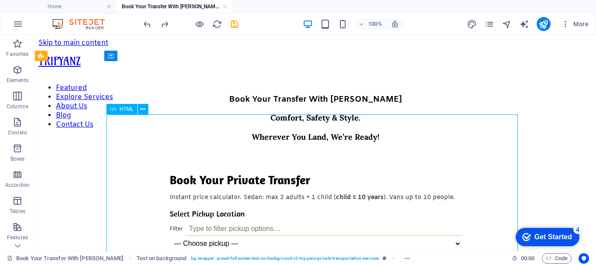
click at [124, 108] on span "HTML" at bounding box center [127, 108] width 14 height 5
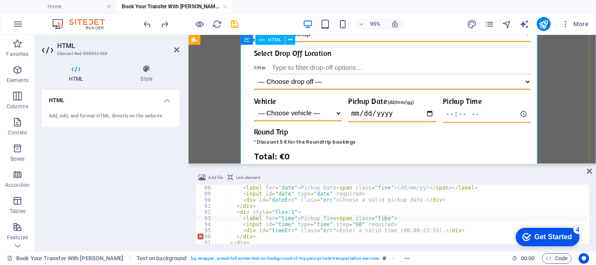
scroll to position [175, 0]
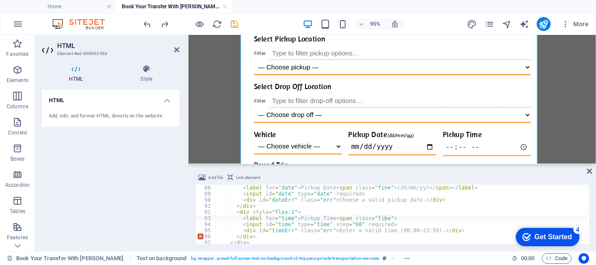
click at [391, 217] on div "< label for = "date" > Pickup Date < span class = "fine" > (dd/mm/yy) </ span >…" at bounding box center [488, 220] width 545 height 70
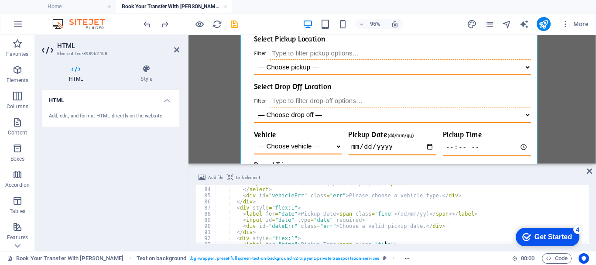
scroll to position [505, 0]
click at [463, 211] on div "< option value = "van" > Van (up to 10 people) </ option > </ select > < div id…" at bounding box center [488, 215] width 545 height 70
click at [383, 202] on div "< option value = "van" > Van (up to 10 people) </ option > </ select > < div id…" at bounding box center [488, 215] width 545 height 70
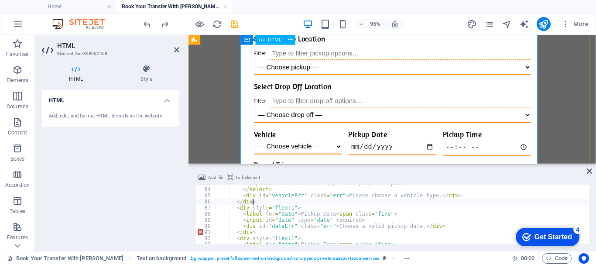
click at [411, 113] on div "Book Your Private Transfer Instant price calculator. Sedan: max 2 adults + 1 ch…" at bounding box center [403, 202] width 418 height 411
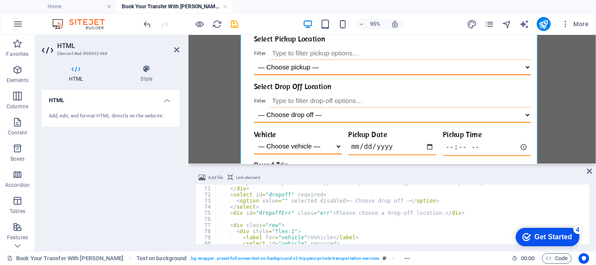
scroll to position [401, 0]
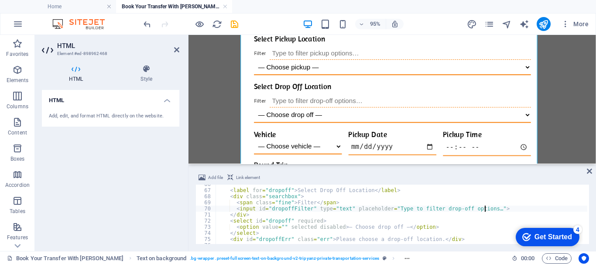
click at [487, 209] on div "< label for = "dropoff" > Select Drop Off Location </ label > < div class = "se…" at bounding box center [488, 216] width 545 height 70
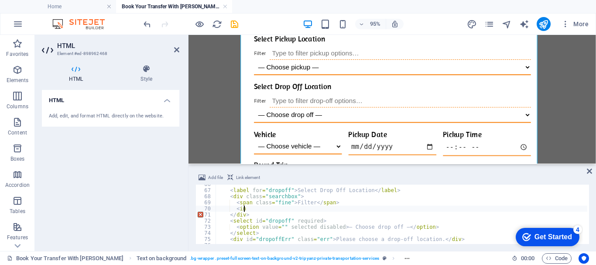
type textarea "<"
type textarea "<span class="fine">Filter</span>"
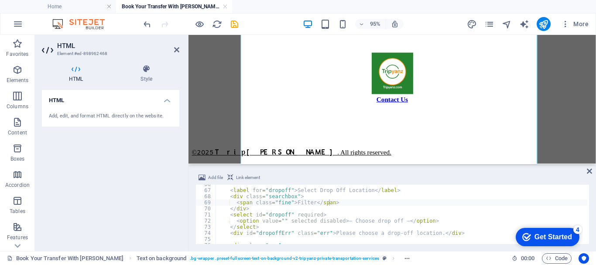
scroll to position [0, 0]
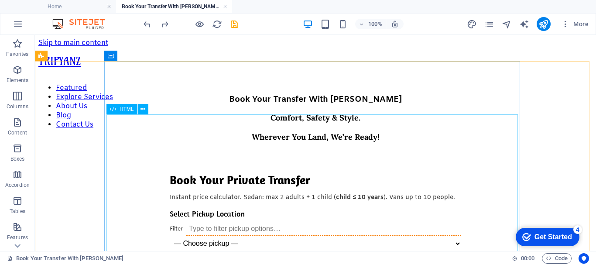
click at [124, 110] on span "HTML" at bounding box center [127, 108] width 14 height 5
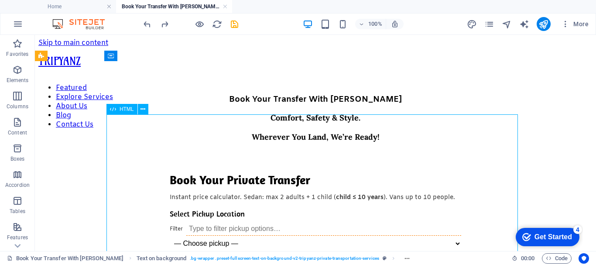
click at [124, 110] on span "HTML" at bounding box center [127, 108] width 14 height 5
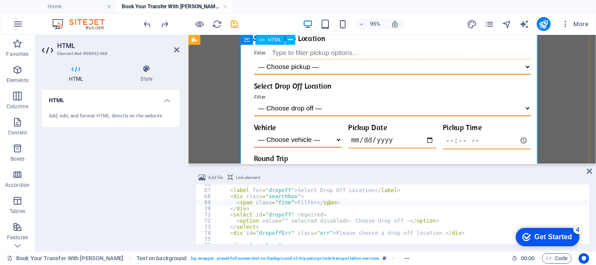
scroll to position [175, 0]
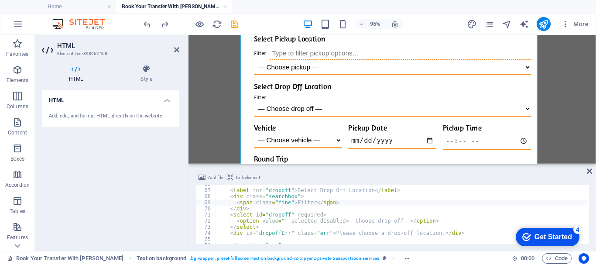
click at [335, 199] on div "< label for = "dropoff" > Select Drop Off Location </ label > < div class = "se…" at bounding box center [488, 216] width 545 height 70
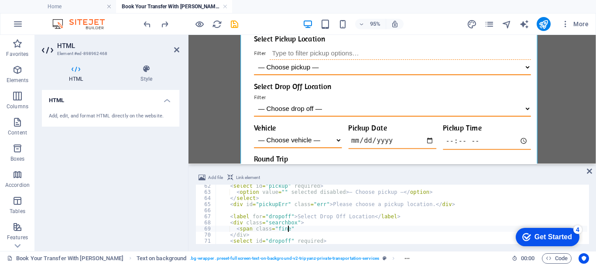
scroll to position [374, 0]
click at [326, 217] on div "< select id = "pickup" required > < option value = "" selected disabled > — Cho…" at bounding box center [488, 218] width 545 height 70
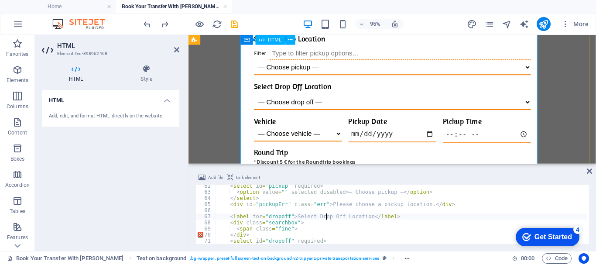
click at [286, 71] on div "Book Your Private Transfer Instant price calculator. Sedan: max 2 adults + 1 ch…" at bounding box center [403, 195] width 418 height 397
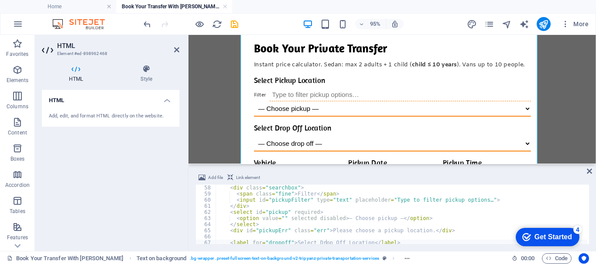
scroll to position [348, 0]
click at [483, 199] on div "< div class = "searchbox" > < span class = "fine" > Filter </ span > < input id…" at bounding box center [488, 220] width 545 height 70
type textarea "<"
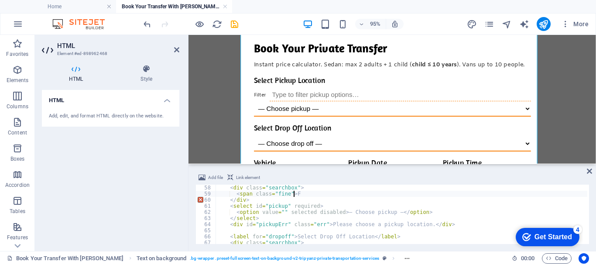
type textarea "<span class="fine">"
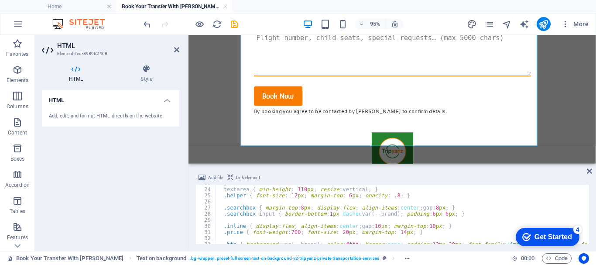
scroll to position [0, 0]
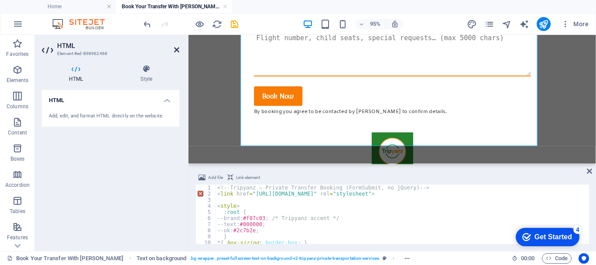
drag, startPoint x: 176, startPoint y: 48, endPoint x: 164, endPoint y: 34, distance: 19.2
click at [176, 48] on icon at bounding box center [176, 49] width 5 height 7
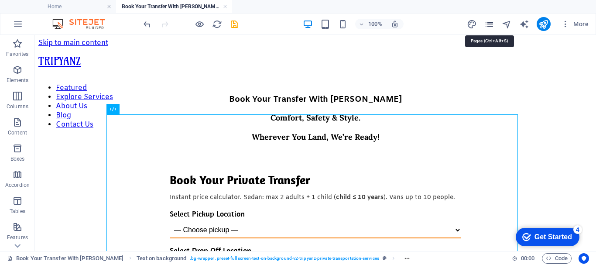
click at [491, 25] on icon "pages" at bounding box center [489, 24] width 10 height 10
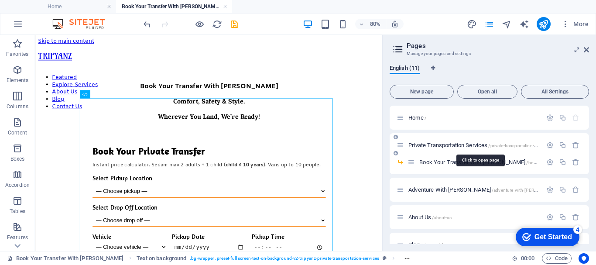
click at [453, 145] on span "Private Transportation Services /private-transportation-services" at bounding box center [478, 145] width 141 height 7
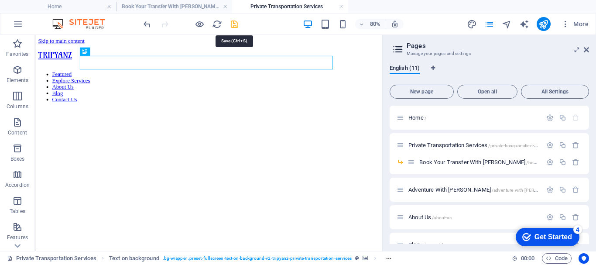
click at [234, 25] on icon "save" at bounding box center [235, 24] width 10 height 10
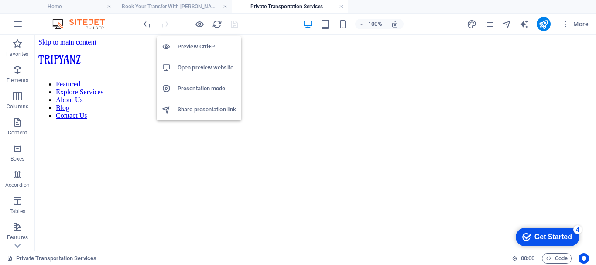
click at [197, 65] on h6 "Open preview website" at bounding box center [207, 67] width 58 height 10
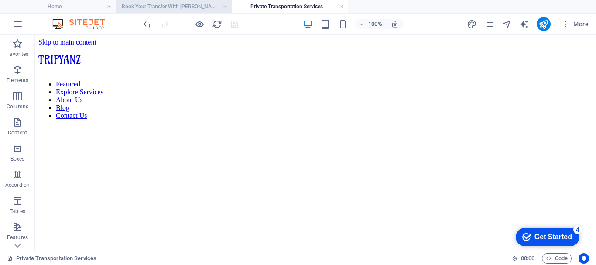
click at [189, 6] on h4 "Book Your Transfer With [PERSON_NAME]" at bounding box center [174, 7] width 116 height 10
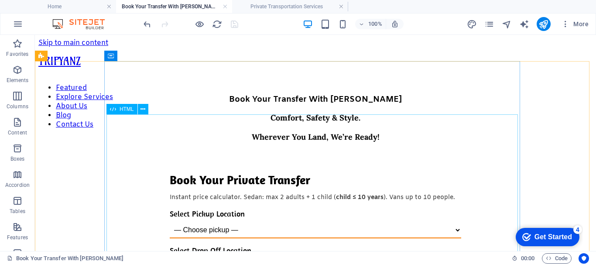
click at [126, 109] on span "HTML" at bounding box center [127, 108] width 14 height 5
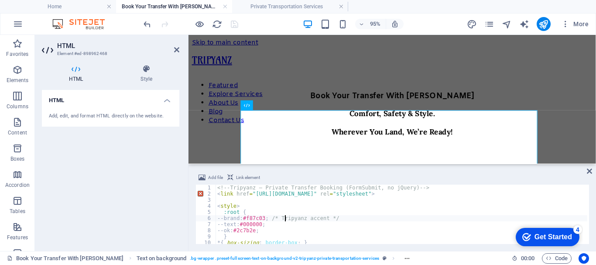
click at [285, 215] on div "<!-- Tripyanz – Private Transfer Booking (FormSubmit, no jQuery) --> < link hre…" at bounding box center [488, 220] width 545 height 70
type textarea "</script>"
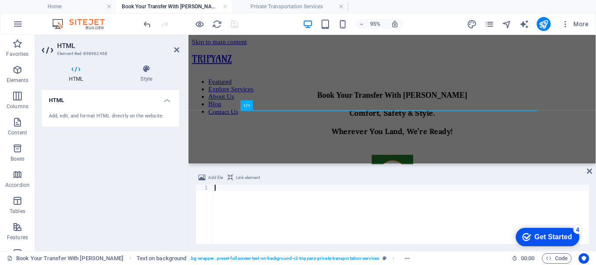
paste textarea "[URL][DOMAIN_NAME]"
type textarea "[URL][DOMAIN_NAME]"
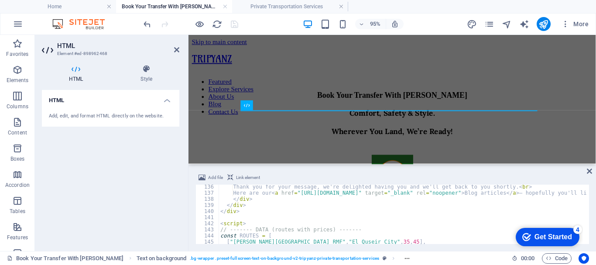
scroll to position [826, 0]
click at [378, 192] on div "Thank you for your message, we're delighted having you and we'll get back to yo…" at bounding box center [491, 219] width 545 height 70
click at [377, 192] on div "Thank you for your message, we're delighted having you and we'll get back to yo…" at bounding box center [491, 219] width 545 height 70
drag, startPoint x: 377, startPoint y: 194, endPoint x: 301, endPoint y: 191, distance: 76.0
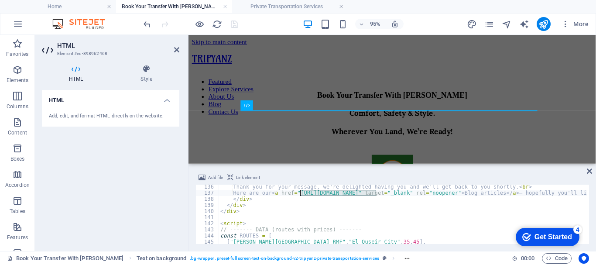
click at [301, 191] on div "Thank you for your message, we're delighted having you and we'll get back to yo…" at bounding box center [491, 219] width 545 height 70
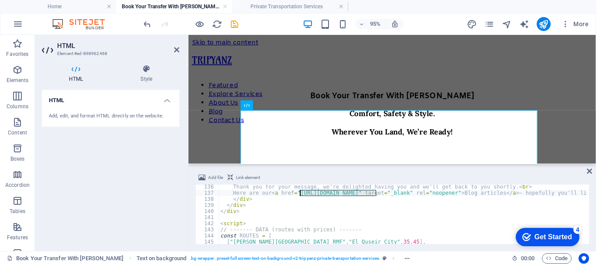
paste textarea "[URL][DOMAIN_NAME]"
type textarea "Here are our <a href="[URL][DOMAIN_NAME]" target="_blank" rel="noopener">Blog a…"
click at [545, 23] on icon "publish" at bounding box center [543, 24] width 10 height 10
